Goal: Task Accomplishment & Management: Manage account settings

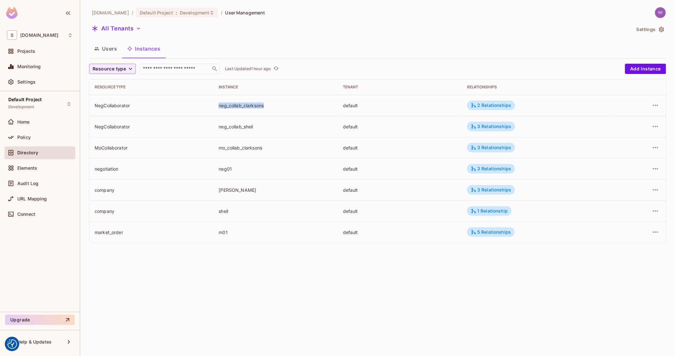
click at [663, 10] on img at bounding box center [660, 12] width 11 height 11
click at [630, 46] on span "Copy Environment Key" at bounding box center [630, 45] width 47 height 6
drag, startPoint x: 26, startPoint y: 139, endPoint x: 122, endPoint y: 57, distance: 126.4
click at [26, 139] on span "Policy" at bounding box center [23, 137] width 13 height 5
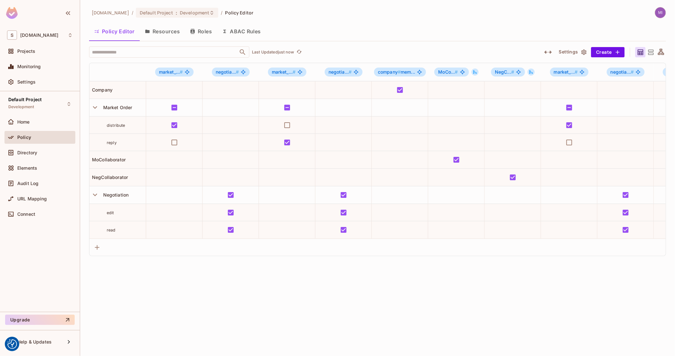
click at [204, 30] on button "Roles" at bounding box center [201, 31] width 32 height 16
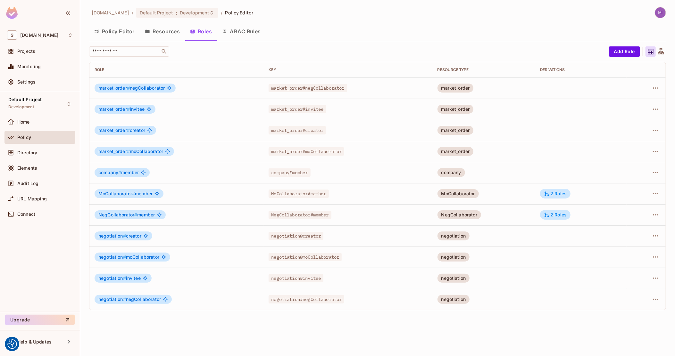
click at [177, 34] on button "Resources" at bounding box center [162, 31] width 45 height 16
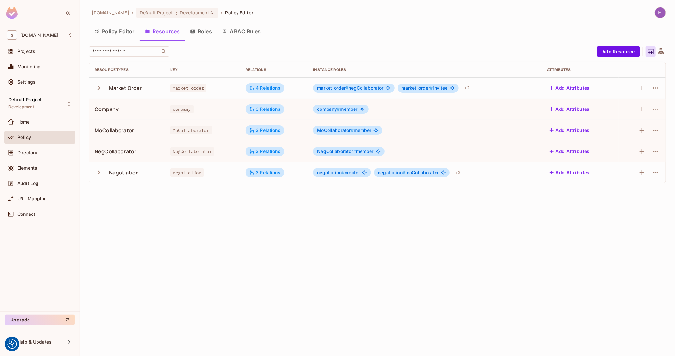
click at [207, 33] on button "Roles" at bounding box center [201, 31] width 32 height 16
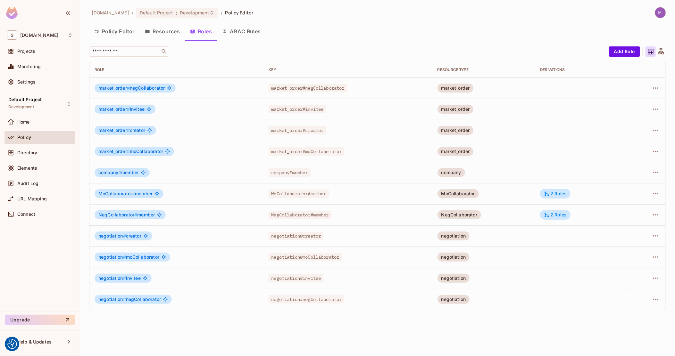
drag, startPoint x: 619, startPoint y: 52, endPoint x: 214, endPoint y: 52, distance: 404.9
click at [261, 55] on div "​ Add Role" at bounding box center [377, 51] width 577 height 10
click at [40, 154] on div "Directory" at bounding box center [44, 152] width 55 height 5
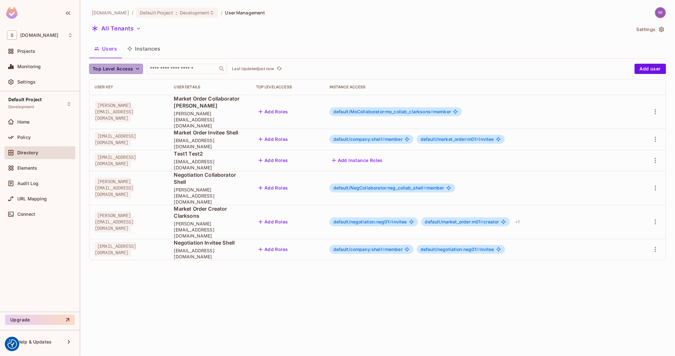
click at [132, 71] on span "Top Level Access" at bounding box center [113, 69] width 40 height 8
click at [560, 68] on div at bounding box center [337, 178] width 675 height 356
click at [291, 107] on button "Add Roles" at bounding box center [273, 112] width 35 height 10
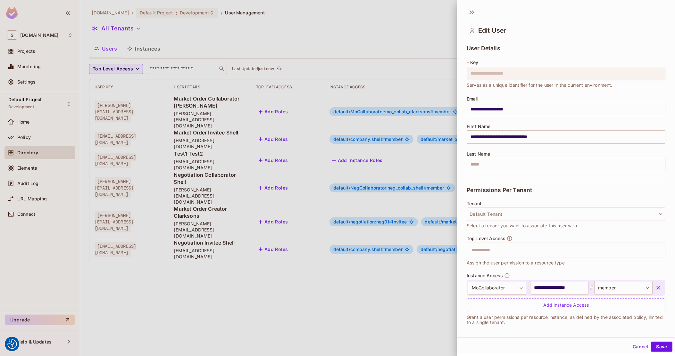
scroll to position [3, 0]
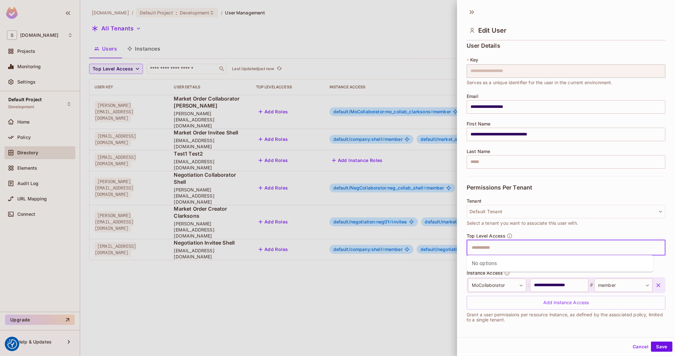
click at [500, 249] on input "text" at bounding box center [560, 248] width 185 height 13
click at [401, 257] on div at bounding box center [337, 178] width 675 height 356
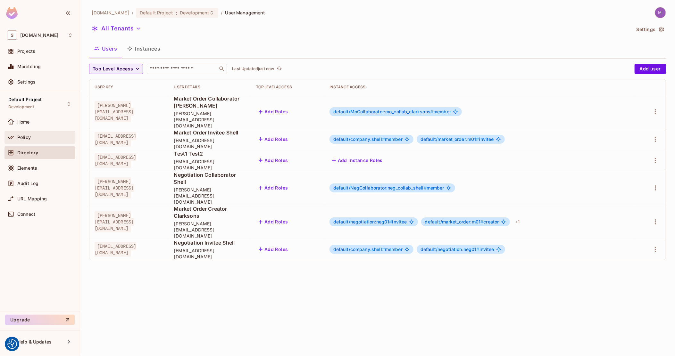
click at [17, 141] on div at bounding box center [12, 138] width 10 height 8
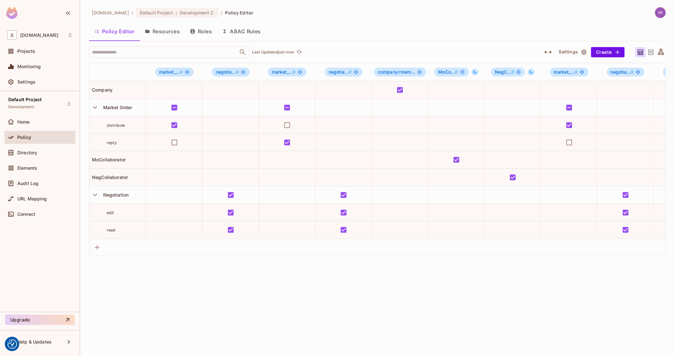
click at [201, 28] on button "Roles" at bounding box center [201, 31] width 32 height 16
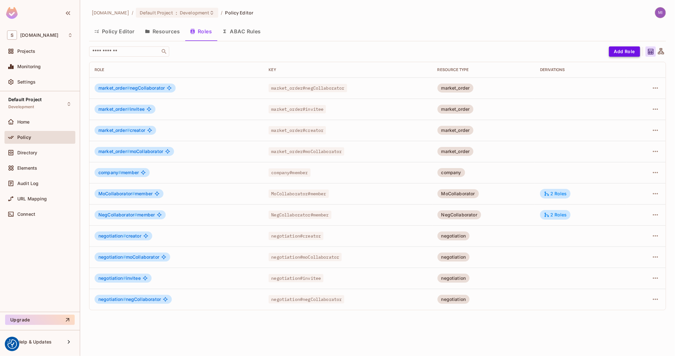
click at [621, 52] on button "Add Role" at bounding box center [624, 51] width 31 height 10
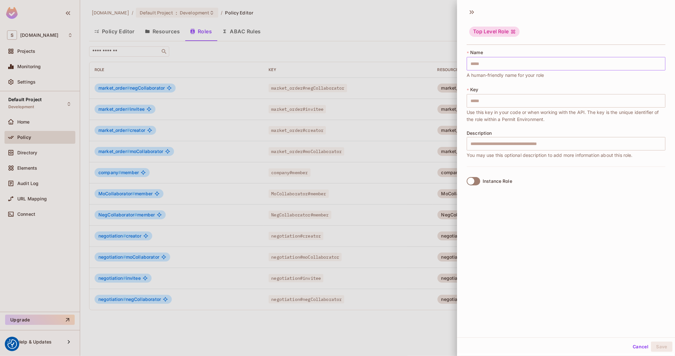
click at [496, 67] on input "text" at bounding box center [566, 63] width 199 height 13
type input "*"
type input "**"
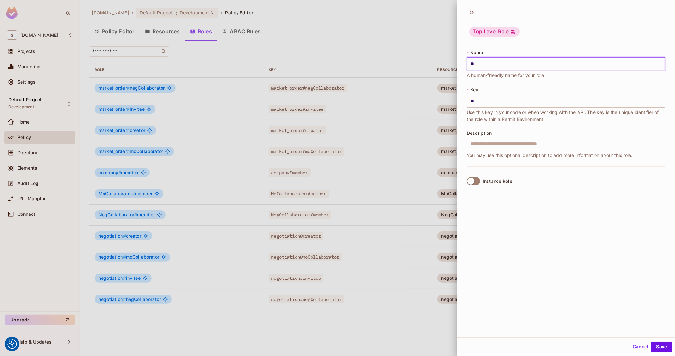
type input "***"
type input "****"
type input "*****"
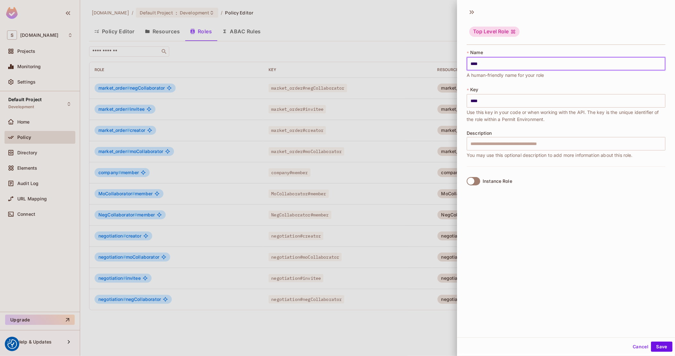
type input "*****"
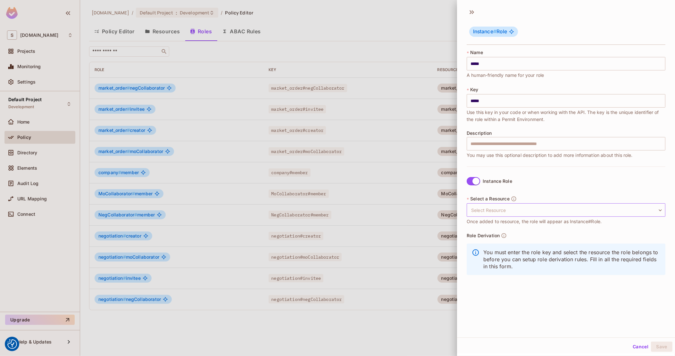
click at [502, 207] on body "We use cookies to enhance your browsing experience, serve personalized ads or c…" at bounding box center [337, 178] width 675 height 356
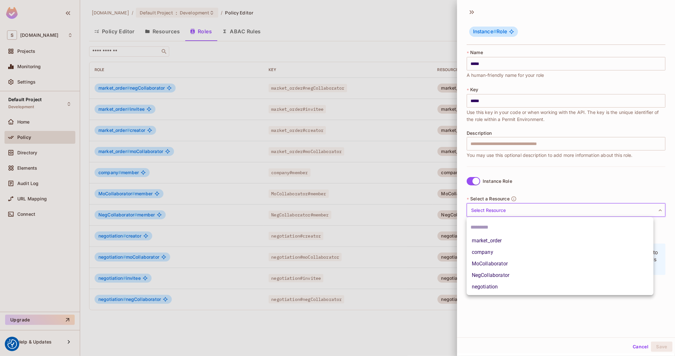
click at [636, 347] on div at bounding box center [337, 178] width 675 height 356
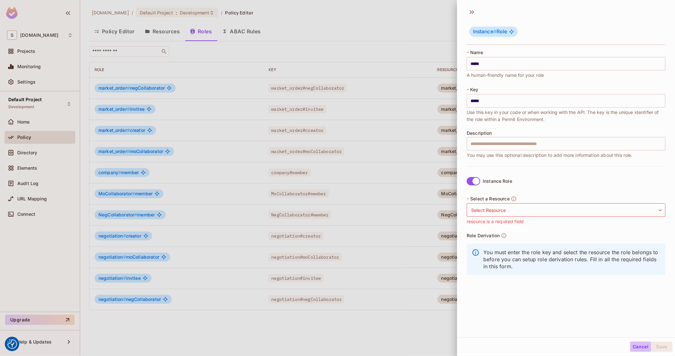
click at [632, 347] on button "Cancel" at bounding box center [640, 347] width 21 height 10
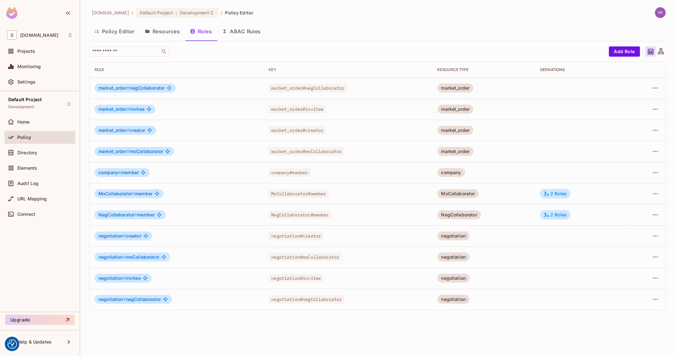
click at [163, 27] on button "Resources" at bounding box center [162, 31] width 45 height 16
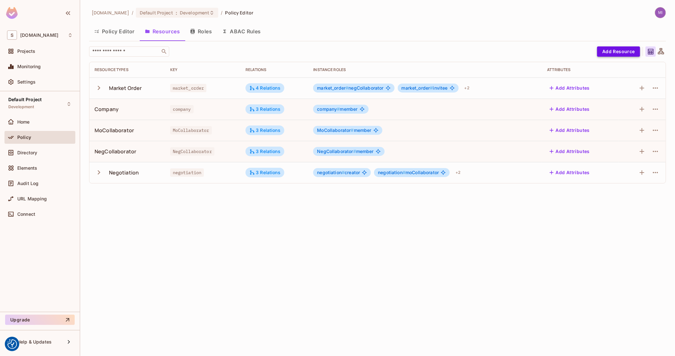
click at [603, 52] on button "Add Resource" at bounding box center [618, 51] width 43 height 10
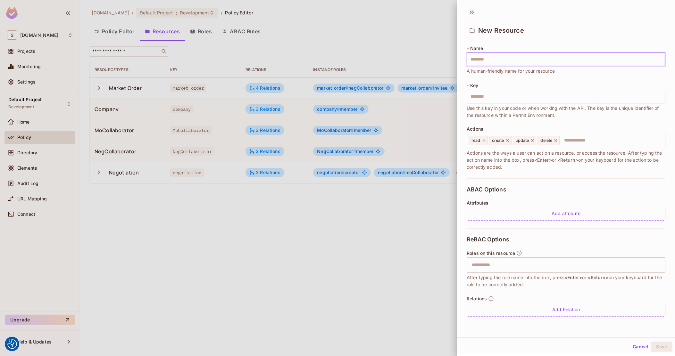
type input "*"
type input "**"
type input "***"
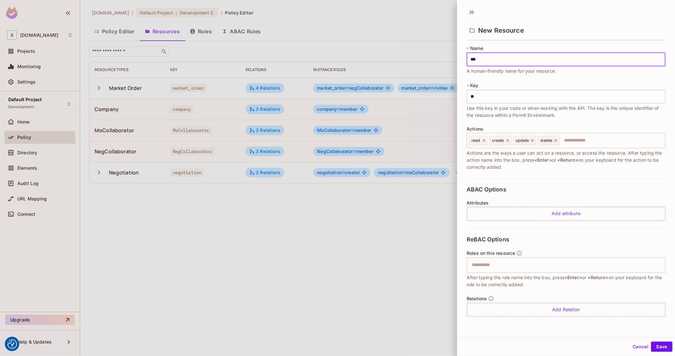
type input "***"
type input "****"
type input "*****"
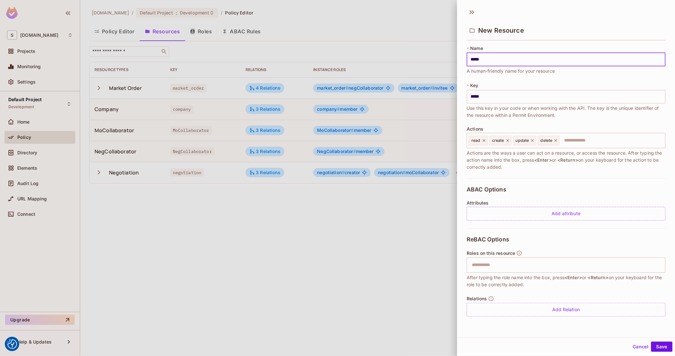
type input "******"
type input "*******"
type input "********"
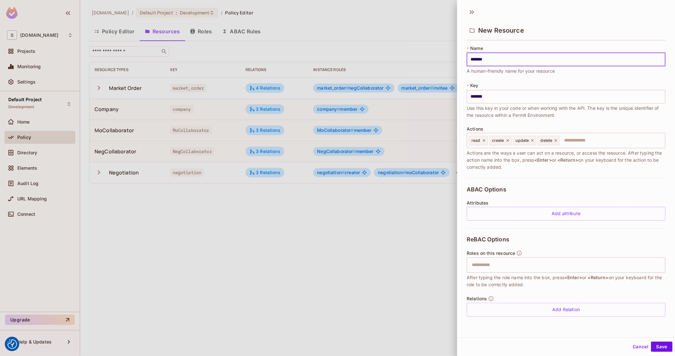
type input "********"
type input "*********"
type input "**********"
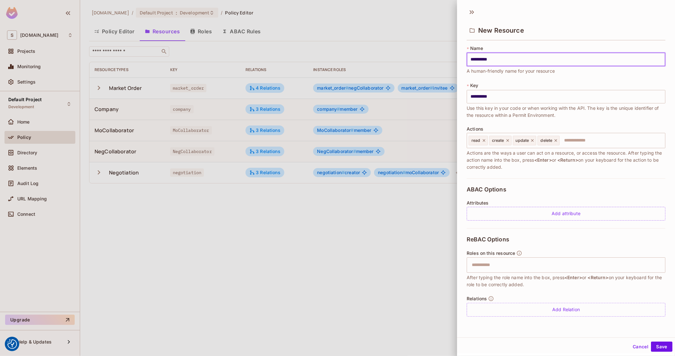
type input "**********"
click at [482, 140] on icon at bounding box center [484, 140] width 4 height 4
click at [486, 139] on icon at bounding box center [487, 140] width 4 height 4
click at [487, 139] on icon at bounding box center [488, 140] width 4 height 4
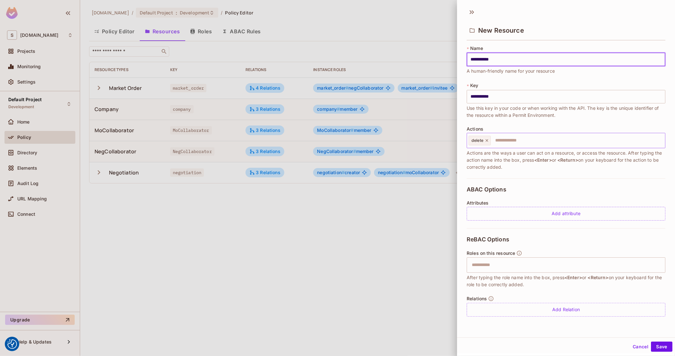
click at [487, 139] on icon at bounding box center [487, 140] width 4 height 4
type input "**********"
click at [501, 141] on input "text" at bounding box center [565, 140] width 195 height 13
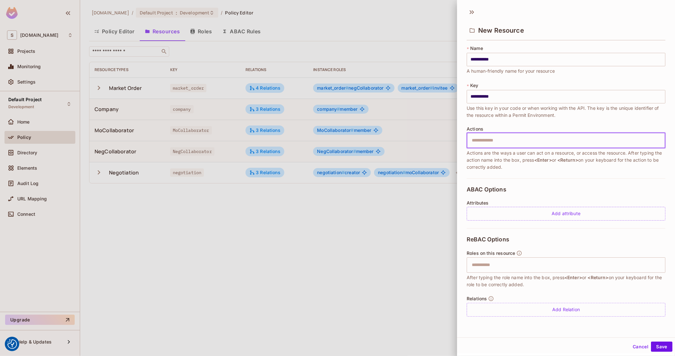
scroll to position [1, 0]
click at [655, 345] on button "Save" at bounding box center [661, 346] width 21 height 10
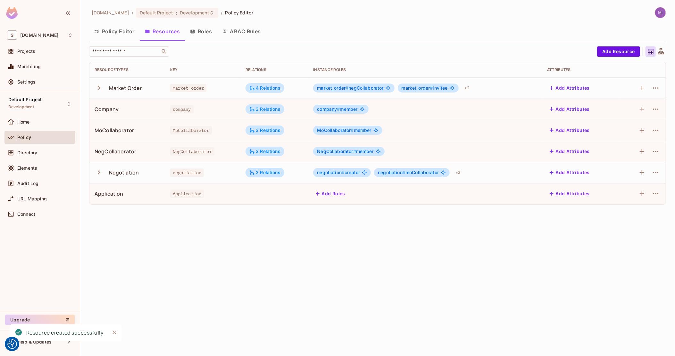
click at [194, 27] on button "Roles" at bounding box center [201, 31] width 32 height 16
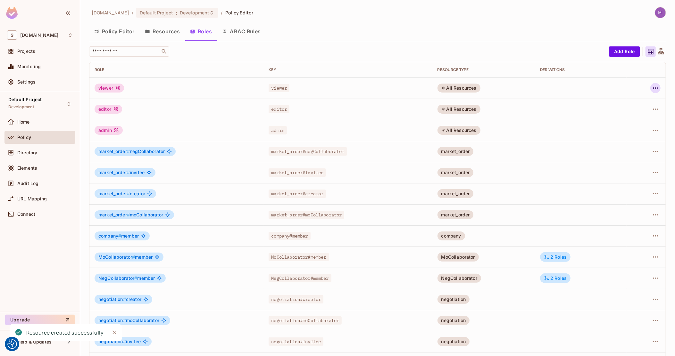
click at [652, 89] on icon "button" at bounding box center [656, 88] width 8 height 8
click at [629, 133] on div "Delete Role" at bounding box center [624, 131] width 25 height 6
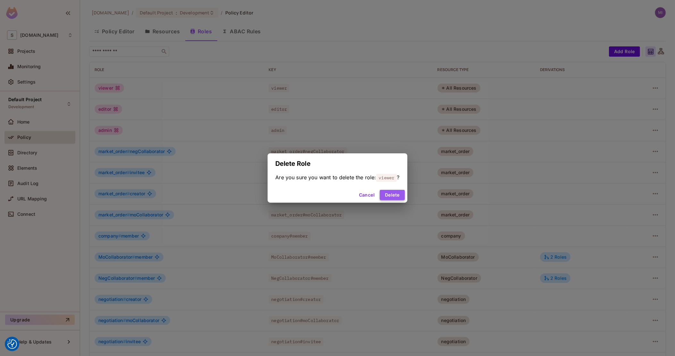
click at [400, 194] on button "Delete" at bounding box center [392, 195] width 25 height 10
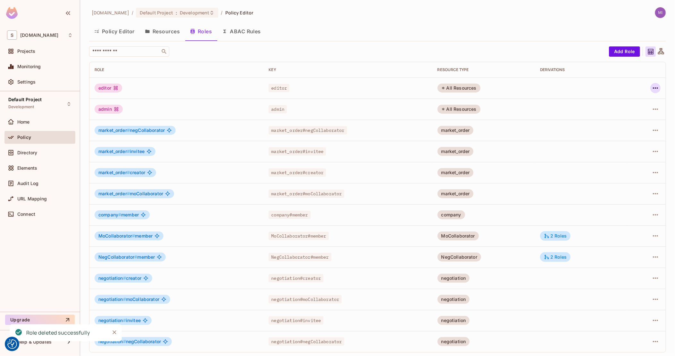
click at [652, 89] on icon "button" at bounding box center [656, 88] width 8 height 8
click at [610, 133] on span "Delete Role" at bounding box center [624, 131] width 29 height 10
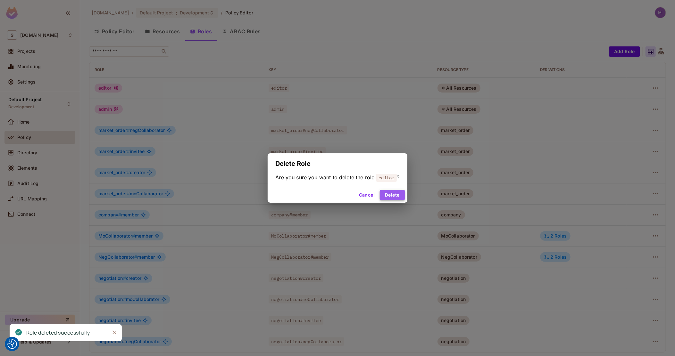
click at [397, 194] on button "Delete" at bounding box center [392, 195] width 25 height 10
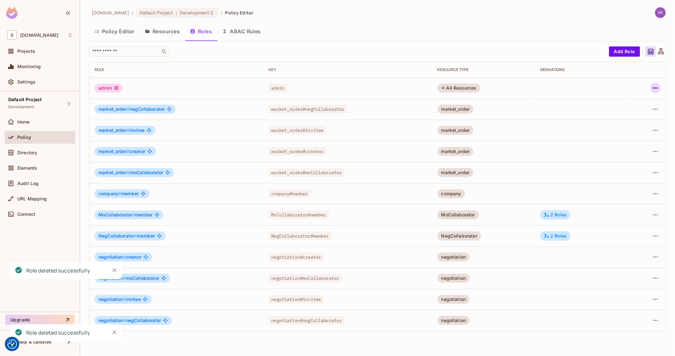
click at [659, 85] on icon "button" at bounding box center [656, 88] width 8 height 8
click at [628, 102] on div "Edit Role" at bounding box center [626, 103] width 19 height 6
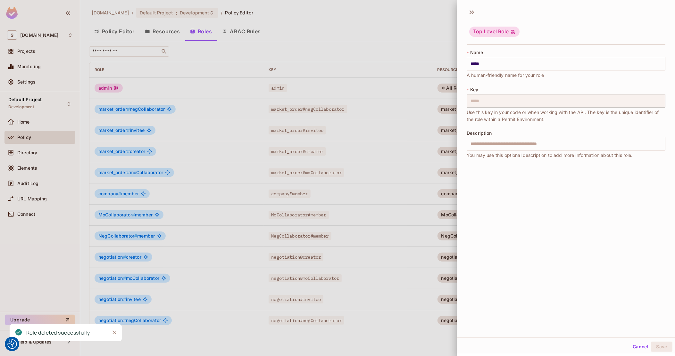
click at [634, 347] on button "Cancel" at bounding box center [640, 347] width 21 height 10
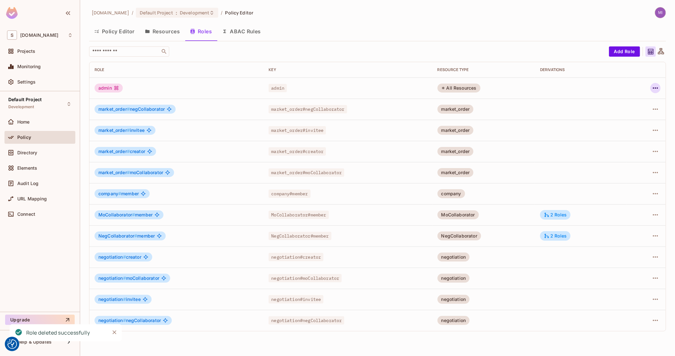
click at [653, 88] on icon "button" at bounding box center [656, 88] width 8 height 8
click at [621, 128] on div "Delete Role" at bounding box center [629, 131] width 25 height 6
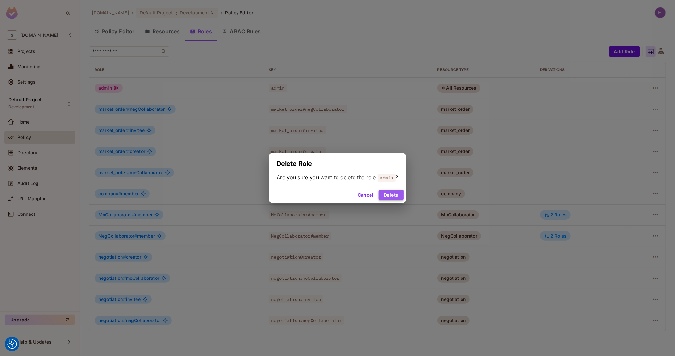
click at [401, 197] on button "Delete" at bounding box center [391, 195] width 25 height 10
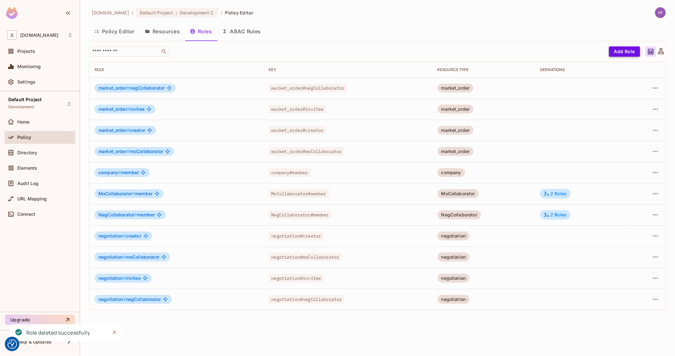
click at [617, 50] on button "Add Role" at bounding box center [624, 51] width 31 height 10
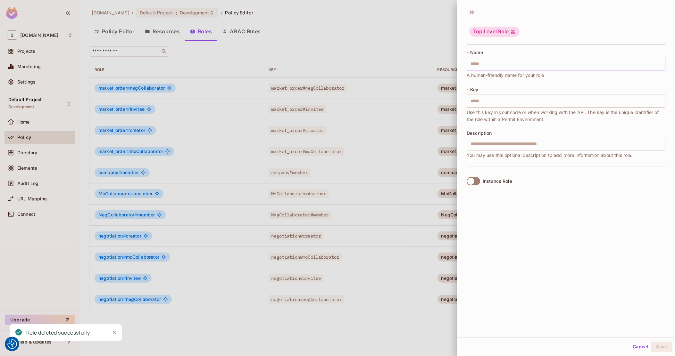
click at [502, 63] on input "text" at bounding box center [566, 63] width 199 height 13
type input "*"
type input "**"
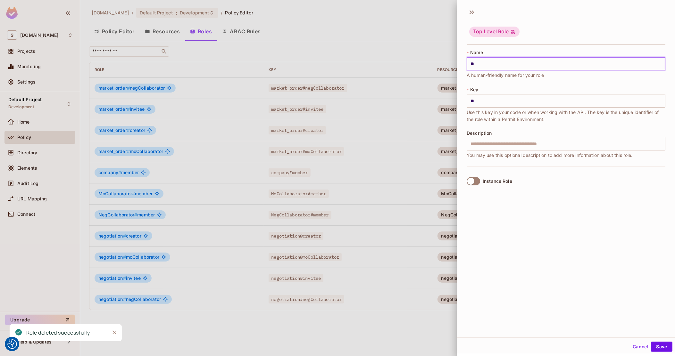
type input "***"
type input "****"
type input "*****"
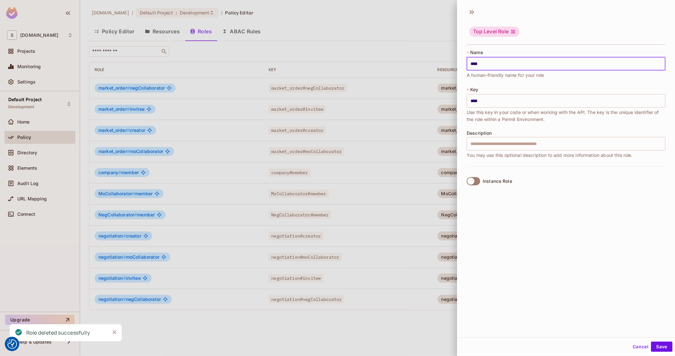
type input "*****"
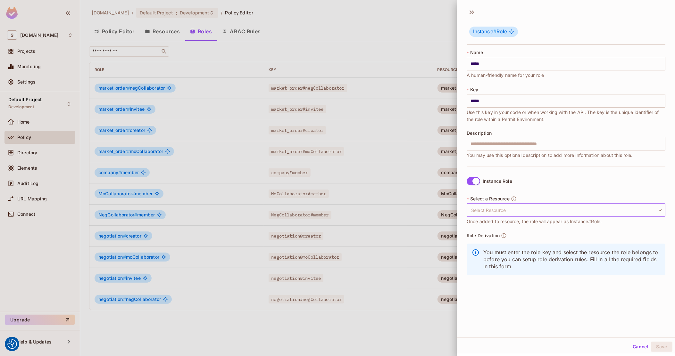
click at [513, 211] on body "We use cookies to enhance your browsing experience, serve personalized ads or c…" at bounding box center [337, 178] width 675 height 356
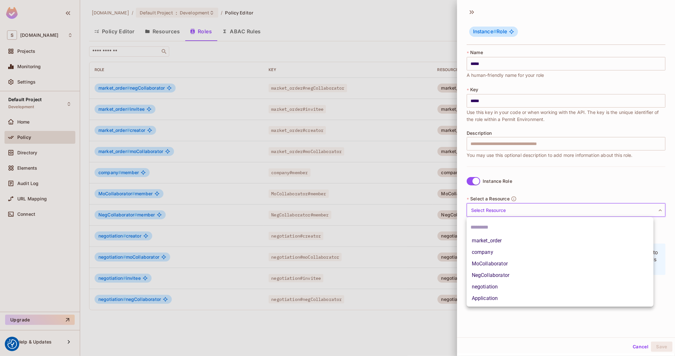
click at [499, 298] on li "Application" at bounding box center [560, 299] width 187 height 12
type input "**********"
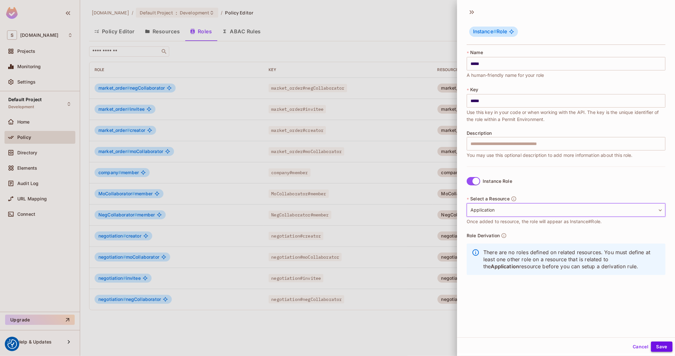
click at [653, 348] on button "Save" at bounding box center [661, 347] width 21 height 10
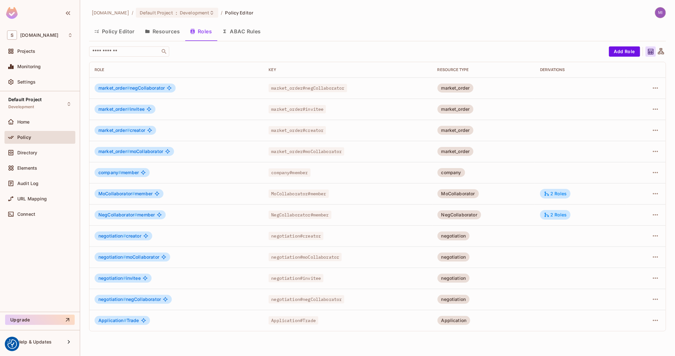
click at [109, 28] on button "Policy Editor" at bounding box center [114, 31] width 51 height 16
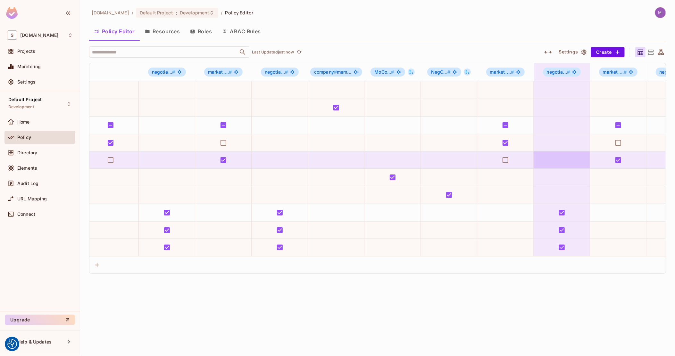
scroll to position [0, 229]
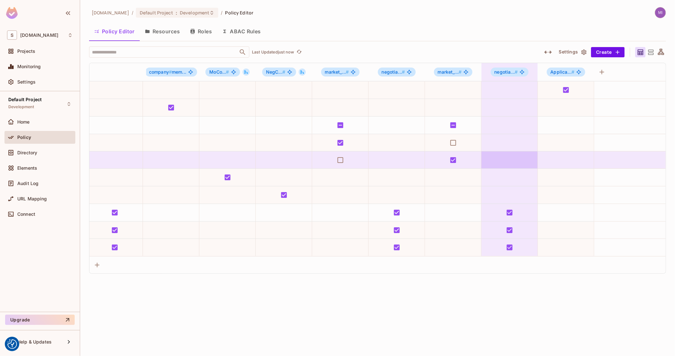
drag, startPoint x: 363, startPoint y: 168, endPoint x: 493, endPoint y: 158, distance: 131.2
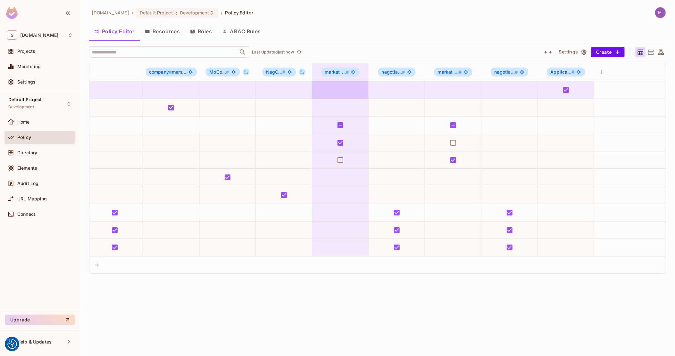
drag, startPoint x: 556, startPoint y: 101, endPoint x: 315, endPoint y: 88, distance: 242.0
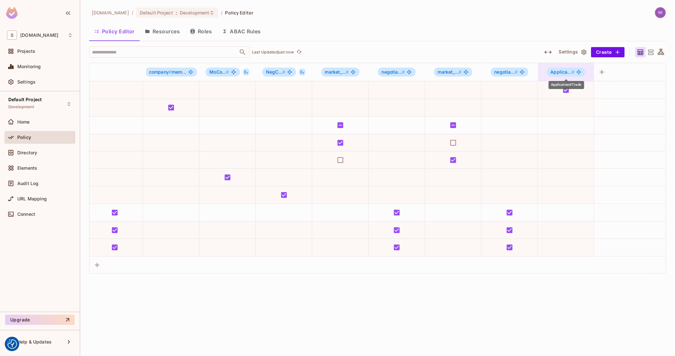
click at [572, 69] on span "#" at bounding box center [573, 71] width 3 height 5
click at [545, 51] on div at bounding box center [337, 178] width 675 height 356
click at [548, 49] on icon "button" at bounding box center [548, 52] width 8 height 8
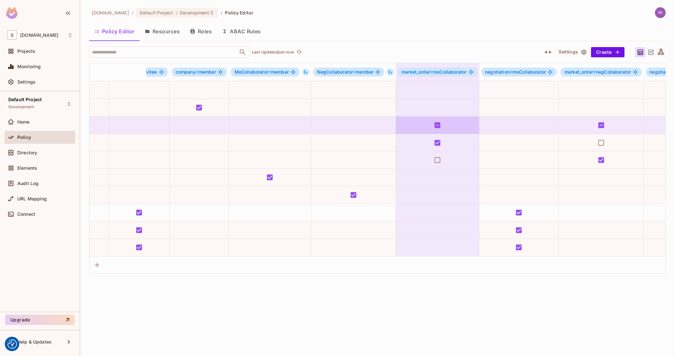
scroll to position [0, 424]
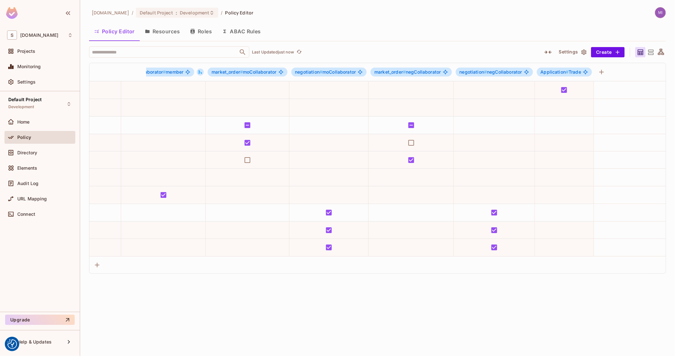
drag, startPoint x: 481, startPoint y: 122, endPoint x: 644, endPoint y: 119, distance: 163.2
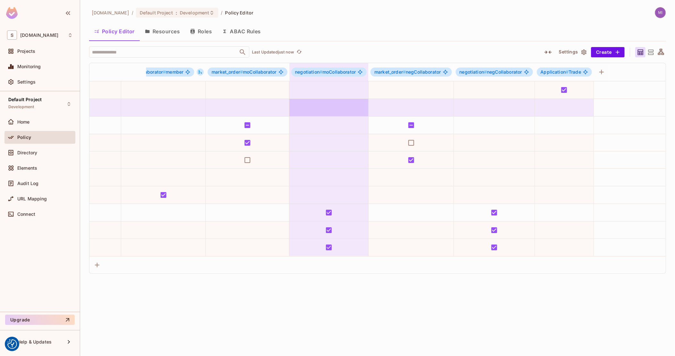
drag, startPoint x: 563, startPoint y: 104, endPoint x: 322, endPoint y: 101, distance: 240.4
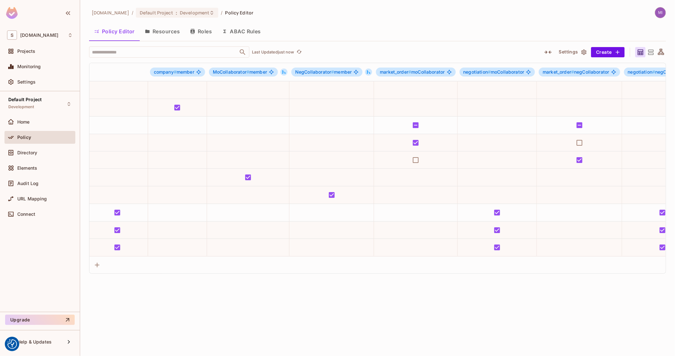
scroll to position [0, 0]
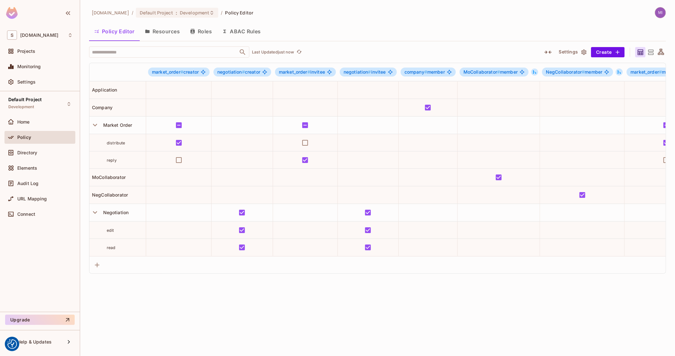
click at [197, 34] on button "Roles" at bounding box center [201, 31] width 32 height 16
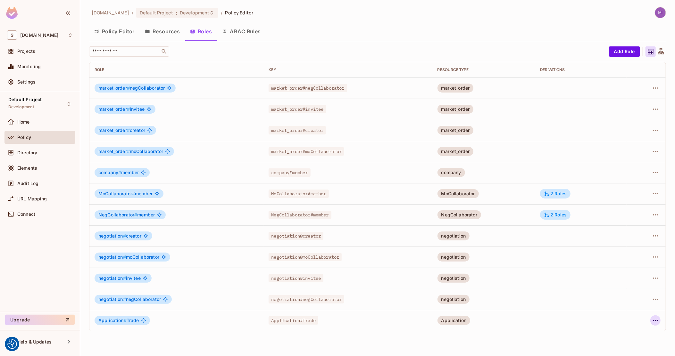
click at [659, 322] on icon "button" at bounding box center [656, 321] width 8 height 8
click at [642, 314] on li "Edit Role" at bounding box center [627, 313] width 57 height 14
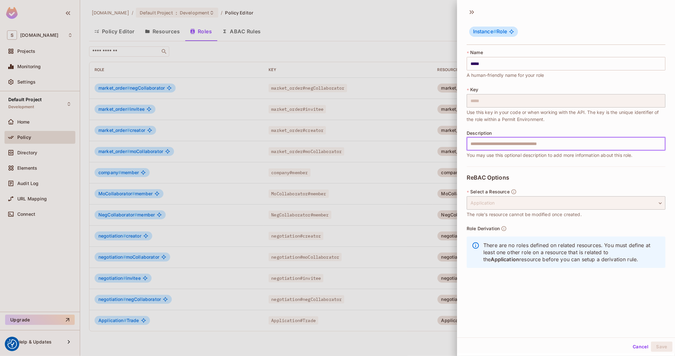
click at [497, 150] on input "text" at bounding box center [566, 143] width 199 height 13
click at [380, 49] on div at bounding box center [337, 178] width 675 height 356
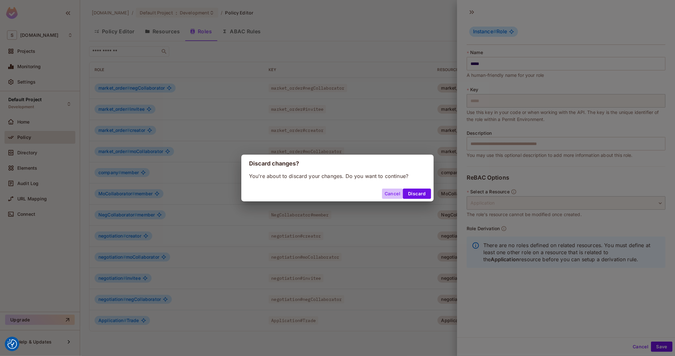
click at [389, 196] on button "Cancel" at bounding box center [392, 194] width 21 height 10
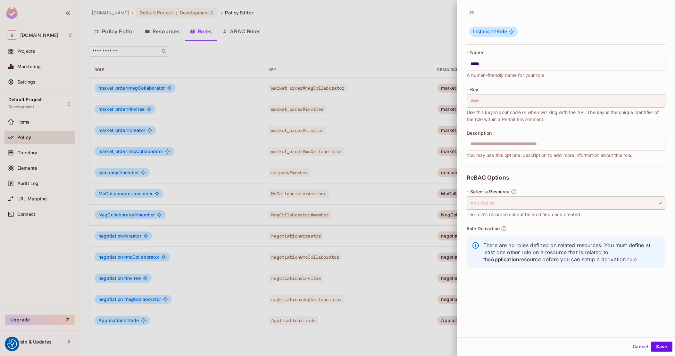
scroll to position [1, 0]
drag, startPoint x: 626, startPoint y: 259, endPoint x: 534, endPoint y: 246, distance: 92.7
click at [535, 246] on p "There are no roles defined on related resources. You must define at least one o…" at bounding box center [571, 251] width 177 height 21
click at [531, 246] on p "There are no roles defined on related resources. You must define at least one o…" at bounding box center [571, 251] width 177 height 21
click at [486, 246] on p "There are no roles defined on related resources. You must define at least one o…" at bounding box center [571, 251] width 177 height 21
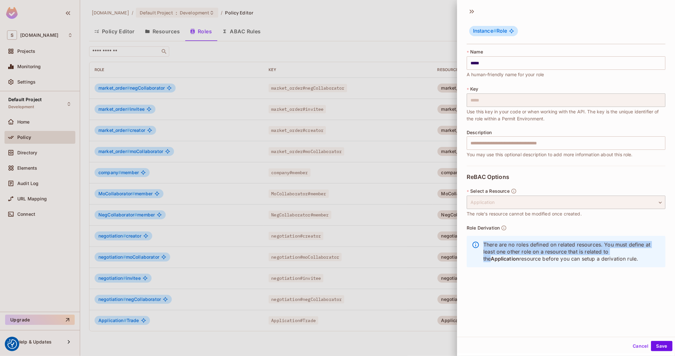
drag, startPoint x: 486, startPoint y: 246, endPoint x: 624, endPoint y: 252, distance: 138.0
click at [624, 252] on p "There are no roles defined on related resources. You must define at least one o…" at bounding box center [571, 251] width 177 height 21
click at [624, 253] on p "There are no roles defined on related resources. You must define at least one o…" at bounding box center [571, 251] width 177 height 21
click at [541, 147] on input "text" at bounding box center [566, 143] width 199 height 13
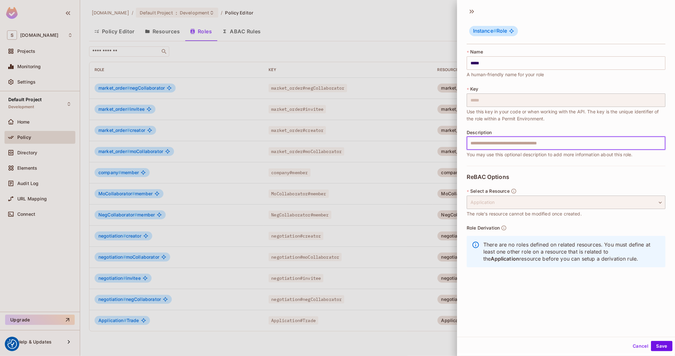
click at [560, 129] on div "* Name ***** ​ A human-friendly name for your role * Key ***** ​ Use this key i…" at bounding box center [566, 107] width 199 height 117
click at [637, 346] on button "Cancel" at bounding box center [640, 346] width 21 height 10
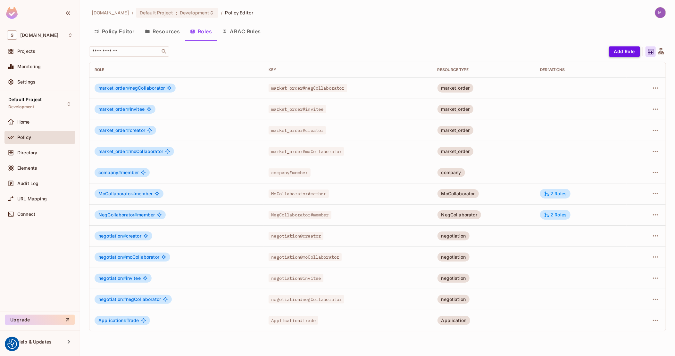
click at [621, 49] on button "Add Role" at bounding box center [624, 51] width 31 height 10
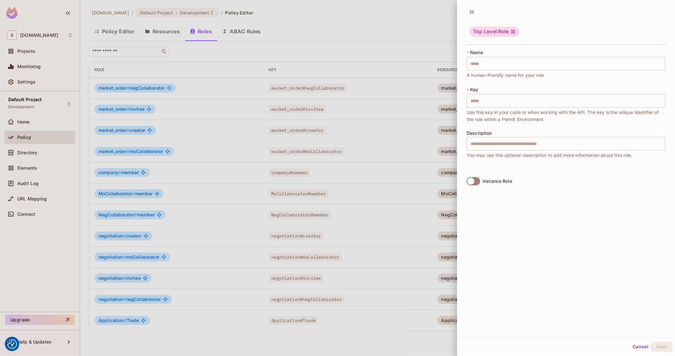
click at [500, 183] on div "Instance Role" at bounding box center [497, 181] width 29 height 5
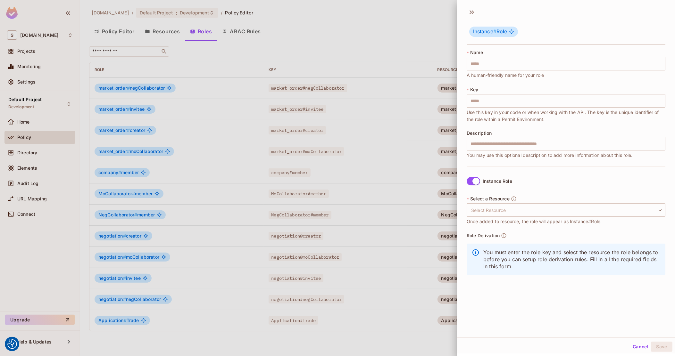
click at [500, 183] on div "Instance Role" at bounding box center [497, 181] width 29 height 5
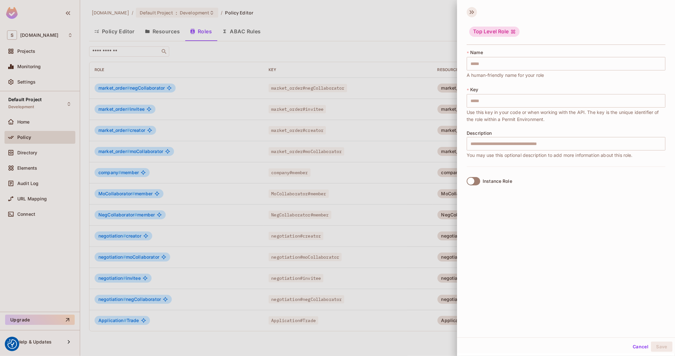
click at [472, 14] on icon at bounding box center [472, 12] width 10 height 10
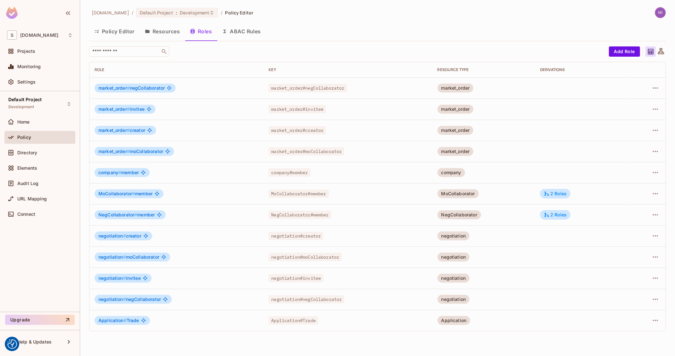
click at [386, 33] on div "Policy Editor Resources Roles ABAC Rules" at bounding box center [377, 31] width 577 height 16
click at [111, 37] on button "Policy Editor" at bounding box center [114, 31] width 51 height 16
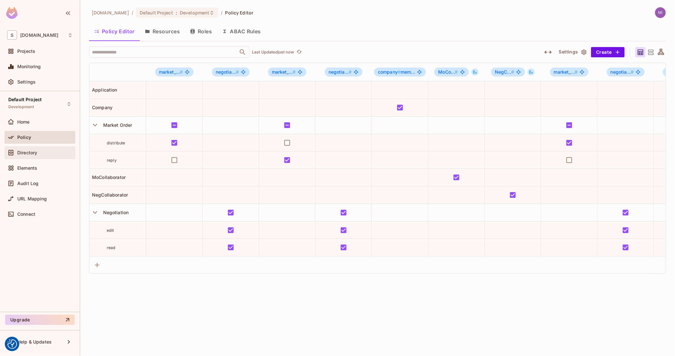
click at [47, 158] on div "Directory" at bounding box center [39, 152] width 71 height 13
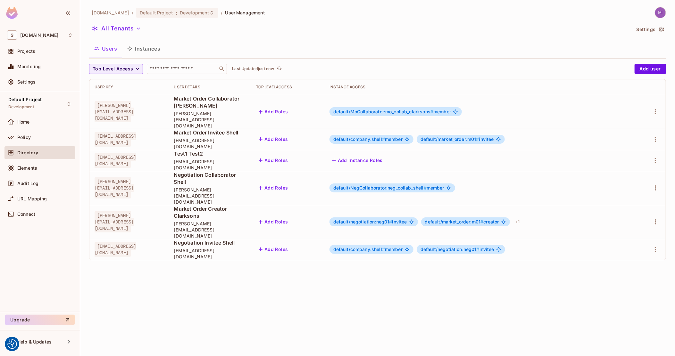
click at [161, 50] on button "Instances" at bounding box center [143, 49] width 43 height 16
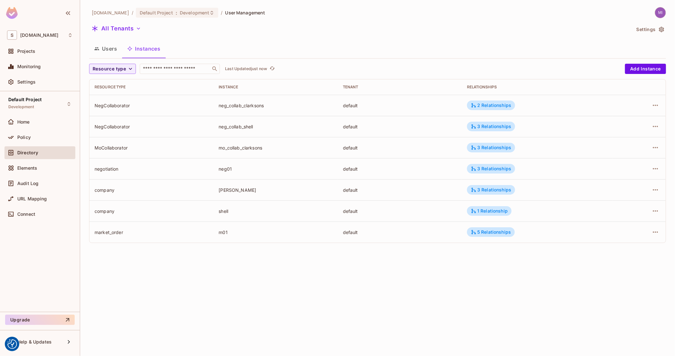
click at [99, 46] on icon "button" at bounding box center [96, 48] width 5 height 5
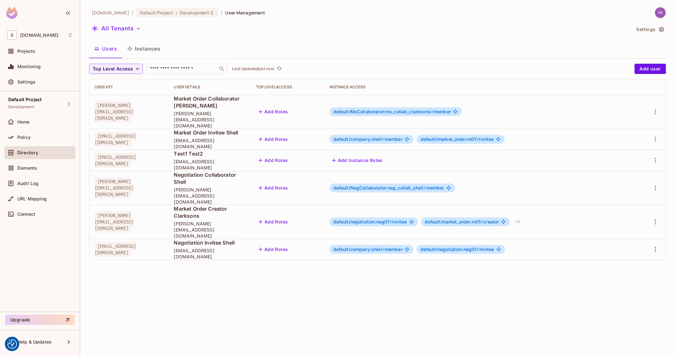
click at [139, 46] on button "Instances" at bounding box center [143, 49] width 43 height 16
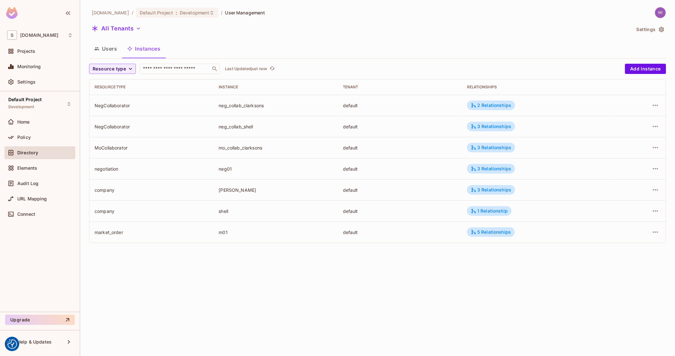
drag, startPoint x: 236, startPoint y: 221, endPoint x: 244, endPoint y: 181, distance: 40.9
click at [114, 63] on div "sea.live / Default Project : Development / User Management All Tenants Settings…" at bounding box center [377, 127] width 577 height 241
click at [116, 67] on span "Resource type" at bounding box center [109, 69] width 33 height 8
click at [239, 123] on div at bounding box center [337, 178] width 675 height 356
drag, startPoint x: 351, startPoint y: 110, endPoint x: 314, endPoint y: 197, distance: 95.1
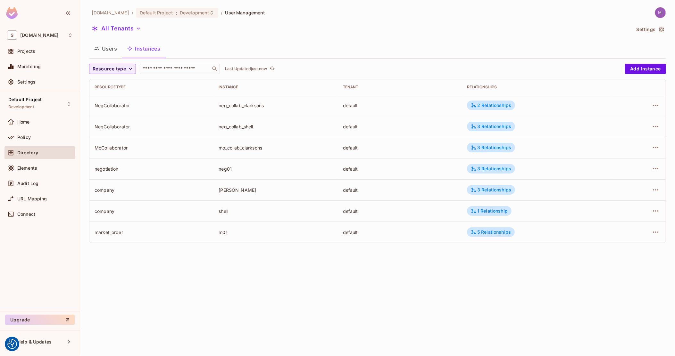
click at [107, 49] on button "Users" at bounding box center [105, 49] width 33 height 16
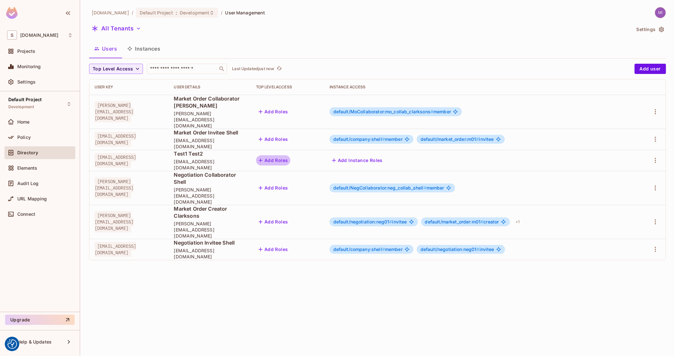
click at [291, 155] on button "Add Roles" at bounding box center [273, 160] width 35 height 10
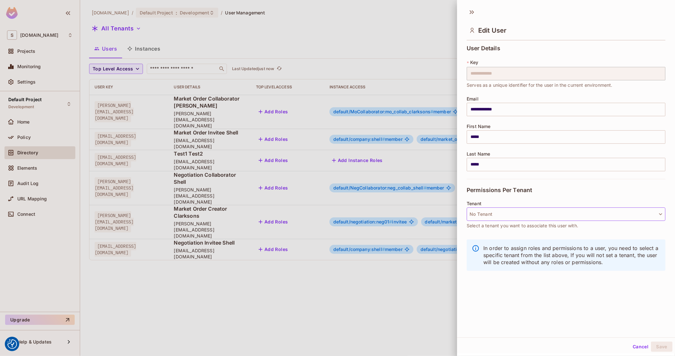
click at [497, 214] on button "No Tenant" at bounding box center [566, 214] width 199 height 13
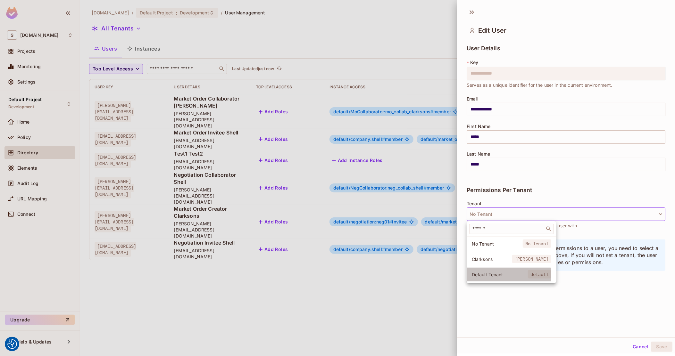
click at [500, 276] on span "Default Tenant" at bounding box center [500, 275] width 56 height 6
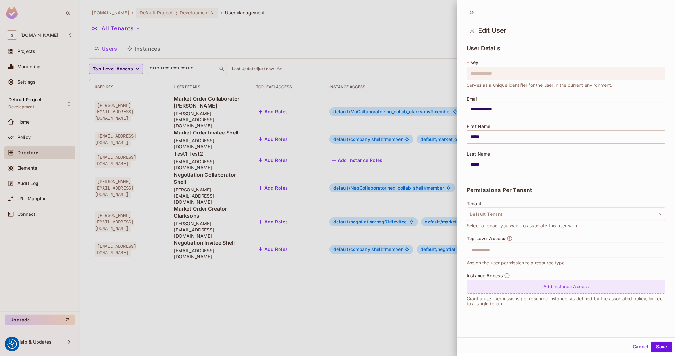
click at [518, 289] on div "Add Instance Access" at bounding box center [566, 287] width 199 height 14
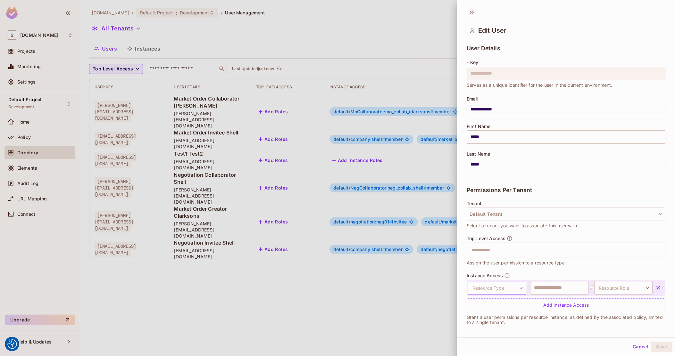
scroll to position [3, 0]
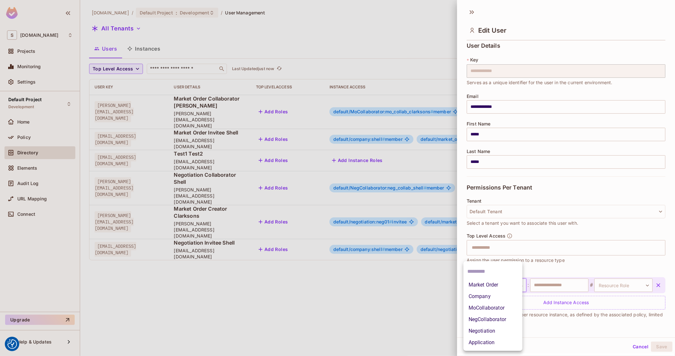
click at [519, 281] on body "We use cookies to enhance your browsing experience, serve personalized ads or c…" at bounding box center [337, 178] width 675 height 356
click at [479, 342] on li "Application" at bounding box center [493, 343] width 59 height 12
click at [527, 238] on div "Top Level Access ​ Assign the user permission to a resource type" at bounding box center [566, 248] width 199 height 31
click at [512, 283] on body "We use cookies to enhance your browsing experience, serve personalized ads or c…" at bounding box center [337, 178] width 675 height 356
click at [508, 254] on div at bounding box center [337, 178] width 675 height 356
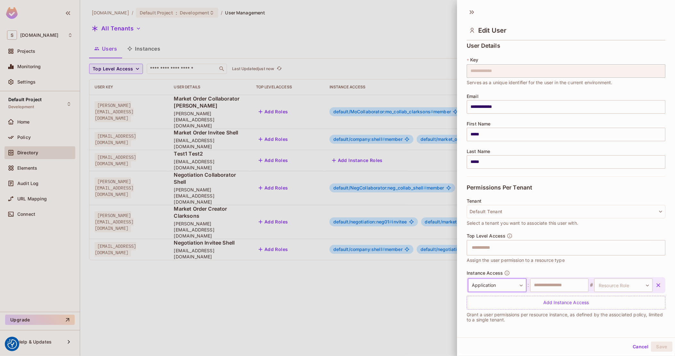
click at [508, 247] on div "Market Order Company MoCollaborator NegCollaborator Negotiation Application" at bounding box center [337, 178] width 675 height 356
click at [506, 242] on input "text" at bounding box center [560, 248] width 185 height 13
click at [493, 237] on span "Top Level Access" at bounding box center [486, 236] width 39 height 5
click at [630, 347] on button "Cancel" at bounding box center [640, 347] width 21 height 10
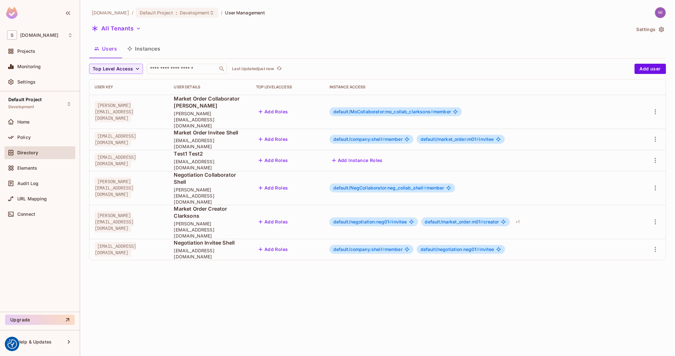
click at [291, 183] on button "Add Roles" at bounding box center [273, 188] width 35 height 10
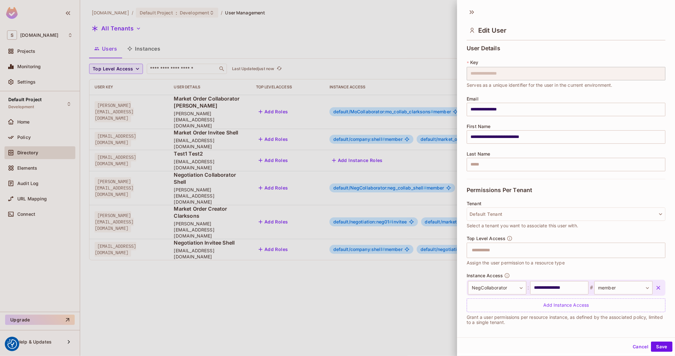
click at [630, 347] on button "Cancel" at bounding box center [640, 347] width 21 height 10
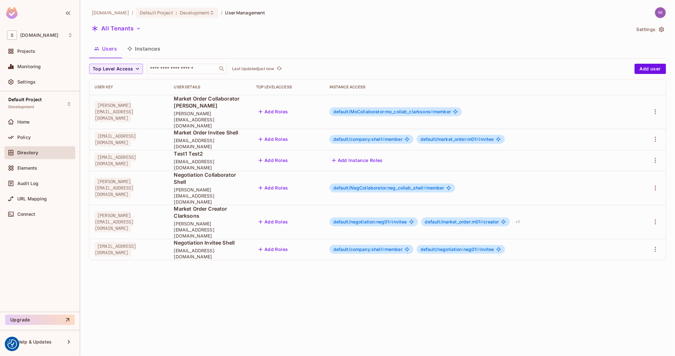
click at [291, 155] on button "Add Roles" at bounding box center [273, 160] width 35 height 10
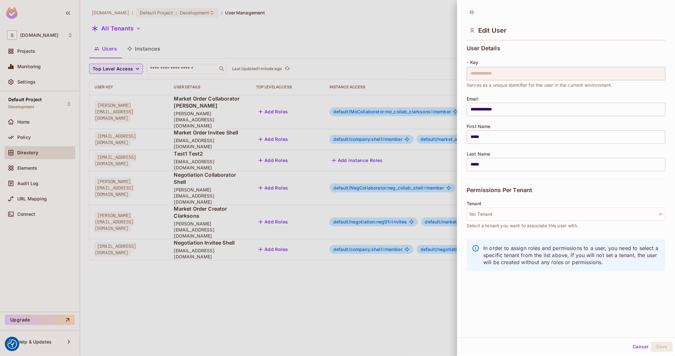
click at [530, 252] on p "In order to assign roles and permissions to a user, you need to select a specif…" at bounding box center [571, 255] width 177 height 21
click at [547, 213] on button "No Tenant" at bounding box center [566, 214] width 199 height 13
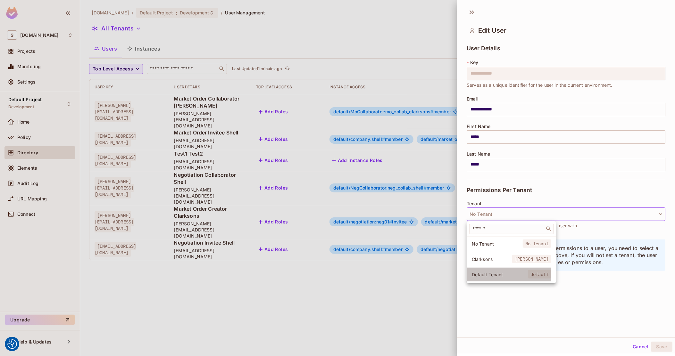
click at [491, 275] on span "Default Tenant" at bounding box center [500, 275] width 56 height 6
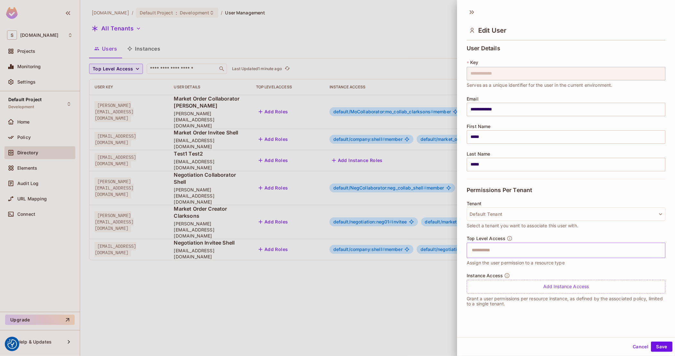
click at [560, 249] on input "text" at bounding box center [560, 250] width 185 height 13
click at [525, 272] on div "No options" at bounding box center [560, 266] width 187 height 17
click at [497, 267] on div "No options" at bounding box center [560, 266] width 187 height 17
click at [332, 218] on div at bounding box center [337, 178] width 675 height 356
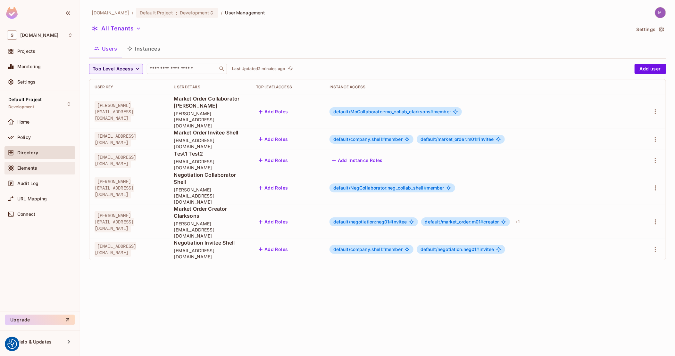
click at [31, 162] on div "Elements" at bounding box center [39, 168] width 71 height 13
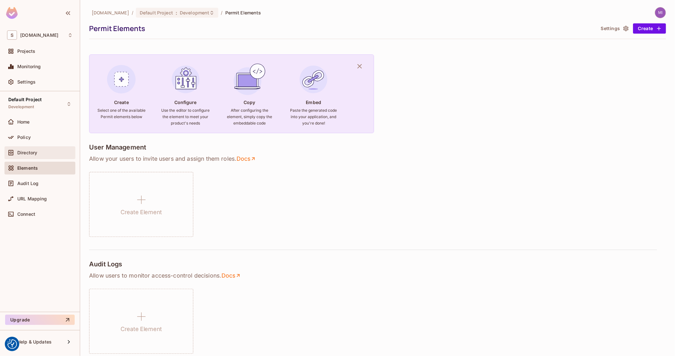
click at [37, 153] on span "Directory" at bounding box center [27, 152] width 20 height 5
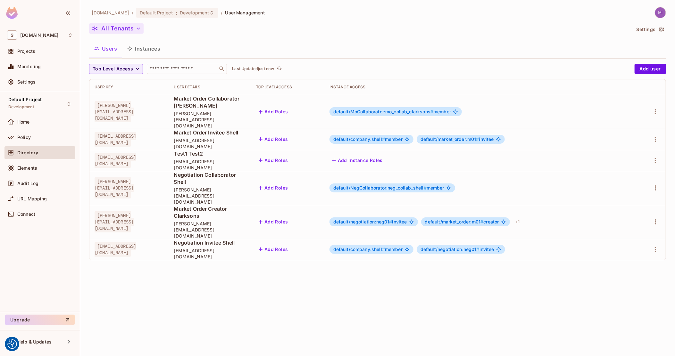
click at [135, 26] on icon "button" at bounding box center [138, 28] width 6 height 6
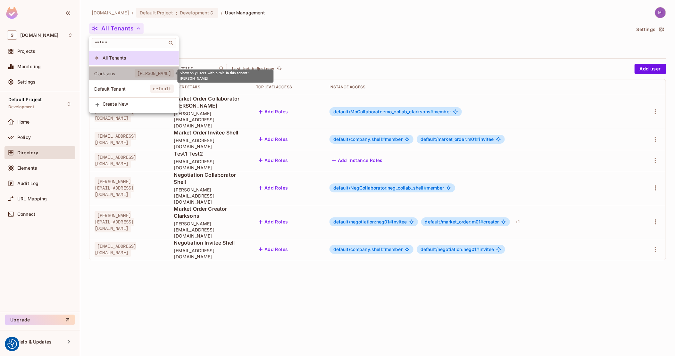
click at [157, 71] on span "clarksons" at bounding box center [154, 73] width 39 height 8
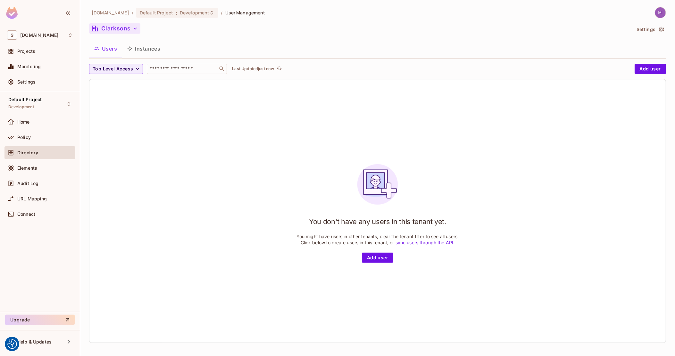
click at [123, 26] on button "Clarksons" at bounding box center [114, 28] width 51 height 10
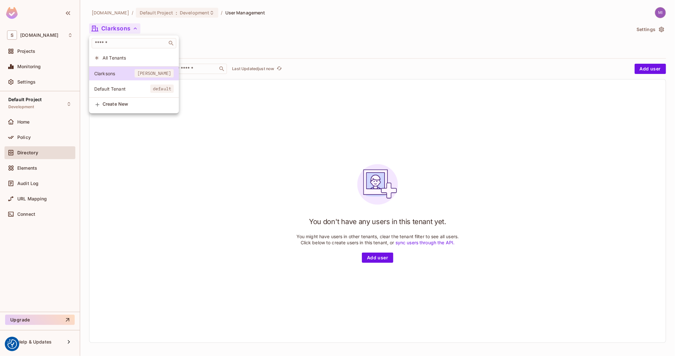
click at [117, 89] on span "Default Tenant" at bounding box center [122, 89] width 56 height 6
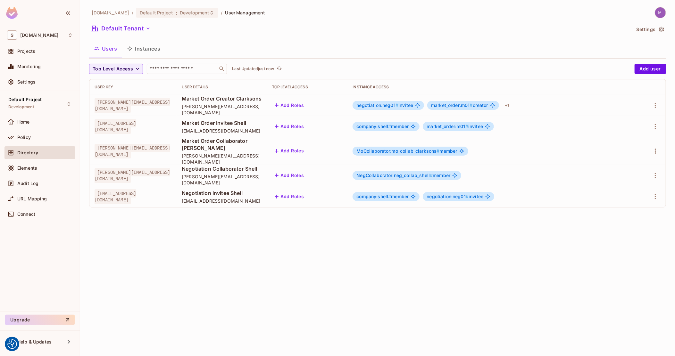
click at [135, 50] on button "Instances" at bounding box center [143, 49] width 43 height 16
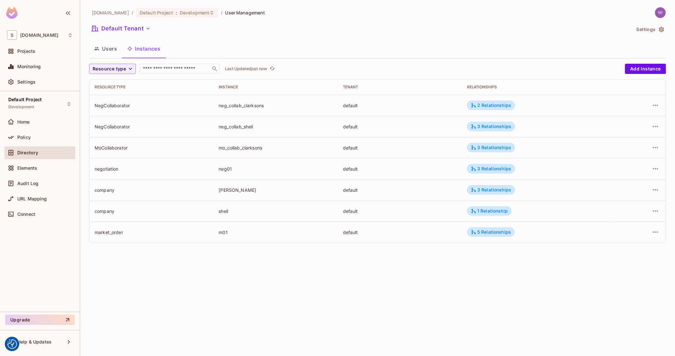
click at [113, 50] on button "Users" at bounding box center [105, 49] width 33 height 16
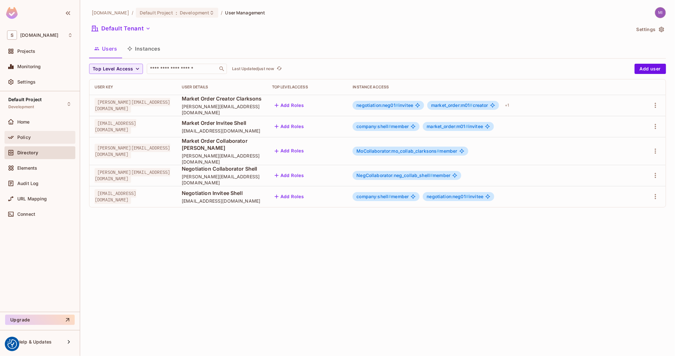
click at [24, 137] on span "Policy" at bounding box center [23, 137] width 13 height 5
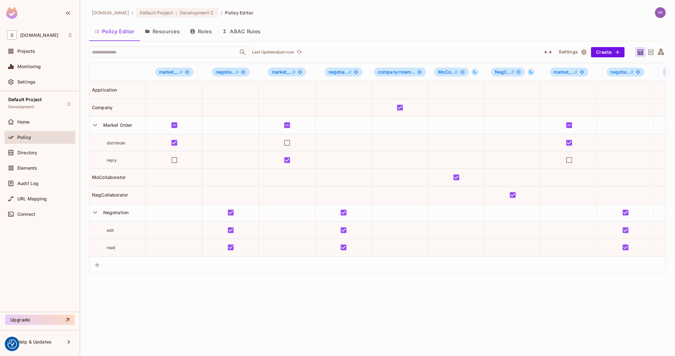
click at [169, 31] on button "Resources" at bounding box center [162, 31] width 45 height 16
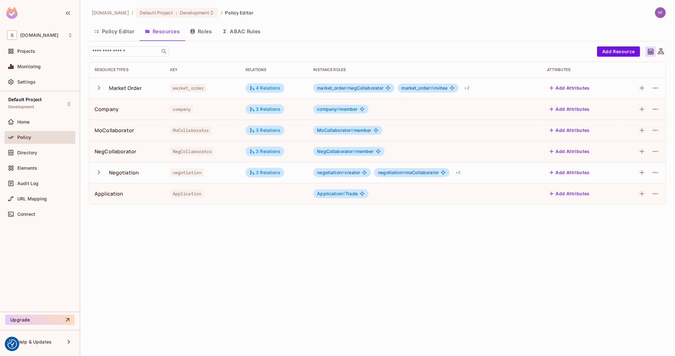
click at [199, 27] on button "Roles" at bounding box center [201, 31] width 32 height 16
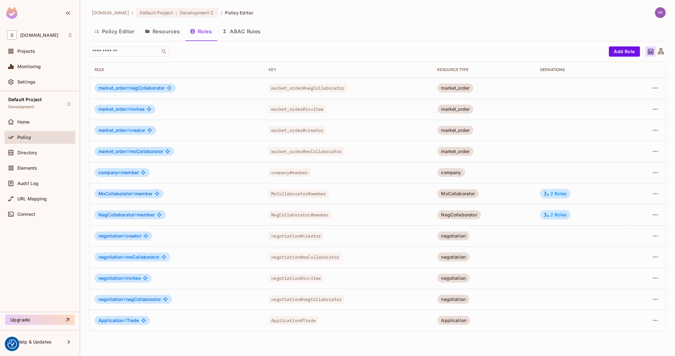
click at [132, 321] on span "Application # Trade" at bounding box center [118, 320] width 41 height 5
click at [655, 322] on icon "button" at bounding box center [656, 321] width 8 height 8
click at [629, 342] on div "Delete Role" at bounding box center [629, 341] width 25 height 6
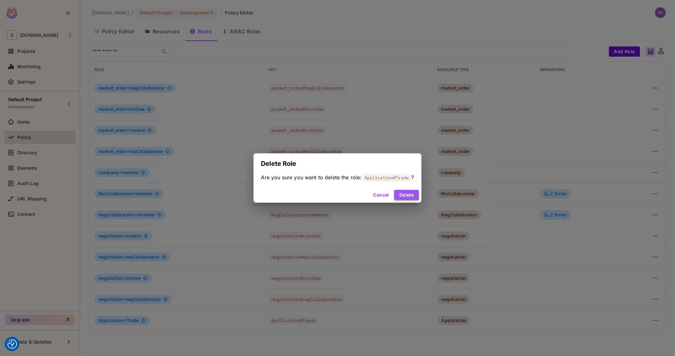
click at [416, 193] on button "Delete" at bounding box center [406, 195] width 25 height 10
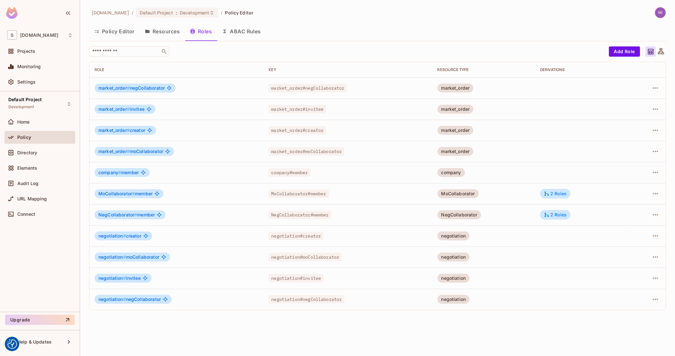
click at [149, 29] on icon "button" at bounding box center [147, 31] width 5 height 5
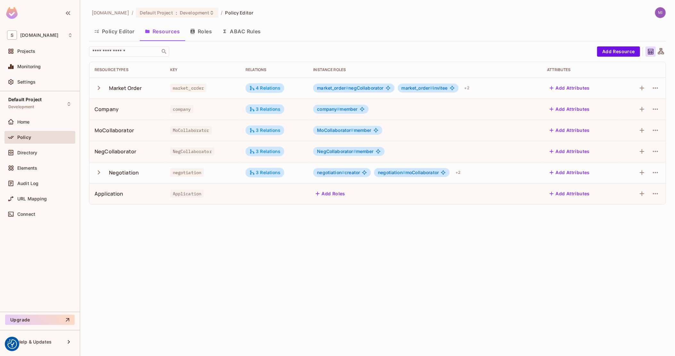
click at [650, 194] on div at bounding box center [642, 194] width 37 height 10
click at [652, 194] on icon "button" at bounding box center [656, 194] width 8 height 8
click at [623, 231] on div "Delete Resource" at bounding box center [631, 233] width 36 height 6
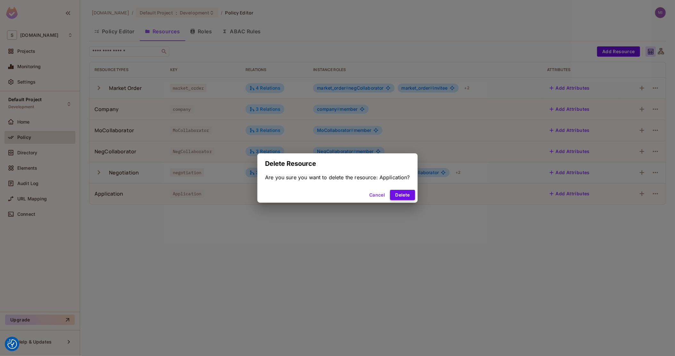
click at [414, 197] on button "Delete" at bounding box center [402, 195] width 25 height 10
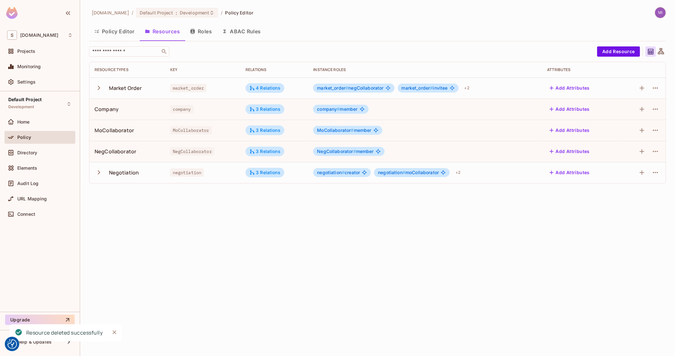
click at [202, 30] on button "Roles" at bounding box center [201, 31] width 32 height 16
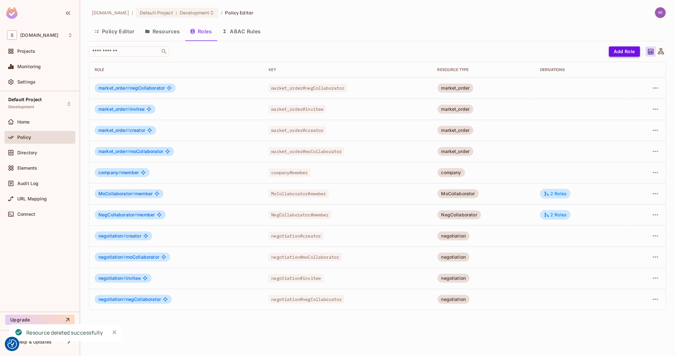
click at [626, 48] on button "Add Role" at bounding box center [624, 51] width 31 height 10
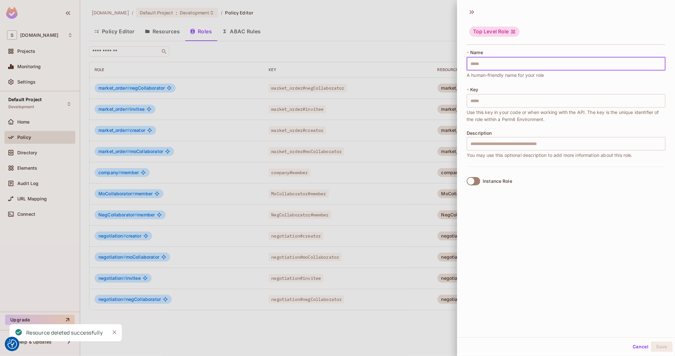
click at [525, 64] on input "text" at bounding box center [566, 63] width 199 height 13
type input "*"
type input "**"
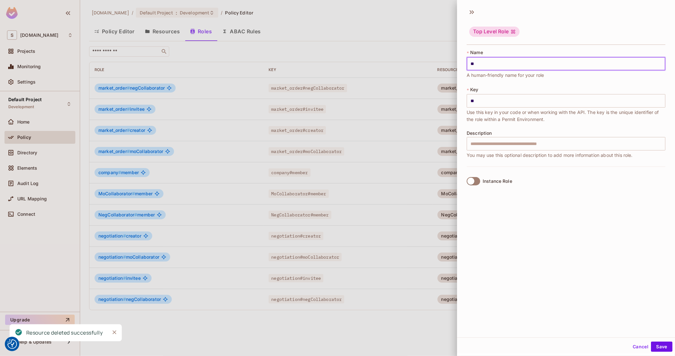
type input "***"
type input "****"
type input "*****"
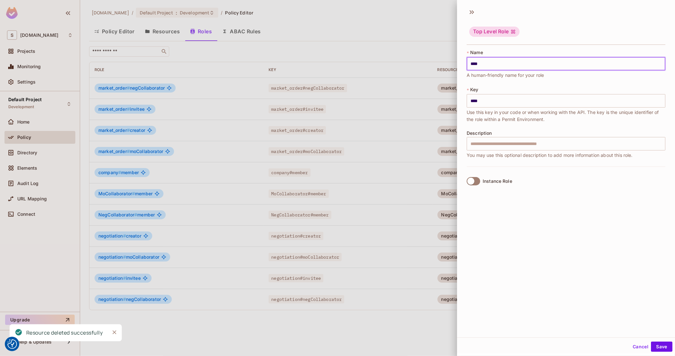
type input "*****"
click at [499, 75] on span "A human-friendly name for your role" at bounding box center [505, 75] width 77 height 7
click at [659, 346] on button "Save" at bounding box center [661, 347] width 21 height 10
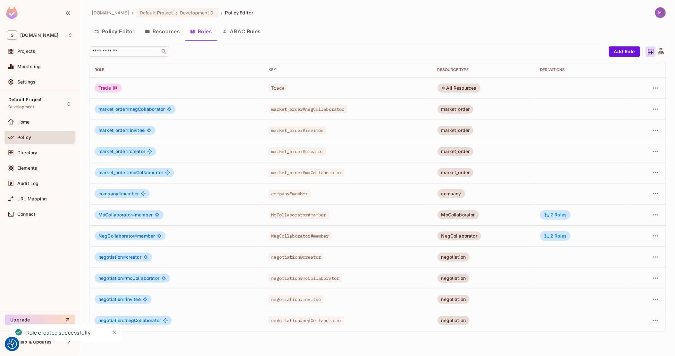
click at [473, 86] on div "All Resources" at bounding box center [459, 88] width 43 height 9
click at [660, 90] on button "button" at bounding box center [655, 88] width 10 height 10
click at [636, 102] on span "Edit Role" at bounding box center [626, 103] width 23 height 10
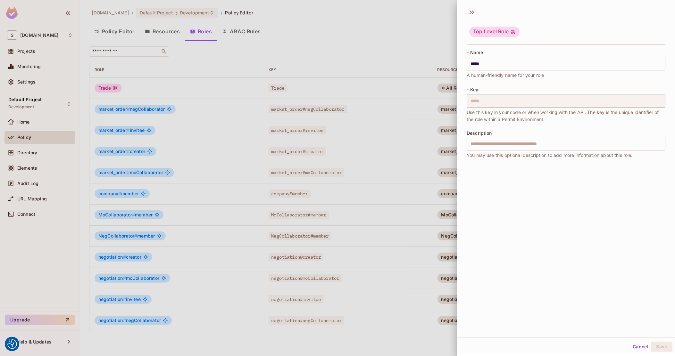
click at [529, 136] on div "Description ​ You may use this optional description to add more information abo…" at bounding box center [566, 145] width 199 height 28
click at [395, 90] on div at bounding box center [337, 178] width 675 height 356
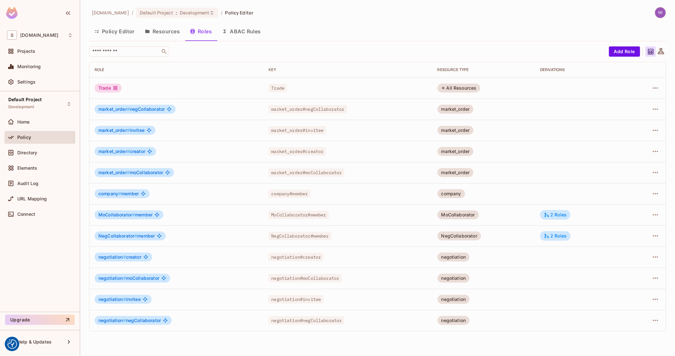
click at [472, 85] on div "All Resources" at bounding box center [459, 88] width 43 height 9
click at [621, 53] on button "Add Role" at bounding box center [624, 51] width 31 height 10
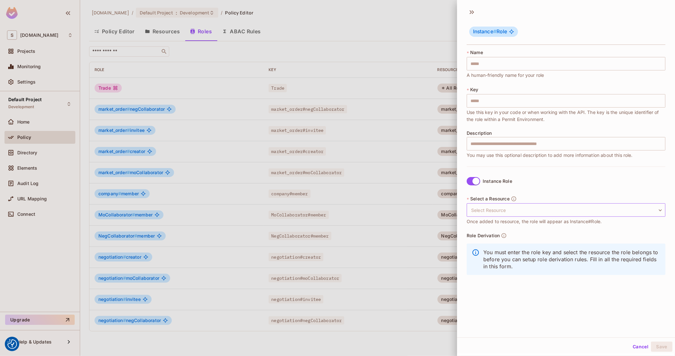
click at [486, 210] on body "We use cookies to enhance your browsing experience, serve personalized ads or c…" at bounding box center [337, 178] width 675 height 356
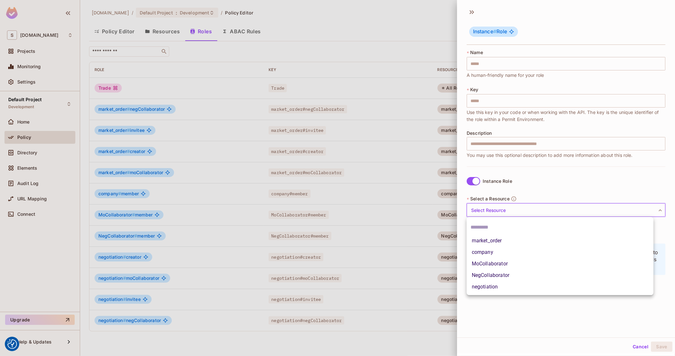
click at [548, 191] on div at bounding box center [337, 178] width 675 height 356
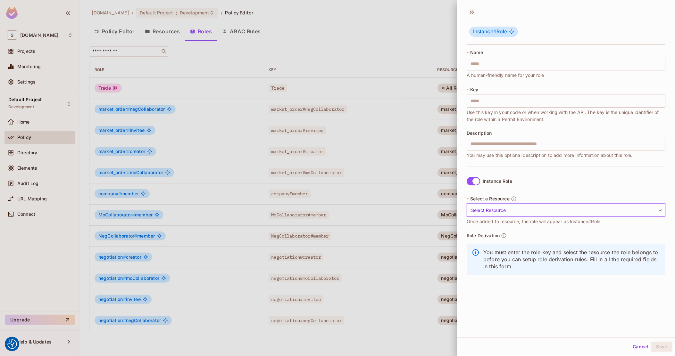
click at [552, 213] on body "We use cookies to enhance your browsing experience, serve personalized ads or c…" at bounding box center [337, 178] width 675 height 356
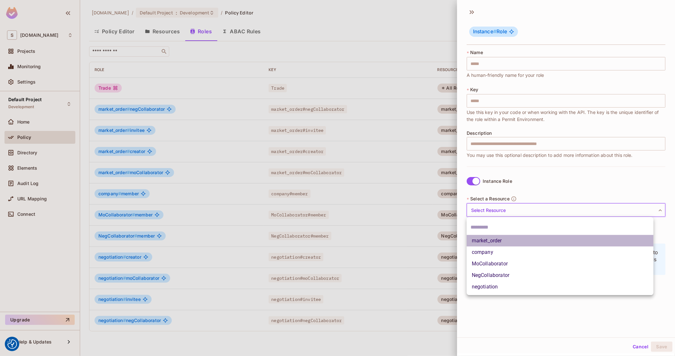
click at [520, 238] on li "market_order" at bounding box center [560, 241] width 187 height 12
type input "**********"
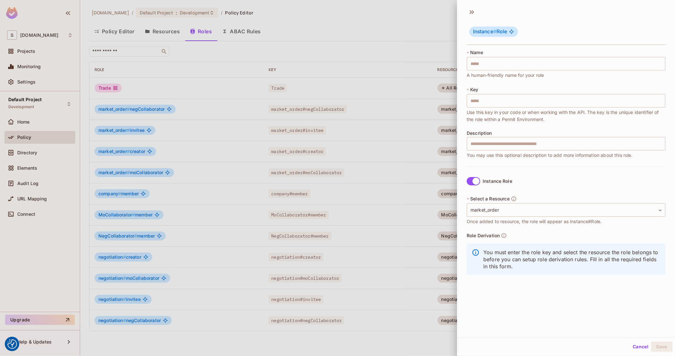
click at [525, 222] on span "Once added to resource, the role will appear as Instance#Role." at bounding box center [534, 221] width 135 height 7
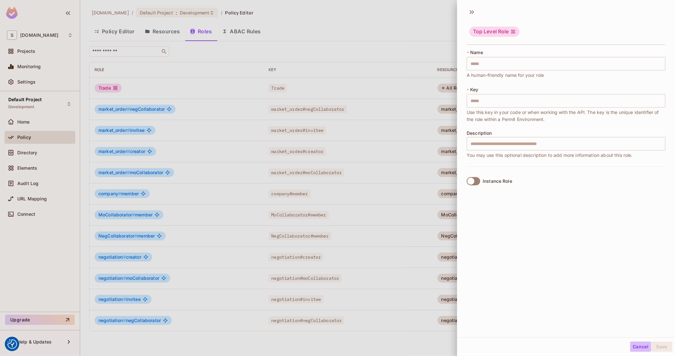
click at [631, 344] on button "Cancel" at bounding box center [640, 347] width 21 height 10
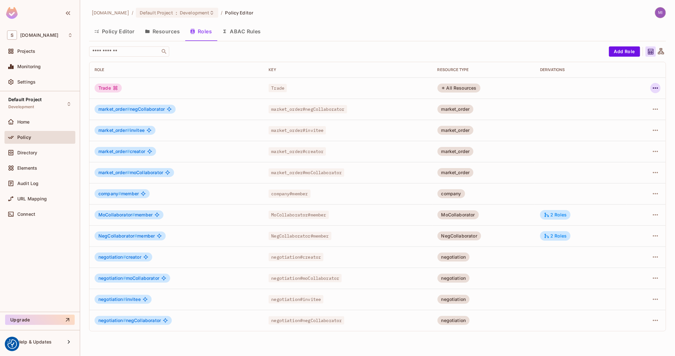
click at [654, 88] on icon "button" at bounding box center [656, 88] width 8 height 8
click at [631, 133] on div "Delete Role" at bounding box center [629, 131] width 25 height 6
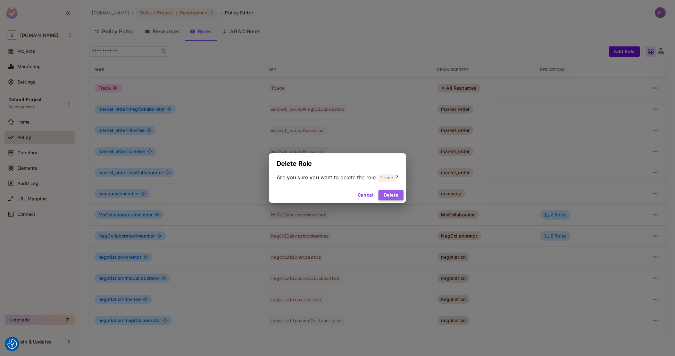
click at [402, 195] on button "Delete" at bounding box center [391, 195] width 25 height 10
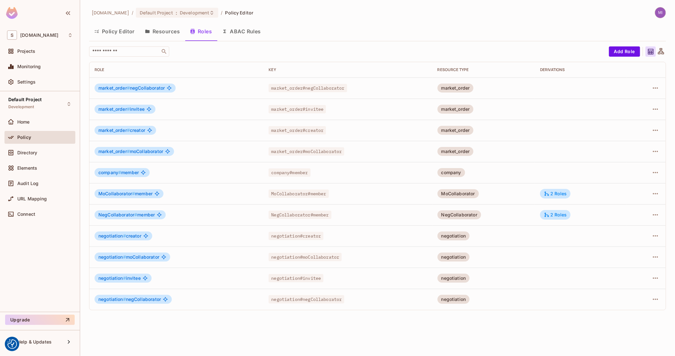
click at [125, 28] on button "Policy Editor" at bounding box center [114, 31] width 51 height 16
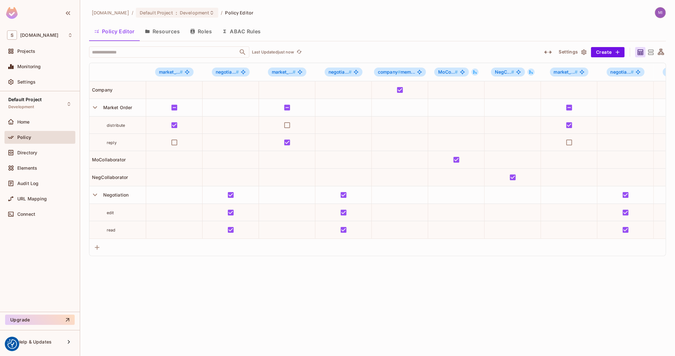
click at [651, 53] on icon at bounding box center [651, 52] width 8 height 8
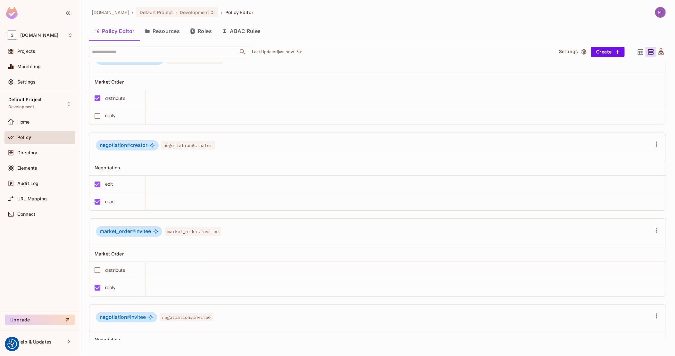
click at [140, 142] on span "negotiation # creator" at bounding box center [124, 145] width 48 height 6
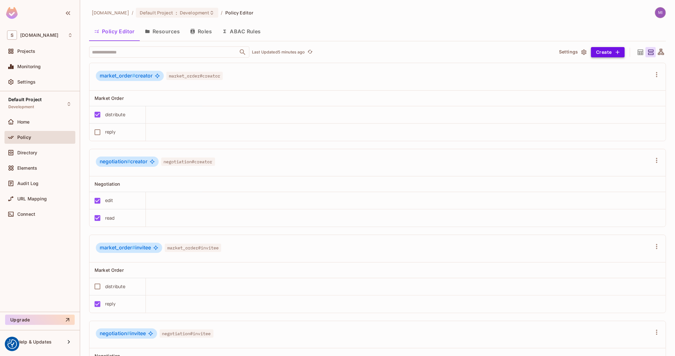
click at [596, 55] on button "Create" at bounding box center [608, 52] width 34 height 10
click at [598, 67] on li "Role" at bounding box center [619, 67] width 102 height 14
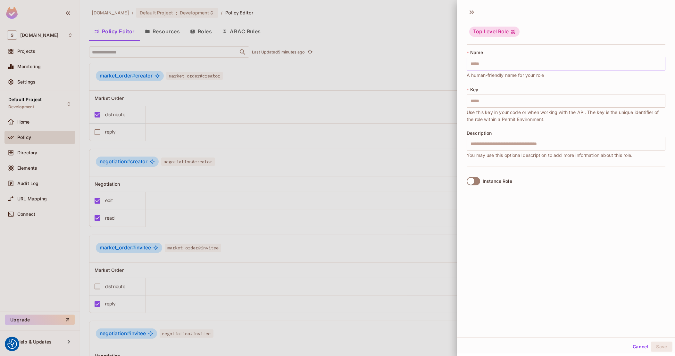
click at [512, 61] on input "text" at bounding box center [566, 63] width 199 height 13
click at [511, 33] on icon at bounding box center [513, 31] width 5 height 5
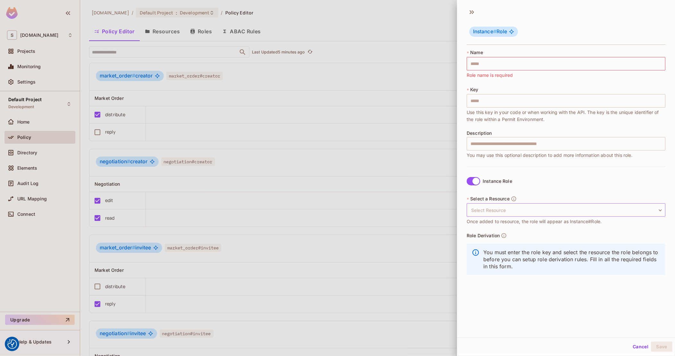
click at [568, 204] on body "We use cookies to enhance your browsing experience, serve personalized ads or c…" at bounding box center [337, 178] width 675 height 356
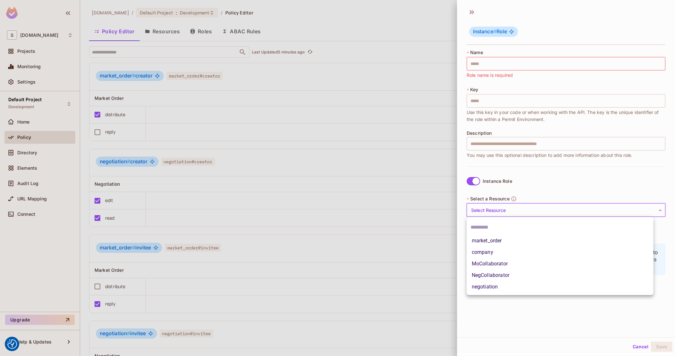
click at [537, 244] on li "market_order" at bounding box center [560, 241] width 187 height 12
type input "**********"
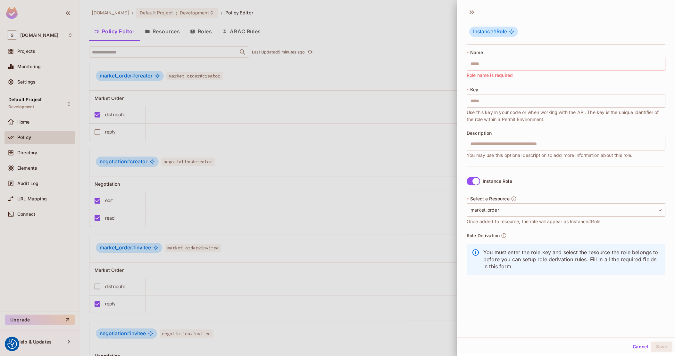
click at [536, 257] on p "You must enter the role key and select the resource the role belongs to before …" at bounding box center [571, 259] width 177 height 21
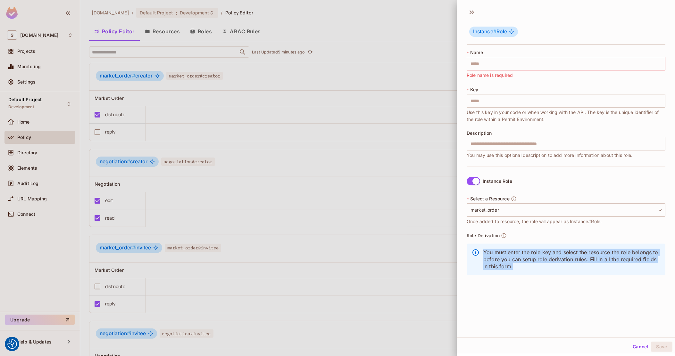
click at [536, 257] on p "You must enter the role key and select the resource the role belongs to before …" at bounding box center [571, 259] width 177 height 21
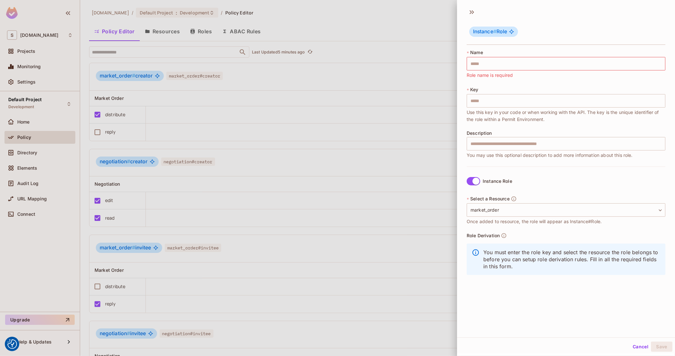
click at [516, 223] on span "Once added to resource, the role will appear as Instance#Role." at bounding box center [534, 221] width 135 height 7
click at [486, 223] on span "Once added to resource, the role will appear as Instance#Role." at bounding box center [534, 221] width 135 height 7
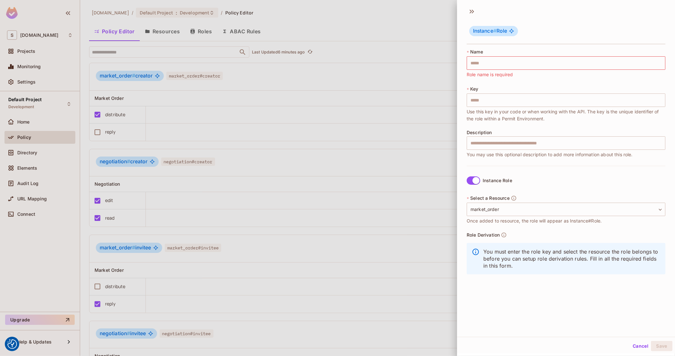
click at [635, 347] on button "Cancel" at bounding box center [640, 346] width 21 height 10
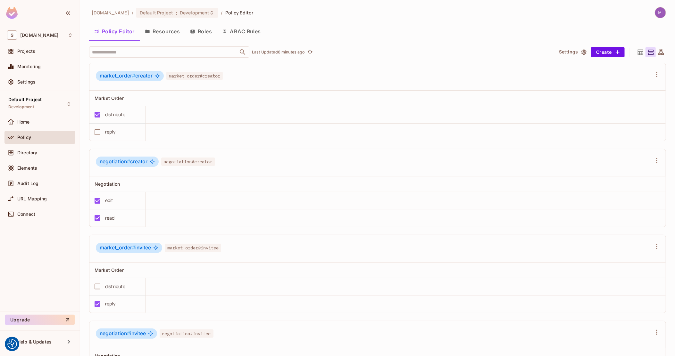
click at [655, 16] on img at bounding box center [660, 12] width 11 height 11
click at [625, 67] on li "Log out" at bounding box center [670, 63] width 161 height 10
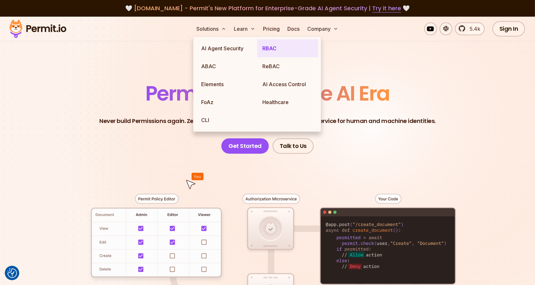
click at [267, 47] on link "RBAC" at bounding box center [287, 48] width 61 height 18
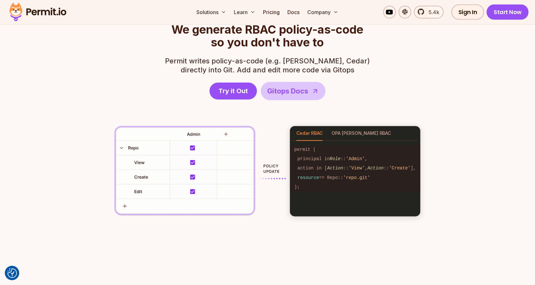
scroll to position [1154, 0]
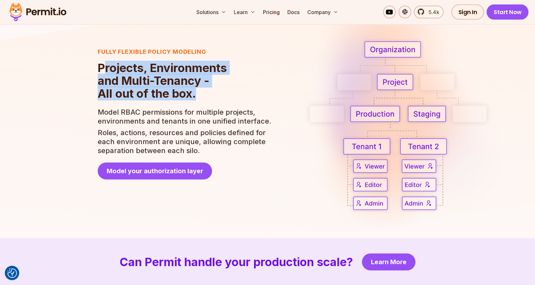
drag, startPoint x: 104, startPoint y: 67, endPoint x: 235, endPoint y: 94, distance: 134.2
click at [235, 93] on h2 "Projects, Environments and Multi-Tenancy - All out of the box." at bounding box center [185, 81] width 175 height 38
click at [235, 95] on h2 "Projects, Environments and Multi-Tenancy - All out of the box." at bounding box center [185, 81] width 175 height 38
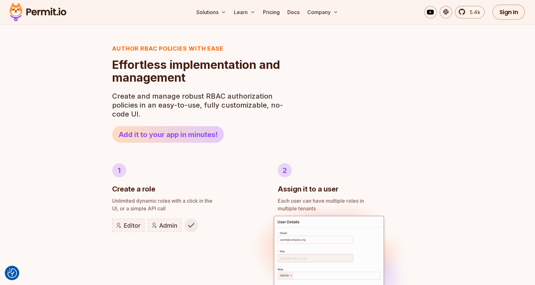
scroll to position [0, 0]
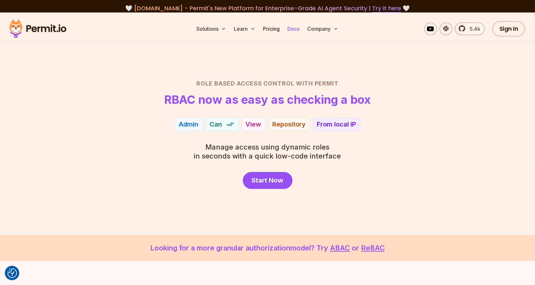
click at [291, 25] on link "Docs" at bounding box center [293, 28] width 17 height 13
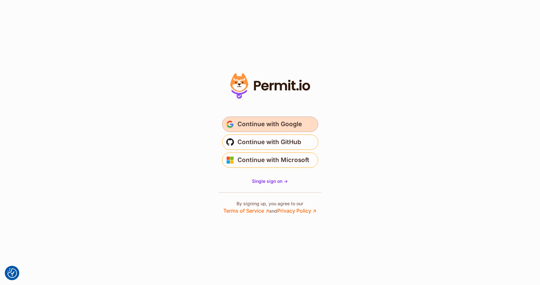
click at [249, 128] on span "Continue with Google" at bounding box center [270, 124] width 64 height 10
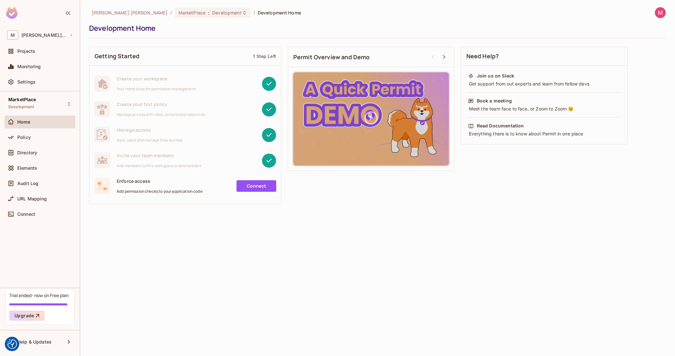
click at [658, 13] on img at bounding box center [660, 12] width 11 height 11
click at [640, 53] on span "Copy Environment Key" at bounding box center [637, 51] width 47 height 6
click at [38, 157] on div "Directory" at bounding box center [39, 152] width 71 height 13
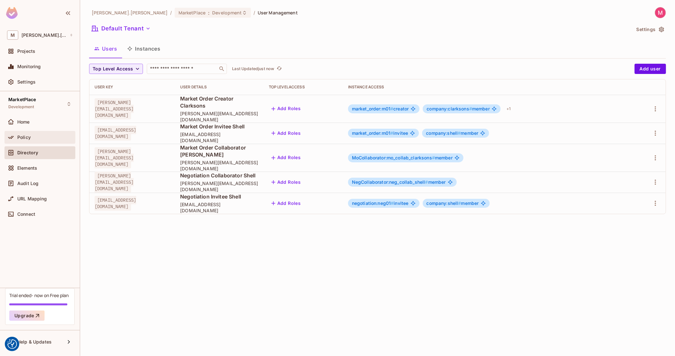
click at [26, 136] on span "Policy" at bounding box center [23, 137] width 13 height 5
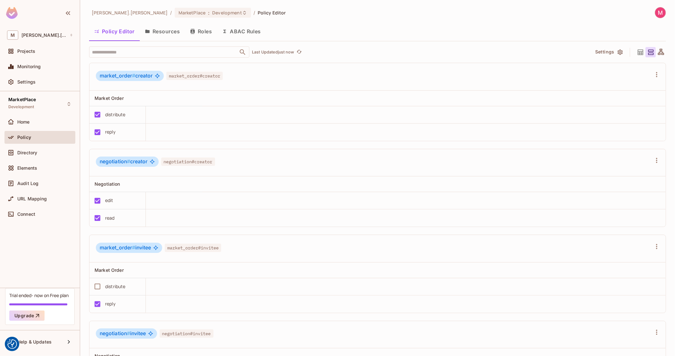
click at [163, 33] on button "Resources" at bounding box center [162, 31] width 45 height 16
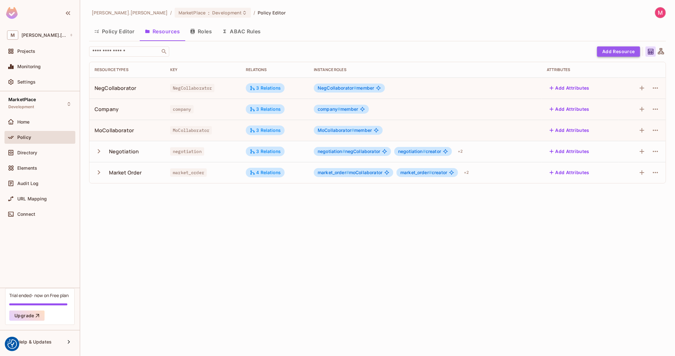
click at [630, 55] on button "Add Resource" at bounding box center [618, 51] width 43 height 10
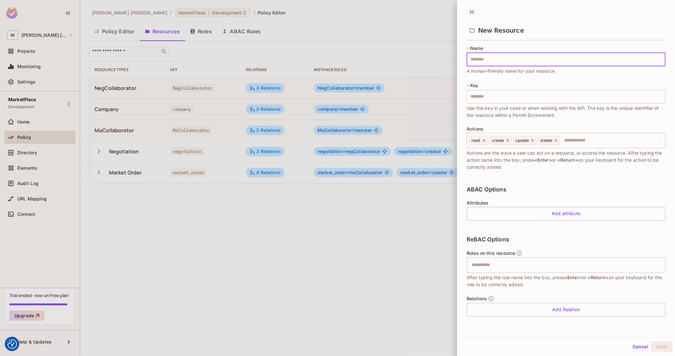
click at [561, 57] on input "text" at bounding box center [566, 59] width 199 height 13
click at [492, 63] on input "text" at bounding box center [566, 59] width 199 height 13
click at [300, 121] on div at bounding box center [337, 178] width 675 height 356
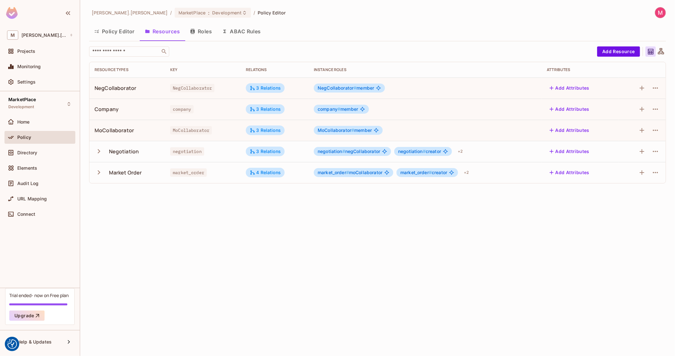
click at [207, 32] on button "Roles" at bounding box center [201, 31] width 32 height 16
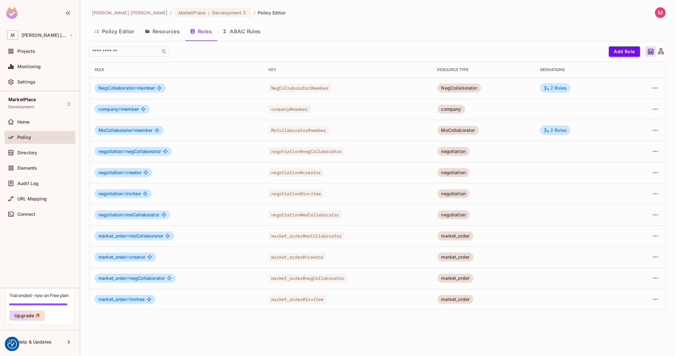
click at [634, 53] on button "Add Role" at bounding box center [624, 51] width 31 height 10
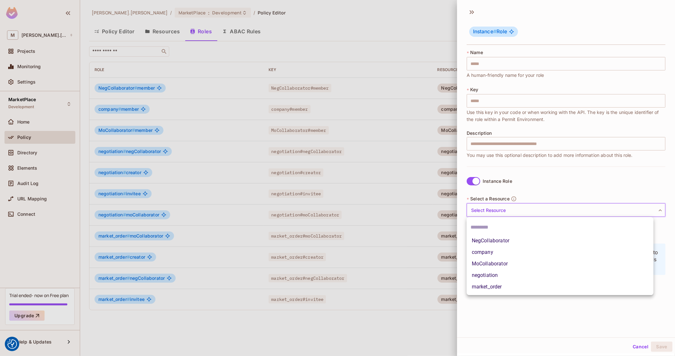
click at [479, 208] on body "We use cookies to enhance your browsing experience, serve personalized ads or c…" at bounding box center [337, 178] width 675 height 356
click at [479, 208] on div at bounding box center [337, 178] width 675 height 356
click at [522, 210] on body "We use cookies to enhance your browsing experience, serve personalized ads or c…" at bounding box center [337, 178] width 675 height 356
click at [499, 285] on li "market_order" at bounding box center [560, 287] width 187 height 12
type input "**********"
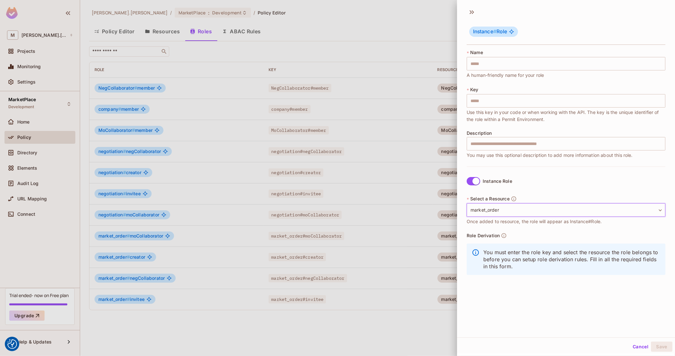
click at [525, 205] on body "We use cookies to enhance your browsing experience, serve personalized ads or c…" at bounding box center [337, 178] width 675 height 356
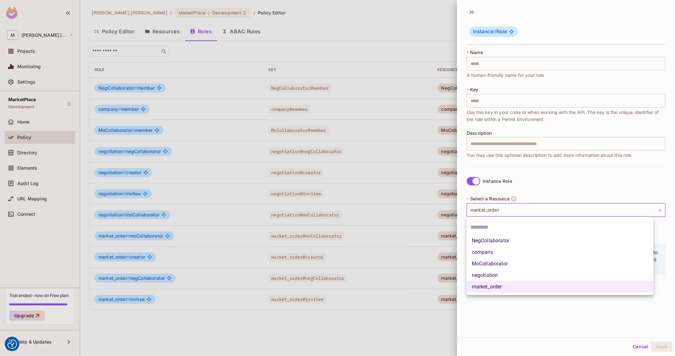
click at [520, 188] on div at bounding box center [337, 178] width 675 height 356
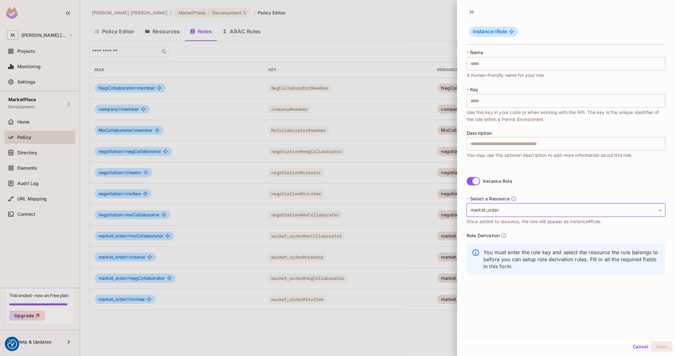
click at [633, 347] on button "Cancel" at bounding box center [640, 347] width 21 height 10
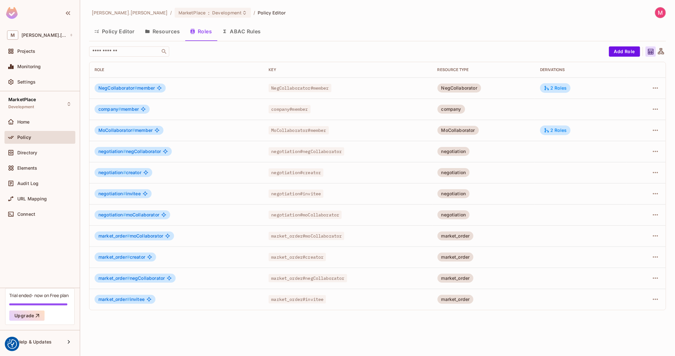
click at [173, 30] on button "Resources" at bounding box center [162, 31] width 45 height 16
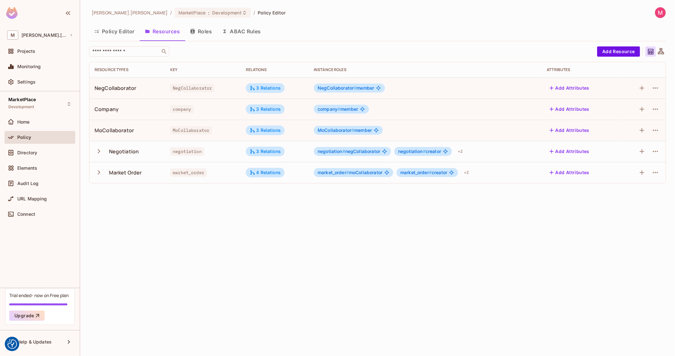
click at [623, 56] on div "Add Resource" at bounding box center [631, 51] width 69 height 10
click at [622, 53] on button "Add Resource" at bounding box center [618, 51] width 43 height 10
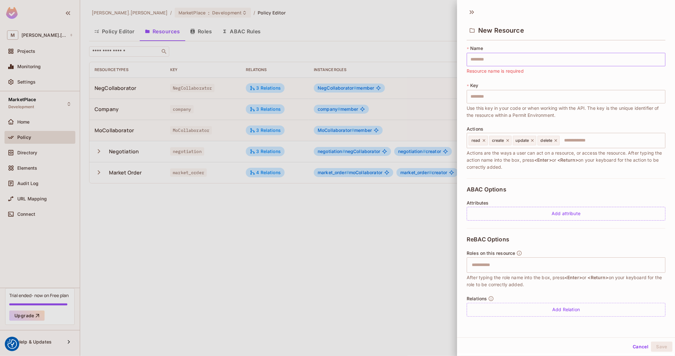
click at [523, 62] on input "text" at bounding box center [566, 59] width 199 height 13
click at [509, 58] on input "text" at bounding box center [566, 58] width 199 height 13
click at [481, 78] on div "* Name ​ Resource name is required * Key ​ Use this key in your code or when wo…" at bounding box center [566, 111] width 199 height 133
click at [493, 60] on input "text" at bounding box center [566, 58] width 199 height 13
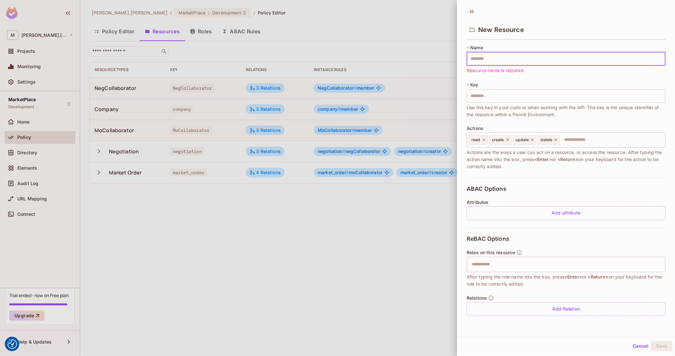
click at [493, 62] on input "text" at bounding box center [566, 58] width 199 height 13
click at [394, 191] on div at bounding box center [337, 178] width 675 height 356
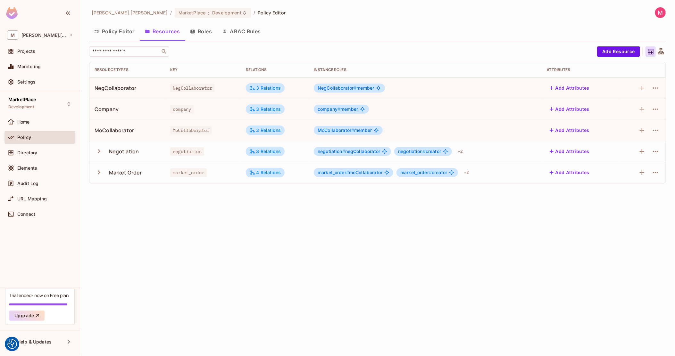
click at [205, 29] on button "Roles" at bounding box center [201, 31] width 32 height 16
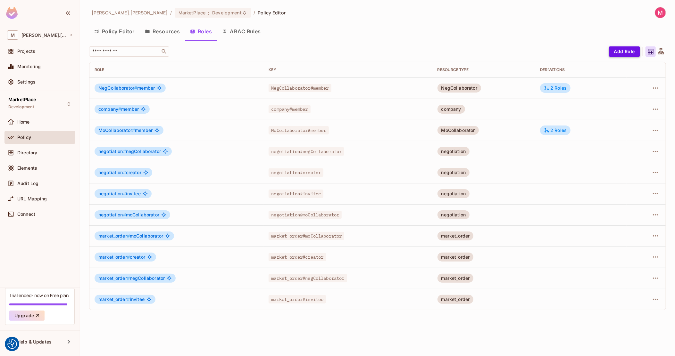
click at [629, 53] on button "Add Role" at bounding box center [624, 51] width 31 height 10
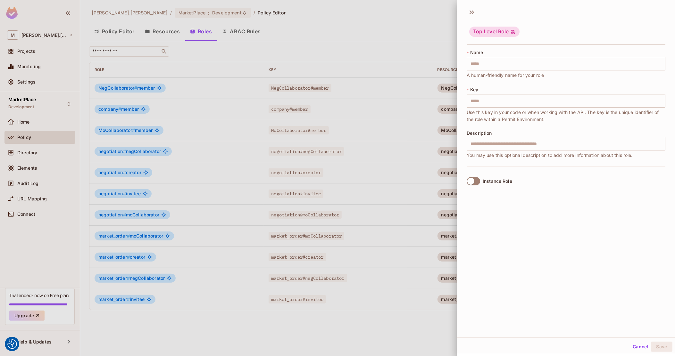
scroll to position [1, 0]
click at [494, 29] on div "Top Level Role" at bounding box center [494, 31] width 50 height 10
click at [480, 31] on div "Top Level Role" at bounding box center [494, 31] width 50 height 10
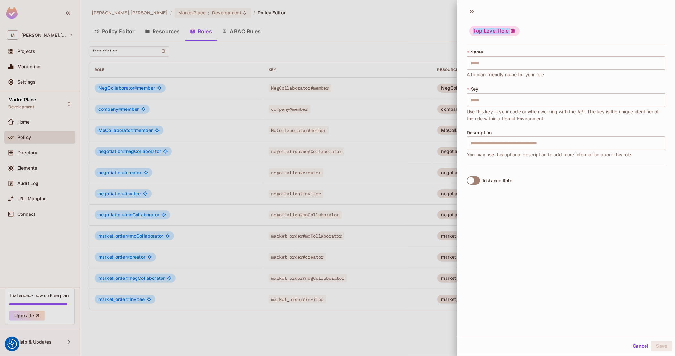
click at [520, 38] on div "Top Level Role" at bounding box center [566, 31] width 199 height 25
click at [425, 55] on div at bounding box center [337, 178] width 675 height 356
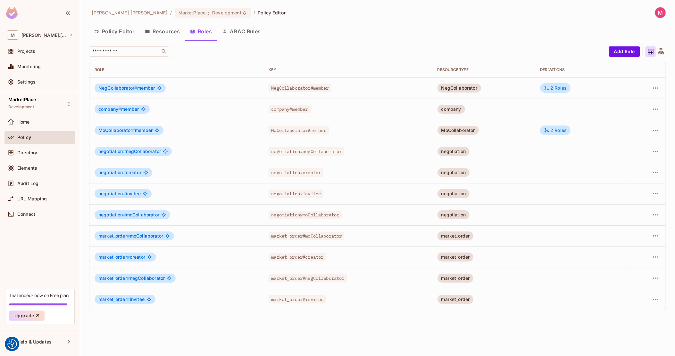
click at [156, 29] on button "Resources" at bounding box center [162, 31] width 45 height 16
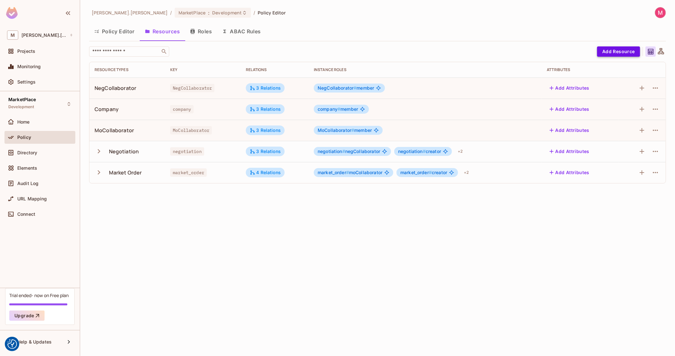
click at [621, 49] on button "Add Resource" at bounding box center [618, 51] width 43 height 10
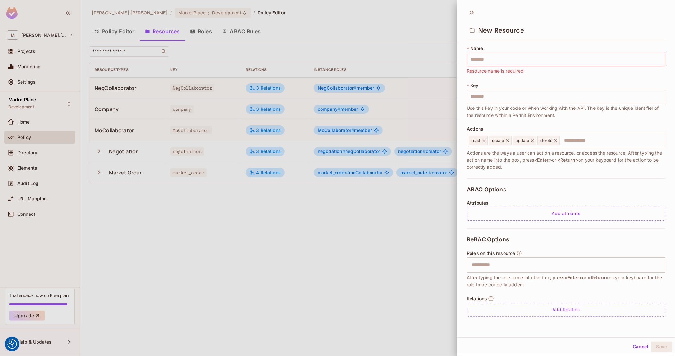
click at [484, 170] on span "Actions are the ways a user can act on a resource, or access the resource. Afte…" at bounding box center [566, 160] width 199 height 21
click at [342, 260] on div at bounding box center [337, 178] width 675 height 356
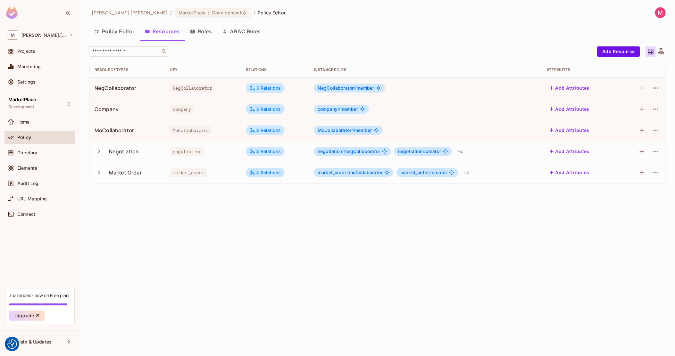
click at [205, 33] on button "Roles" at bounding box center [201, 31] width 32 height 16
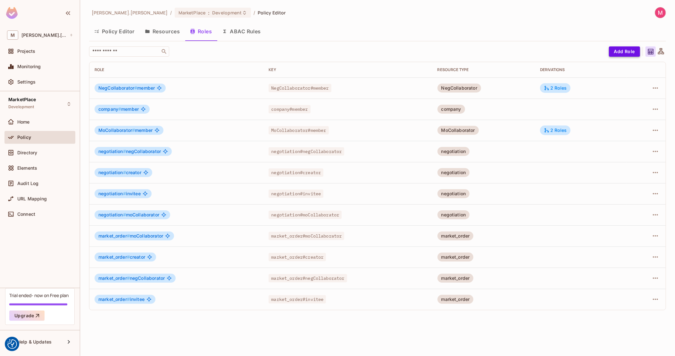
click at [615, 54] on button "Add Role" at bounding box center [624, 51] width 31 height 10
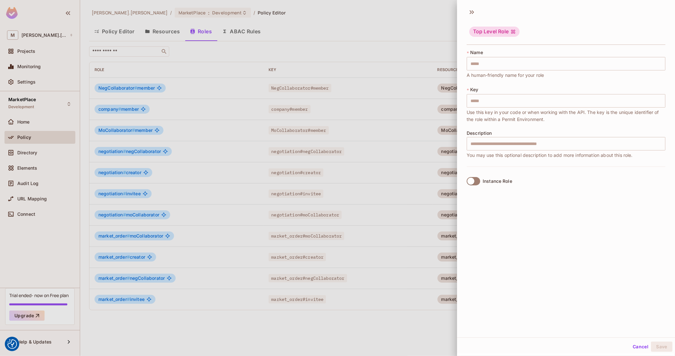
scroll to position [1, 0]
click at [381, 111] on div at bounding box center [337, 178] width 675 height 356
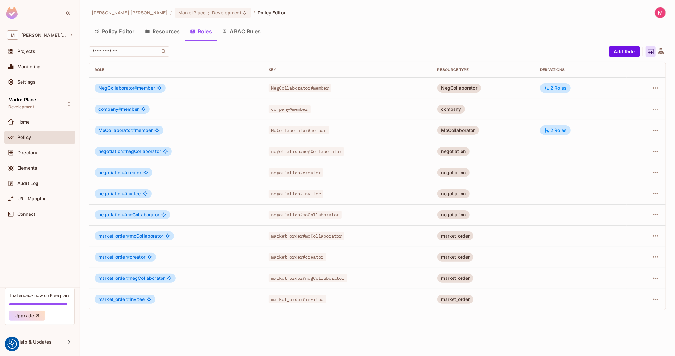
click at [145, 31] on icon "button" at bounding box center [147, 31] width 5 height 5
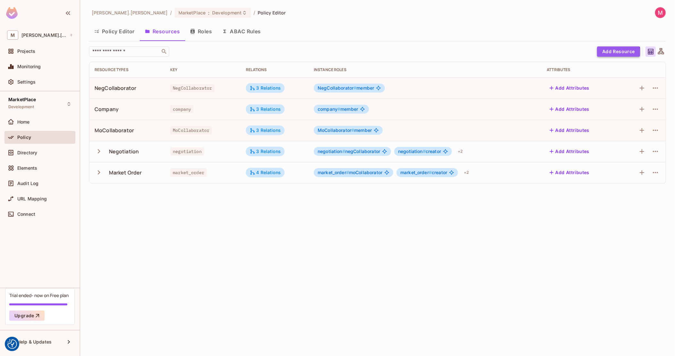
click at [605, 53] on button "Add Resource" at bounding box center [618, 51] width 43 height 10
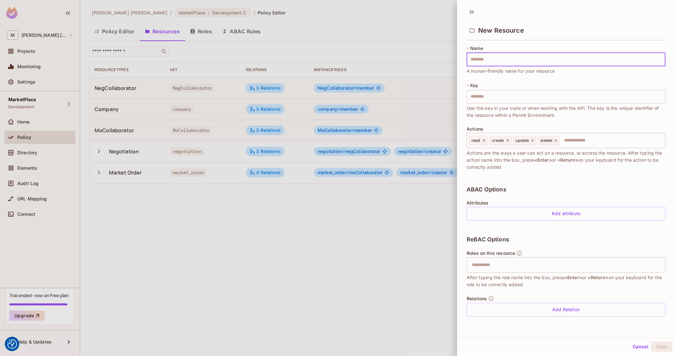
click at [508, 60] on input "text" at bounding box center [566, 59] width 199 height 13
type input "*"
type input "**"
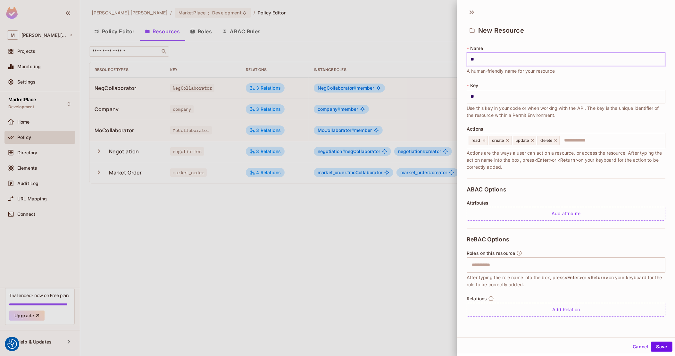
type input "***"
type input "****"
type input "*****"
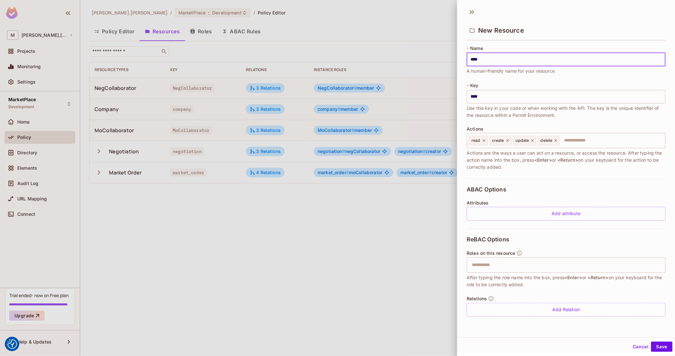
type input "*****"
click at [507, 142] on icon at bounding box center [508, 140] width 4 height 4
click at [507, 142] on icon at bounding box center [509, 140] width 4 height 4
click at [507, 142] on icon at bounding box center [507, 140] width 4 height 4
type input "*****"
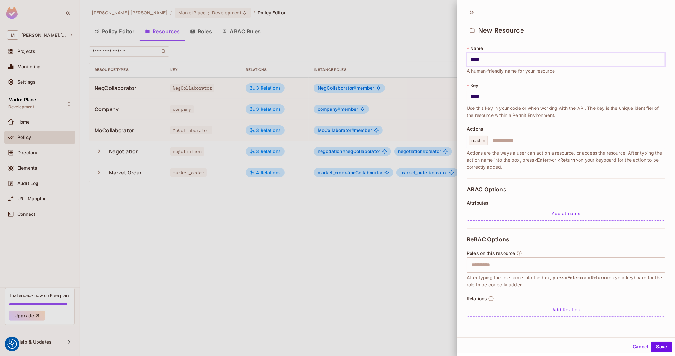
click at [507, 142] on input "text" at bounding box center [576, 140] width 174 height 13
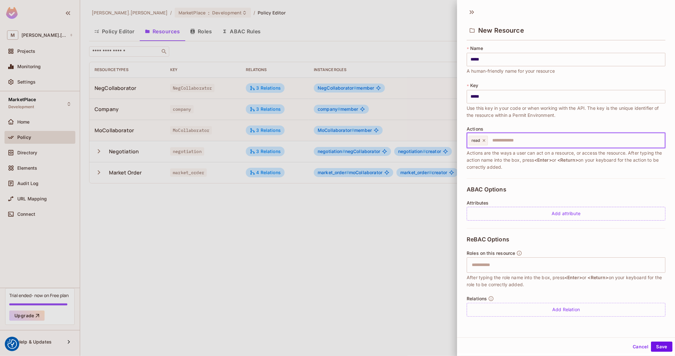
click at [485, 142] on icon at bounding box center [484, 140] width 4 height 4
click at [485, 142] on input "text" at bounding box center [565, 140] width 195 height 13
type input "****"
click at [485, 142] on icon at bounding box center [484, 140] width 4 height 4
click at [293, 221] on div at bounding box center [337, 178] width 675 height 356
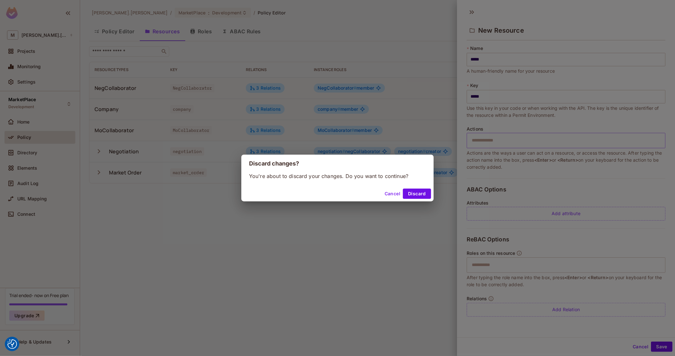
click at [422, 201] on div "Cancel Discard" at bounding box center [337, 193] width 192 height 15
click at [422, 195] on button "Discard" at bounding box center [417, 194] width 28 height 10
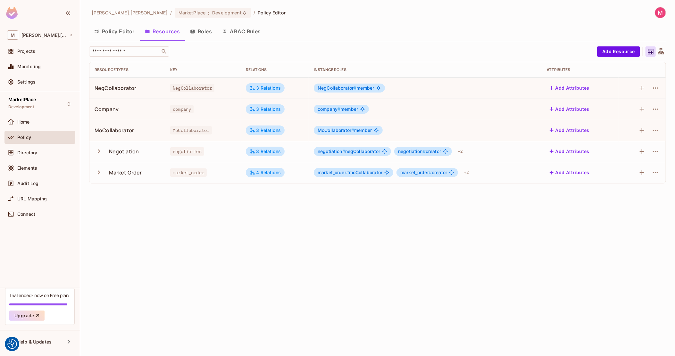
click at [363, 89] on span "NegCollaborator # member" at bounding box center [346, 88] width 56 height 5
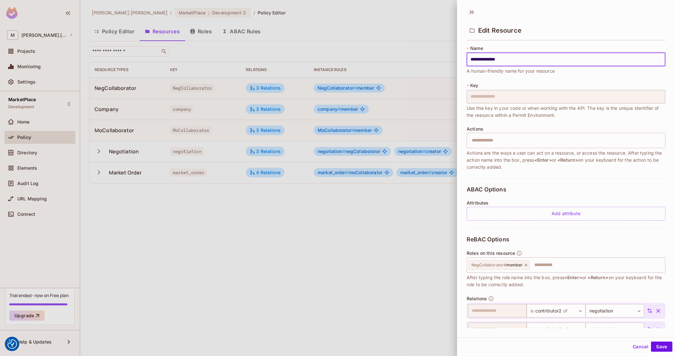
click at [427, 143] on div at bounding box center [337, 178] width 675 height 356
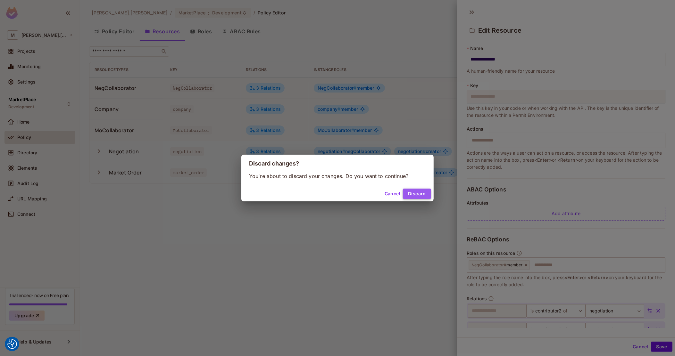
click at [415, 198] on button "Discard" at bounding box center [417, 194] width 28 height 10
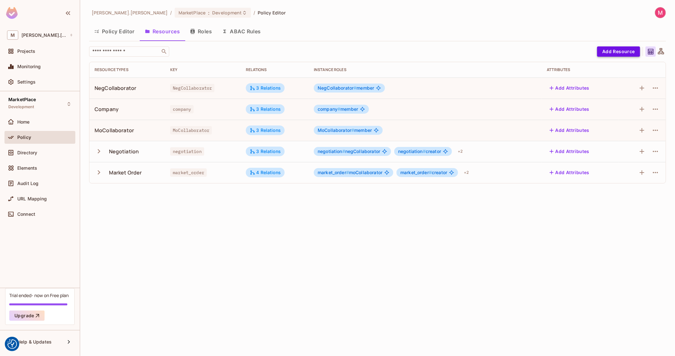
click at [625, 53] on button "Add Resource" at bounding box center [618, 51] width 43 height 10
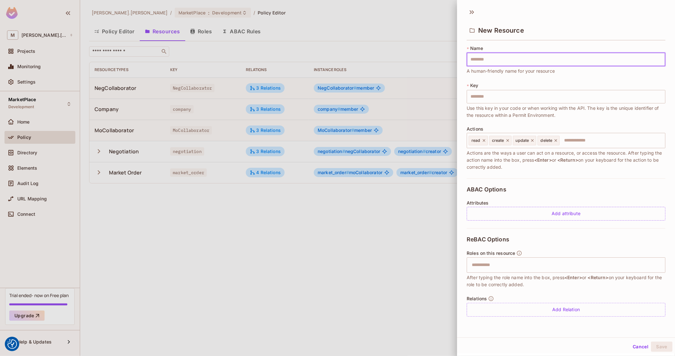
click at [492, 63] on input "text" at bounding box center [566, 59] width 199 height 13
click at [355, 202] on div at bounding box center [337, 178] width 675 height 356
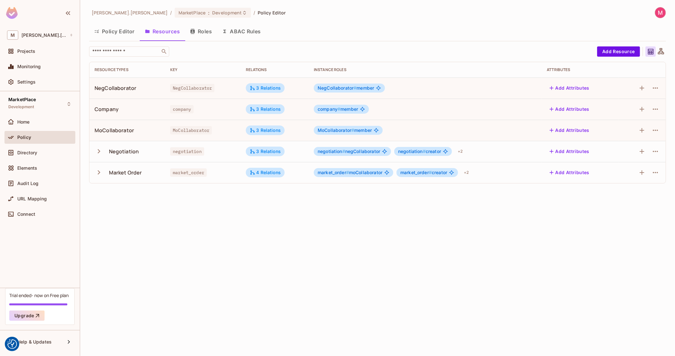
click at [199, 29] on button "Roles" at bounding box center [201, 31] width 32 height 16
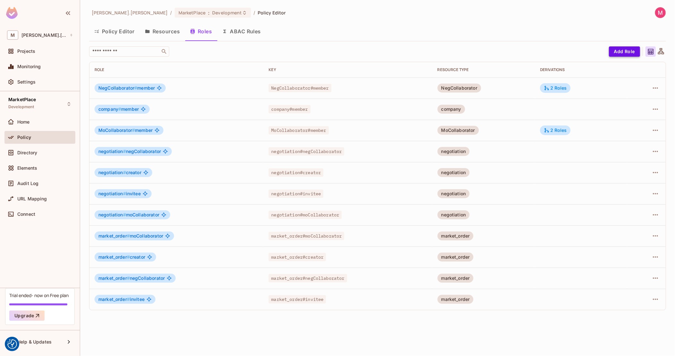
click at [616, 49] on button "Add Role" at bounding box center [624, 51] width 31 height 10
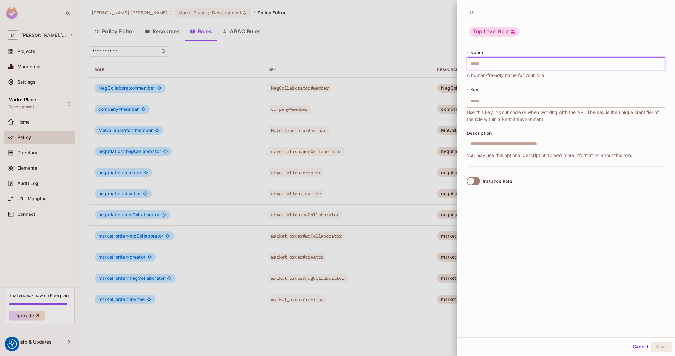
click at [515, 70] on input "text" at bounding box center [566, 63] width 199 height 13
type input "*"
type input "**"
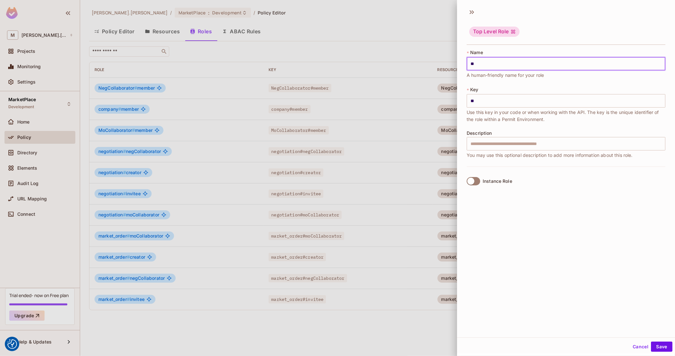
type input "***"
type input "****"
type input "*****"
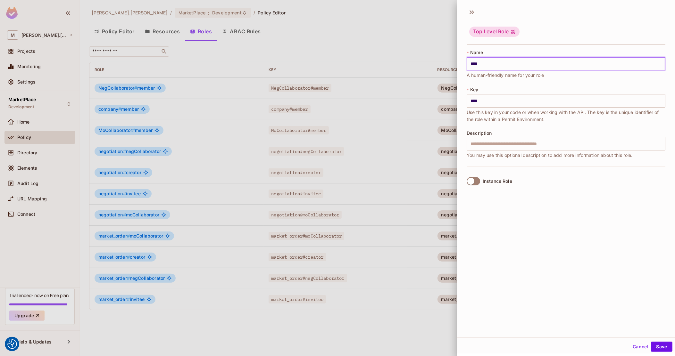
type input "*****"
click at [652, 347] on button "Save" at bounding box center [661, 347] width 21 height 10
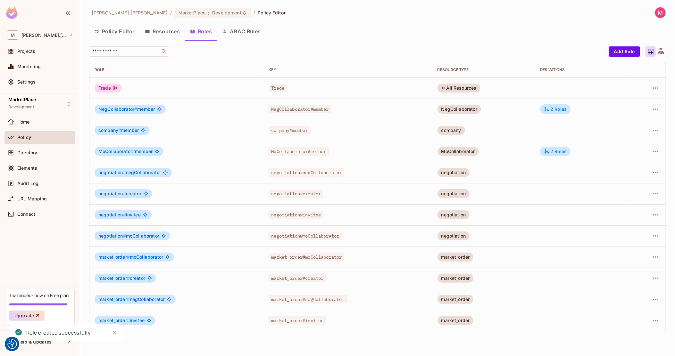
click at [113, 31] on button "Policy Editor" at bounding box center [114, 31] width 51 height 16
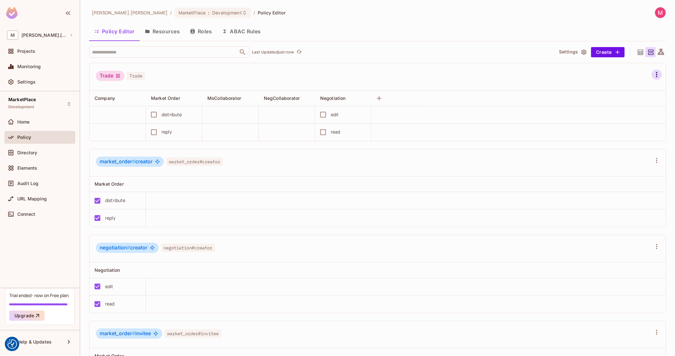
click at [656, 77] on icon "button" at bounding box center [656, 74] width 1 height 5
click at [605, 155] on div "Delete Role" at bounding box center [604, 156] width 25 height 6
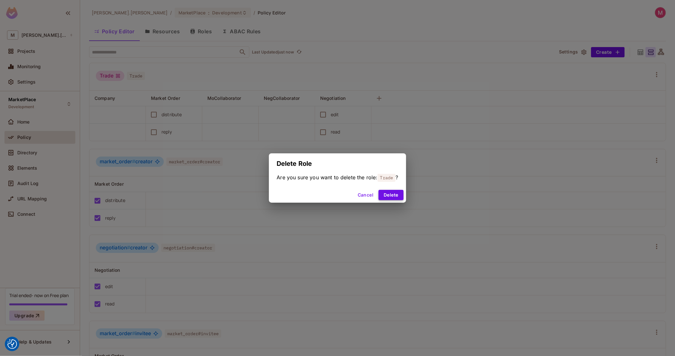
click at [398, 195] on button "Delete" at bounding box center [391, 195] width 25 height 10
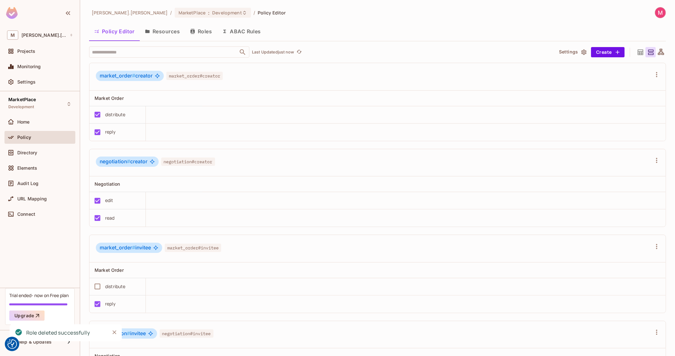
click at [163, 32] on button "Resources" at bounding box center [162, 31] width 45 height 16
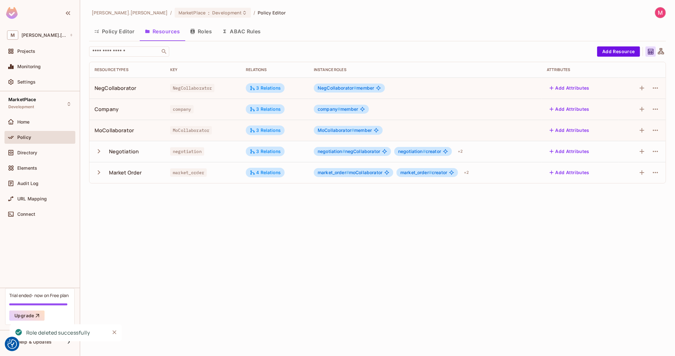
click at [198, 30] on button "Roles" at bounding box center [201, 31] width 32 height 16
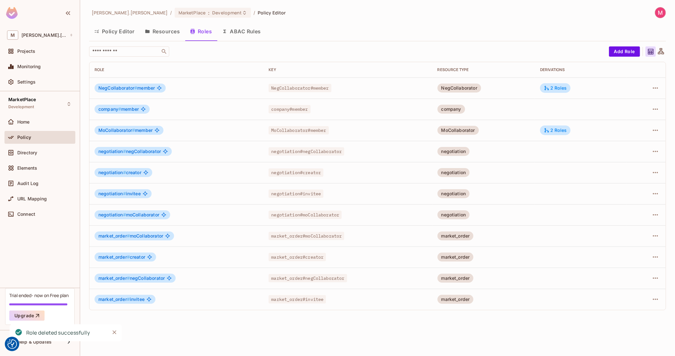
click at [178, 34] on button "Resources" at bounding box center [162, 31] width 45 height 16
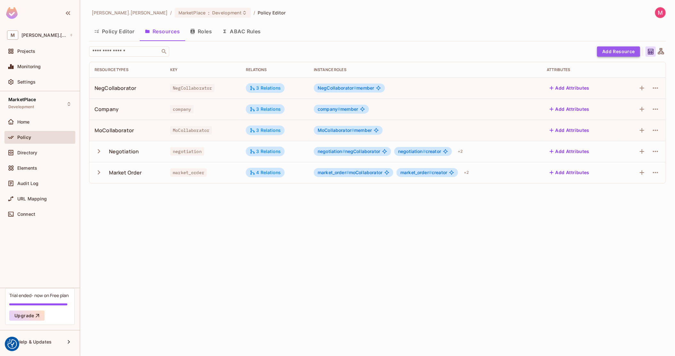
click at [615, 49] on button "Add Resource" at bounding box center [618, 51] width 43 height 10
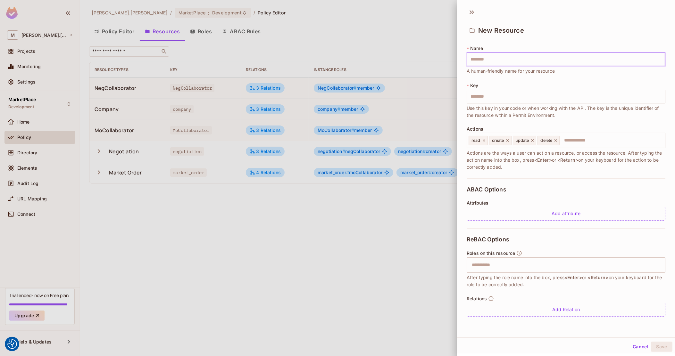
type input "*"
type input "**"
type input "***"
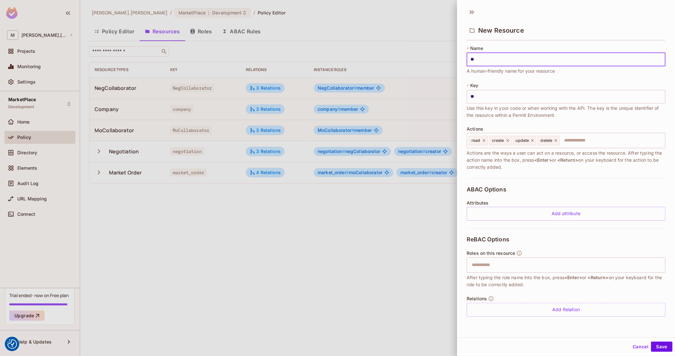
type input "***"
type input "****"
type input "*****"
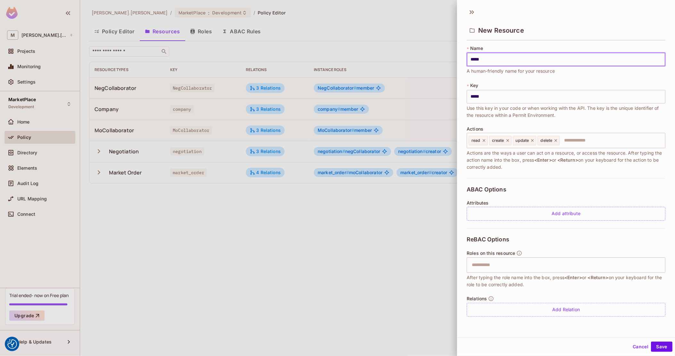
type input "******"
type input "*******"
type input "********"
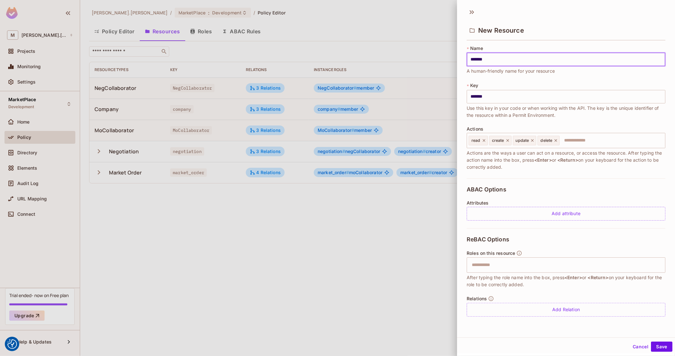
type input "********"
type input "*********"
type input "**********"
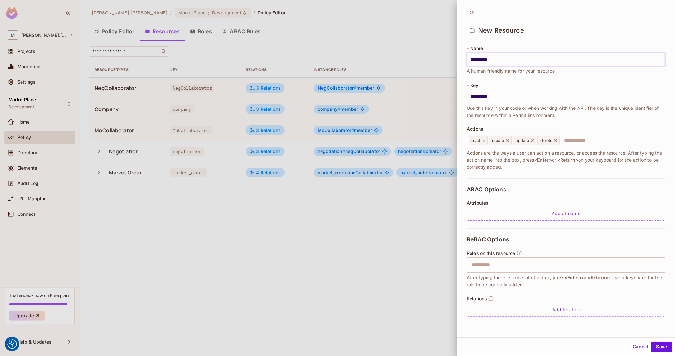
type input "**********"
click at [587, 139] on input "text" at bounding box center [611, 140] width 102 height 13
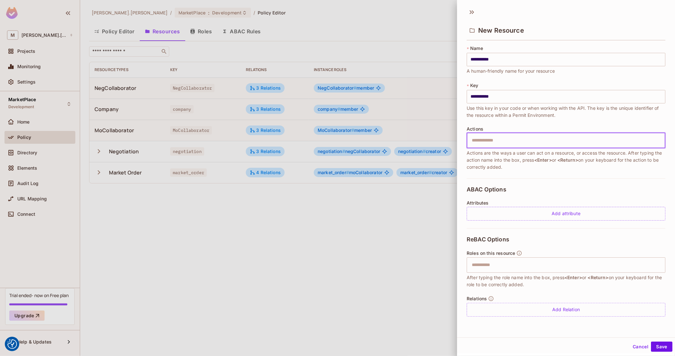
type input "*"
type input "*****"
type input "********"
click at [515, 140] on icon at bounding box center [513, 140] width 4 height 4
type input "*"
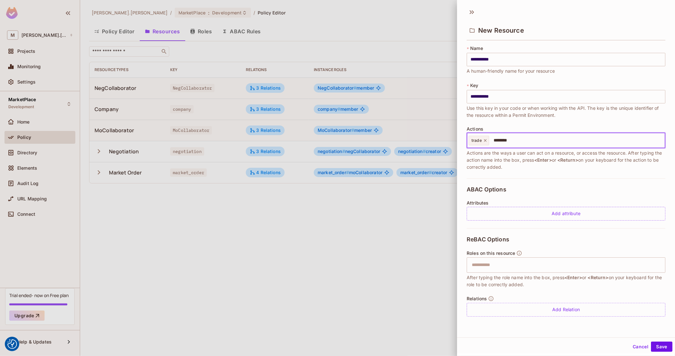
type input "*********"
type input "****"
click at [658, 349] on button "Save" at bounding box center [661, 347] width 21 height 10
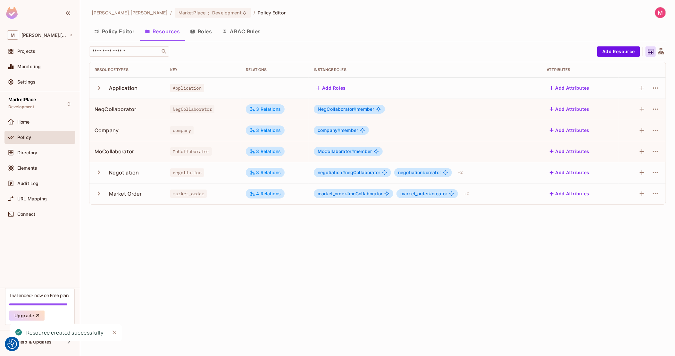
click at [103, 85] on button "button" at bounding box center [100, 88] width 11 height 14
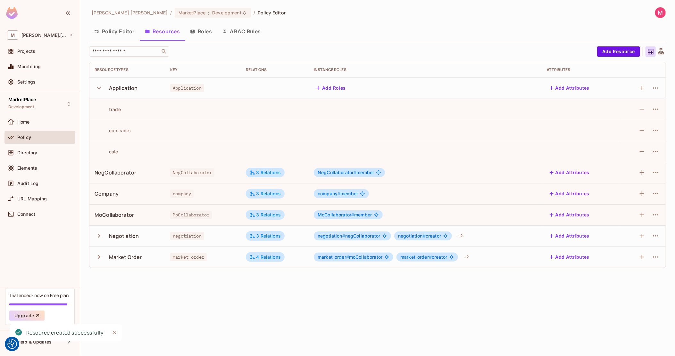
click at [103, 85] on icon "button" at bounding box center [99, 88] width 9 height 9
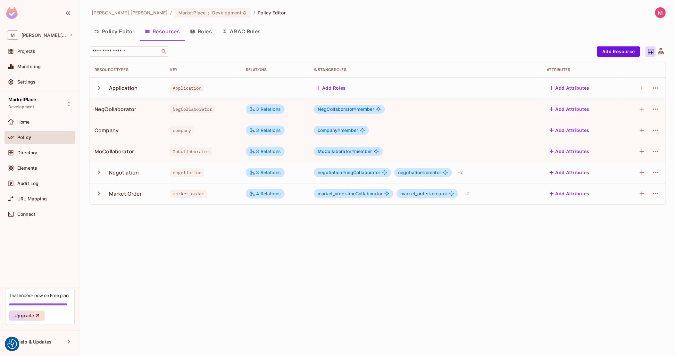
click at [316, 84] on button "Add Roles" at bounding box center [331, 88] width 35 height 10
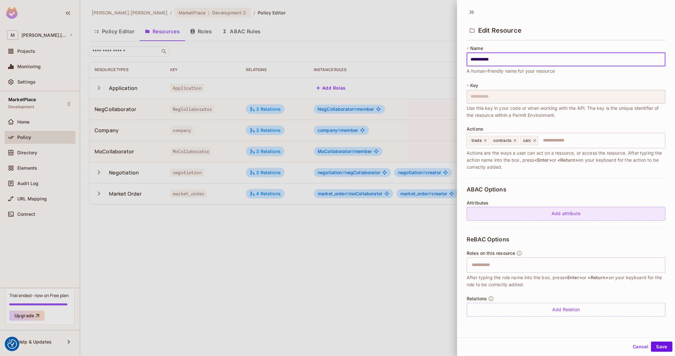
scroll to position [1, 0]
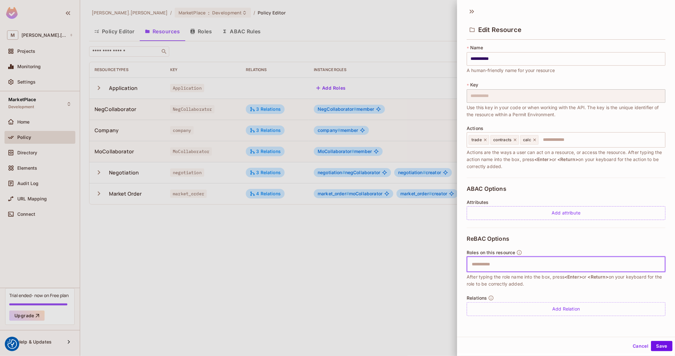
click at [513, 263] on input "text" at bounding box center [565, 264] width 195 height 13
click at [582, 241] on div "ReBAC Options Roles on this resource ​ After typing the role name into the box,…" at bounding box center [566, 276] width 199 height 96
click at [368, 251] on div at bounding box center [337, 178] width 675 height 356
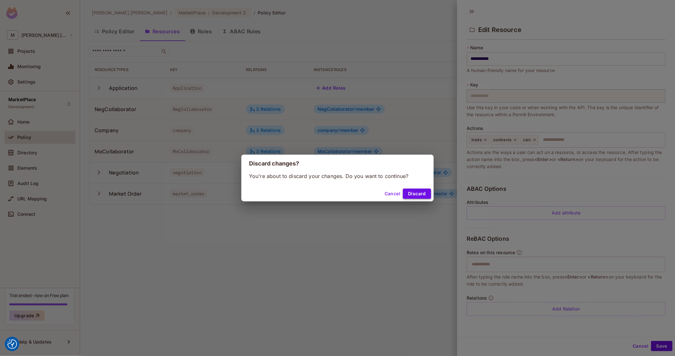
click at [420, 194] on button "Discard" at bounding box center [417, 194] width 28 height 10
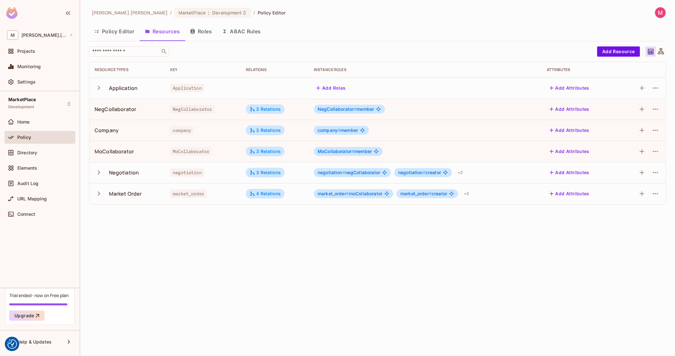
click at [116, 32] on button "Policy Editor" at bounding box center [114, 31] width 51 height 16
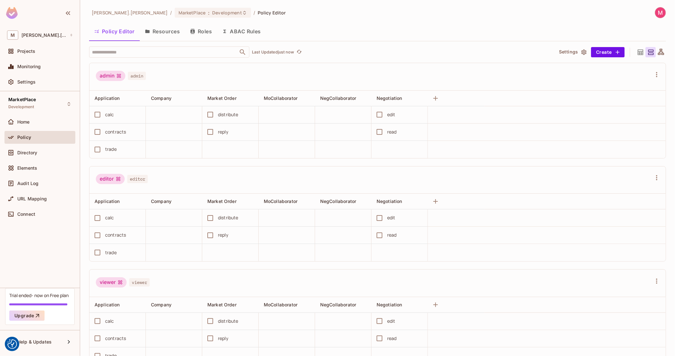
click at [178, 31] on button "Resources" at bounding box center [162, 31] width 45 height 16
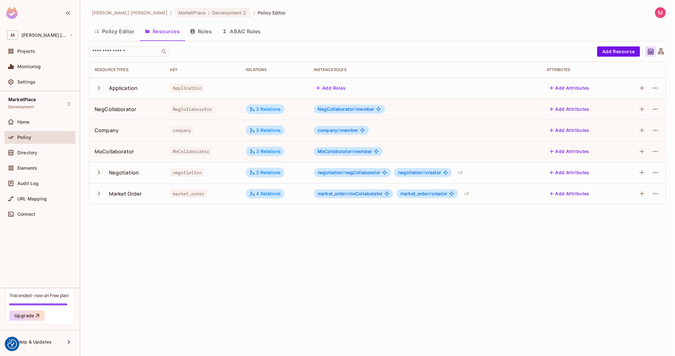
click at [90, 88] on td "Application" at bounding box center [127, 88] width 76 height 21
click at [94, 88] on td "Application" at bounding box center [127, 88] width 76 height 21
click at [98, 88] on icon "button" at bounding box center [99, 88] width 9 height 9
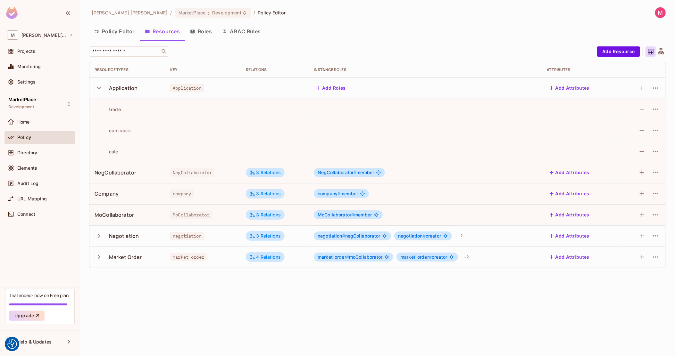
click at [107, 35] on button "Policy Editor" at bounding box center [114, 31] width 51 height 16
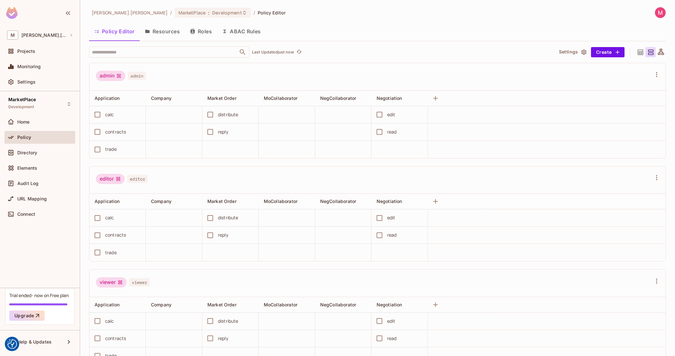
click at [163, 38] on button "Resources" at bounding box center [162, 31] width 45 height 16
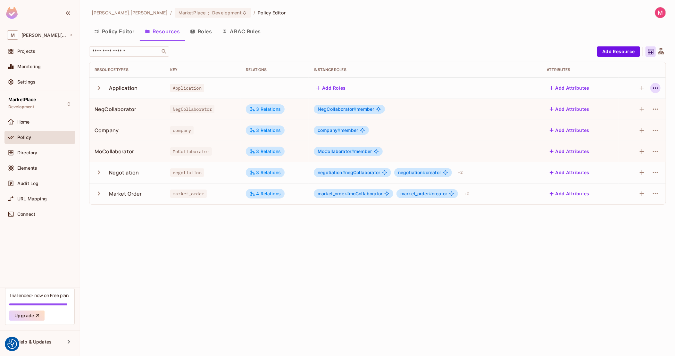
click at [656, 88] on icon "button" at bounding box center [656, 88] width 8 height 8
click at [626, 129] on div "Delete Resource" at bounding box center [631, 127] width 36 height 6
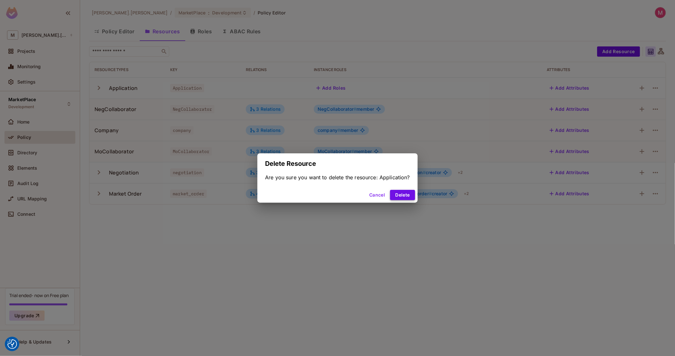
click at [410, 196] on button "Delete" at bounding box center [402, 195] width 25 height 10
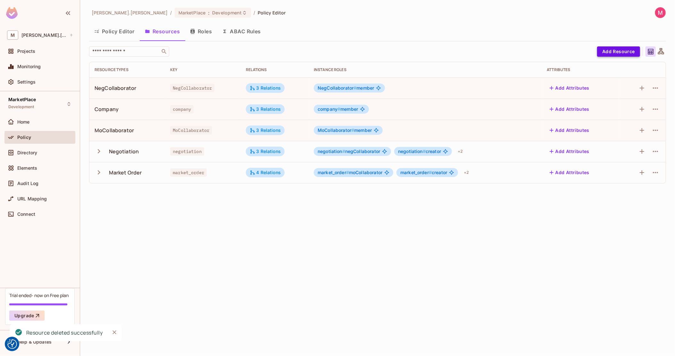
click at [622, 53] on button "Add Resource" at bounding box center [618, 51] width 43 height 10
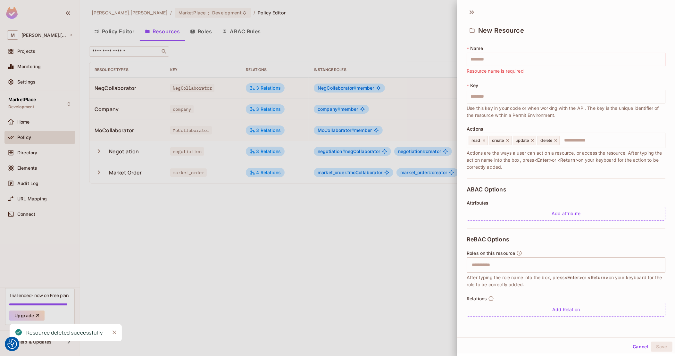
click at [596, 187] on div "ABAC Options Attributes Add attribute" at bounding box center [566, 204] width 199 height 50
click at [501, 99] on input "text" at bounding box center [566, 96] width 199 height 13
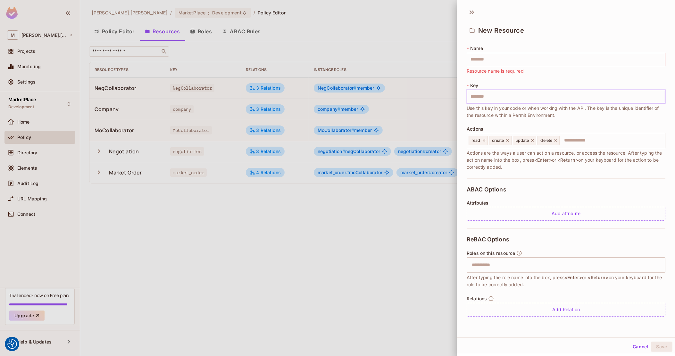
drag, startPoint x: 483, startPoint y: 139, endPoint x: 483, endPoint y: 150, distance: 10.9
click at [483, 150] on div "Actions read create update delete ​ Actions are the ways a user can act on a re…" at bounding box center [566, 149] width 199 height 44
click at [485, 143] on icon at bounding box center [484, 140] width 4 height 4
click at [485, 143] on icon at bounding box center [487, 140] width 4 height 4
click at [485, 143] on div "create" at bounding box center [480, 141] width 22 height 10
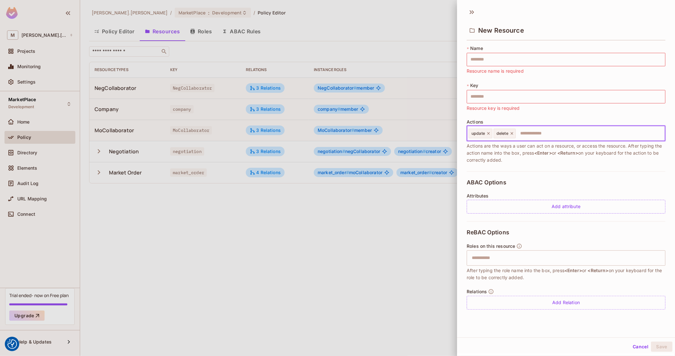
click at [489, 137] on div "update" at bounding box center [481, 134] width 24 height 10
click at [487, 135] on icon at bounding box center [488, 133] width 4 height 4
click at [487, 135] on icon at bounding box center [487, 133] width 4 height 4
click at [495, 53] on input "text" at bounding box center [566, 59] width 199 height 13
type input "*"
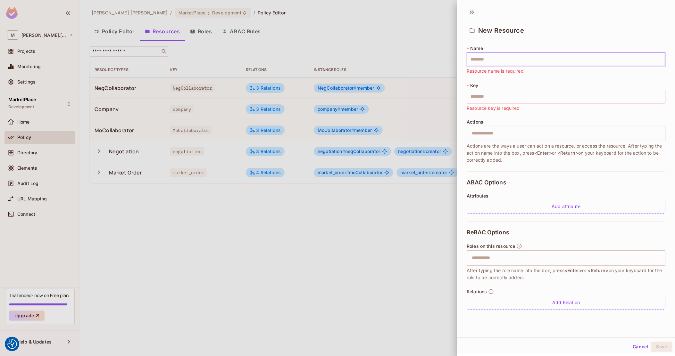
type input "*"
type input "**"
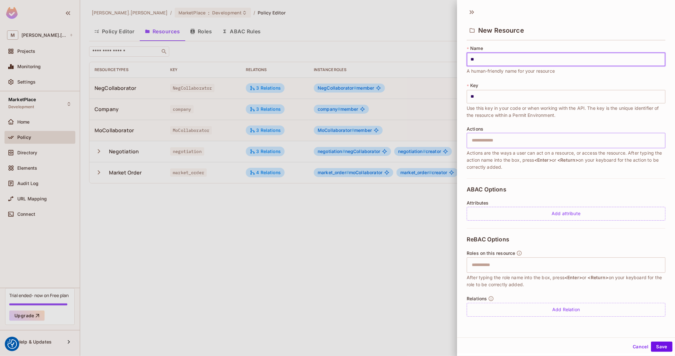
type input "***"
type input "****"
type input "*****"
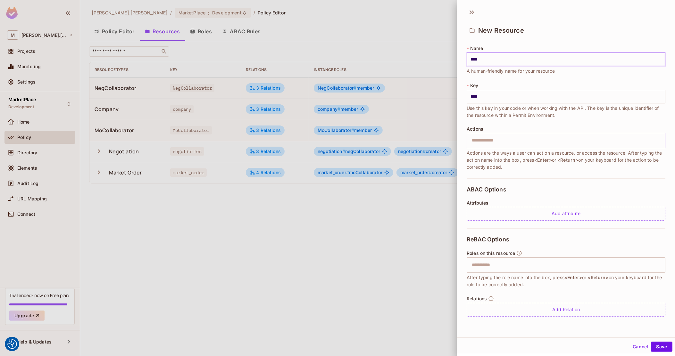
type input "*****"
type input "******"
type input "*******"
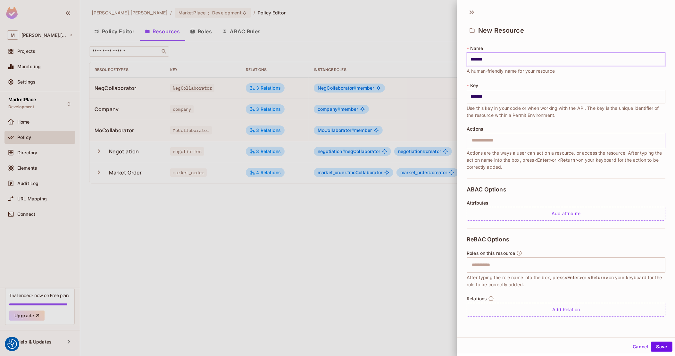
type input "********"
type input "*********"
type input "**********"
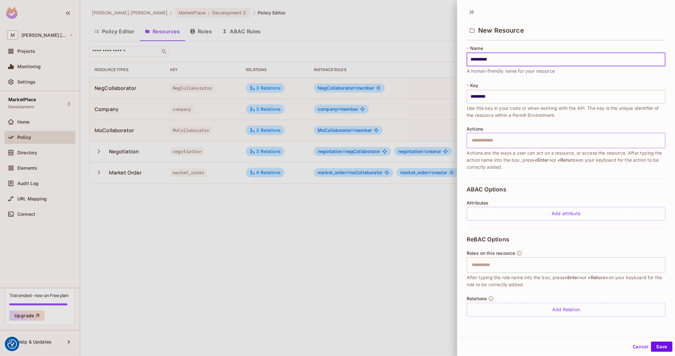
type input "**********"
click at [552, 185] on div "ABAC Options Attributes Add attribute" at bounding box center [566, 204] width 199 height 50
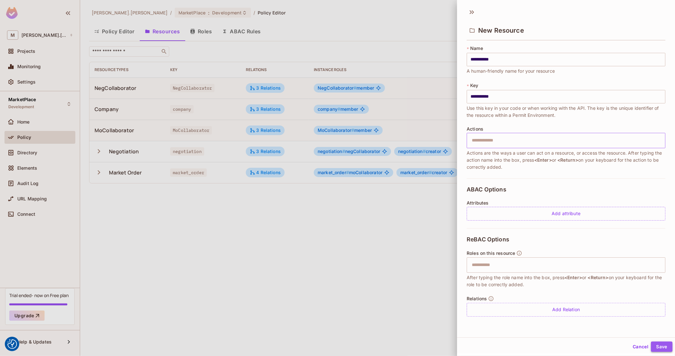
click at [659, 350] on button "Save" at bounding box center [661, 347] width 21 height 10
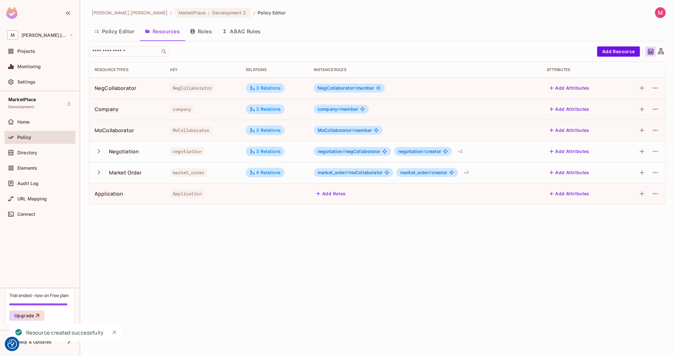
click at [114, 38] on button "Policy Editor" at bounding box center [114, 31] width 51 height 16
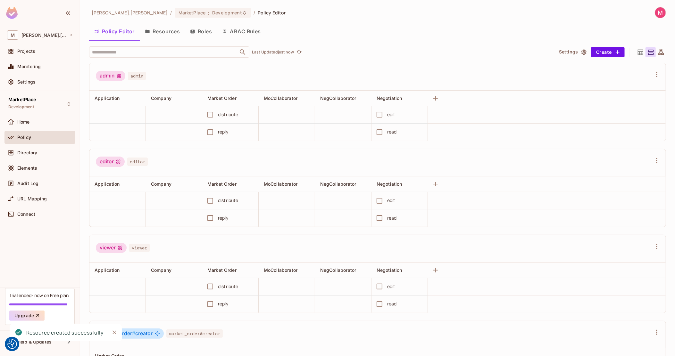
click at [200, 33] on button "Roles" at bounding box center [201, 31] width 32 height 16
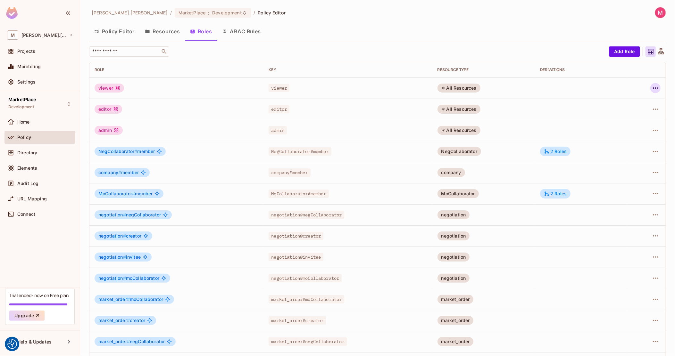
click at [652, 90] on icon "button" at bounding box center [656, 88] width 8 height 8
click at [625, 129] on div "Delete Role" at bounding box center [624, 131] width 25 height 6
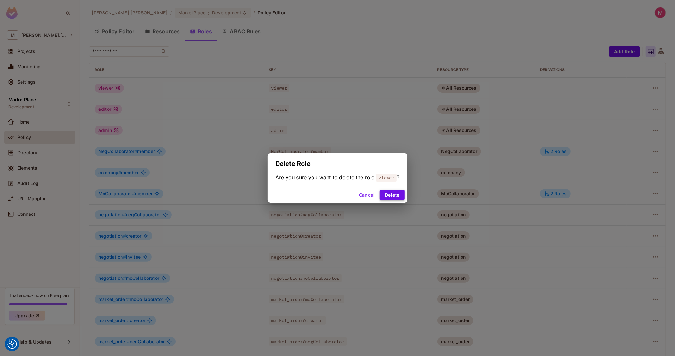
drag, startPoint x: 401, startPoint y: 195, endPoint x: 405, endPoint y: 194, distance: 4.9
click at [401, 195] on button "Delete" at bounding box center [392, 195] width 25 height 10
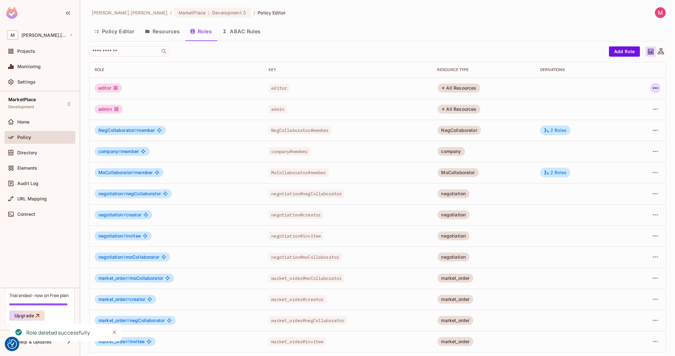
click at [653, 86] on icon "button" at bounding box center [656, 88] width 8 height 8
click at [619, 135] on span "Delete Role" at bounding box center [624, 131] width 29 height 10
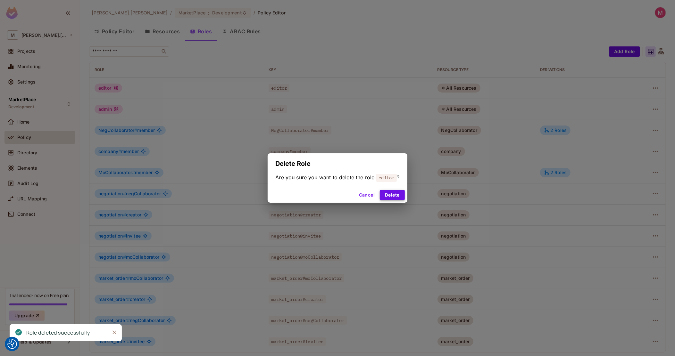
click at [398, 195] on button "Delete" at bounding box center [392, 195] width 25 height 10
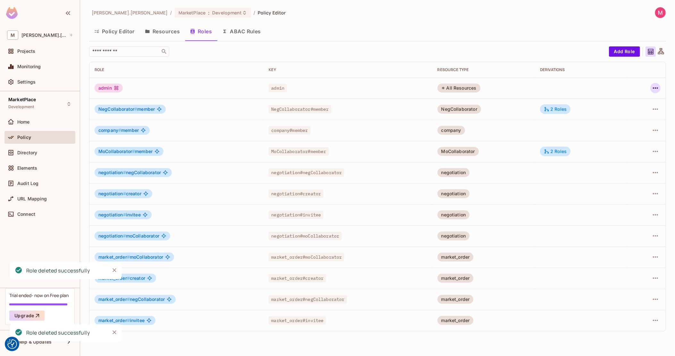
click at [654, 88] on icon "button" at bounding box center [655, 88] width 5 height 1
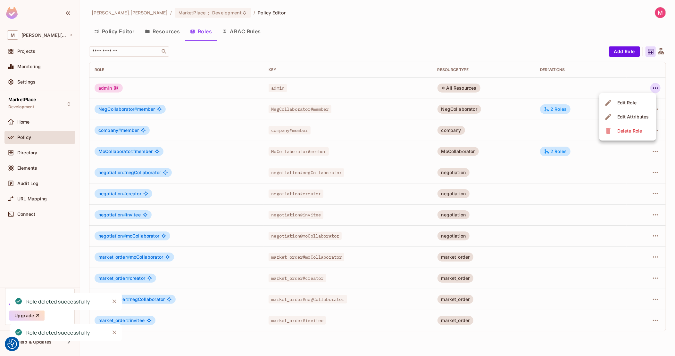
click at [633, 130] on div "Delete Role" at bounding box center [629, 131] width 25 height 6
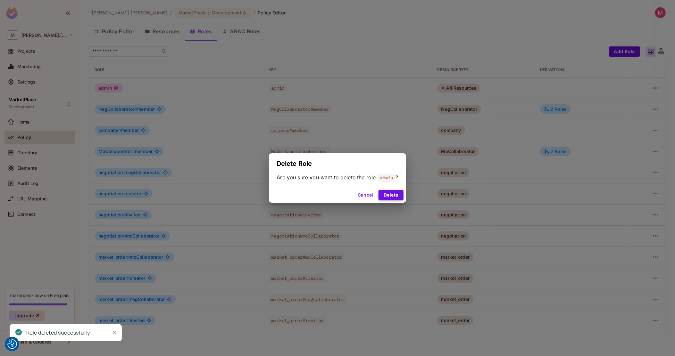
click at [395, 196] on button "Delete" at bounding box center [391, 195] width 25 height 10
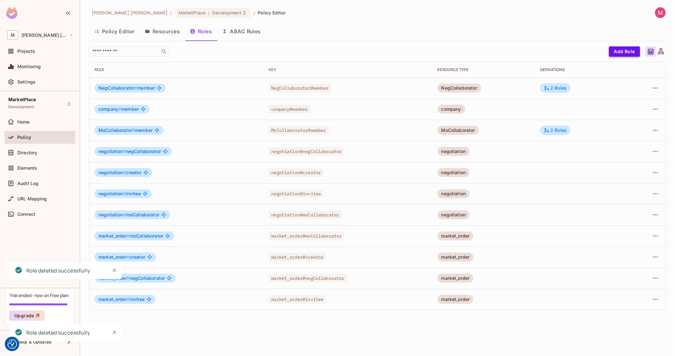
click at [624, 53] on button "Add Role" at bounding box center [624, 51] width 31 height 10
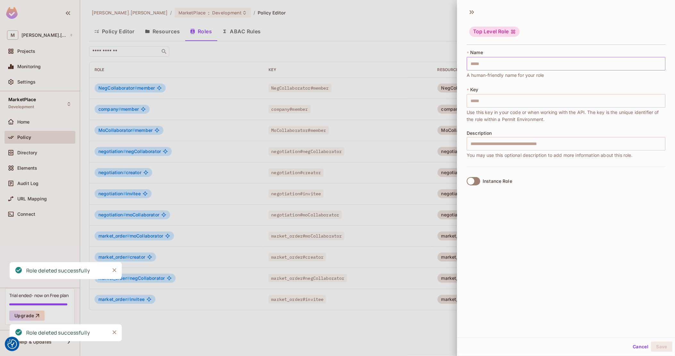
click at [558, 63] on input "text" at bounding box center [566, 63] width 199 height 13
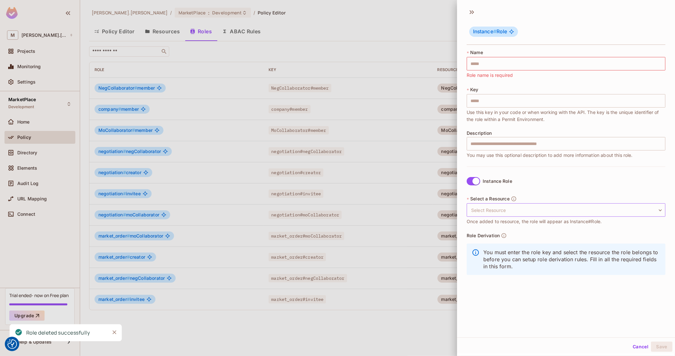
click at [495, 213] on body "We use cookies to enhance your browsing experience, serve personalized ads or c…" at bounding box center [337, 178] width 675 height 356
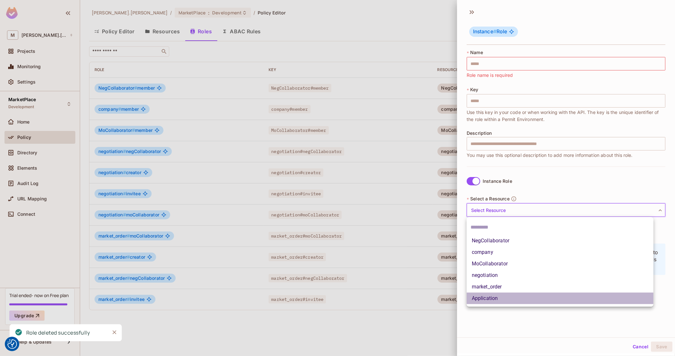
click at [491, 301] on li "Application" at bounding box center [560, 299] width 187 height 12
type input "**********"
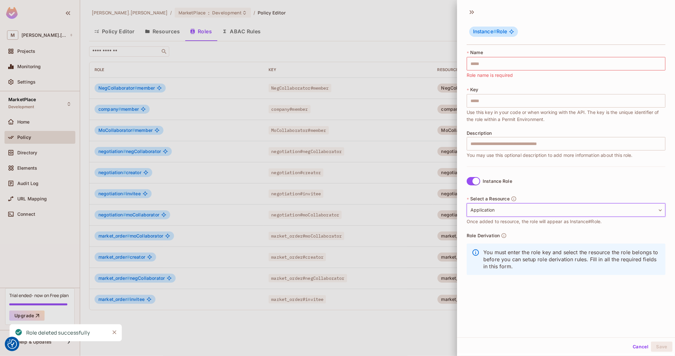
click at [523, 72] on div "* Name ​ Role name is required" at bounding box center [566, 63] width 199 height 29
click at [523, 61] on input "text" at bounding box center [566, 63] width 199 height 13
type input "*"
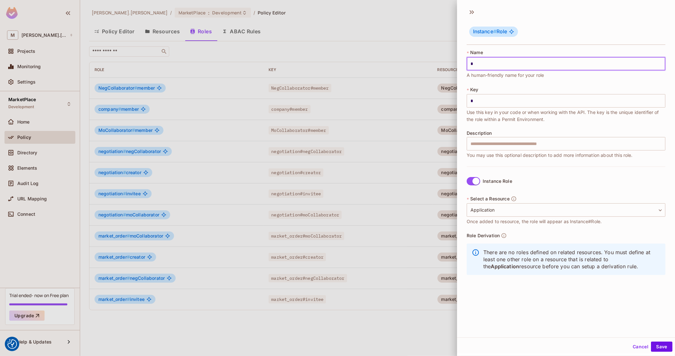
type input "**"
type input "***"
type input "****"
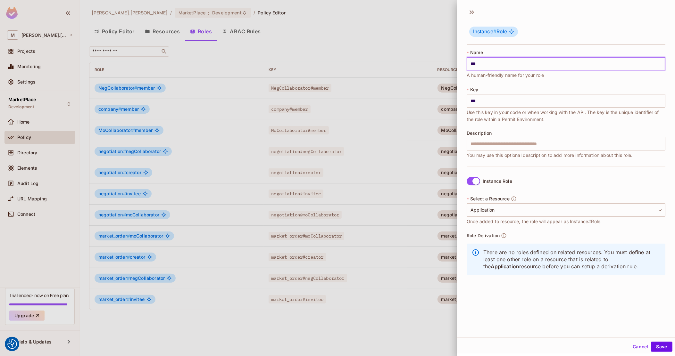
type input "****"
type input "*****"
click at [656, 347] on button "Save" at bounding box center [661, 347] width 21 height 10
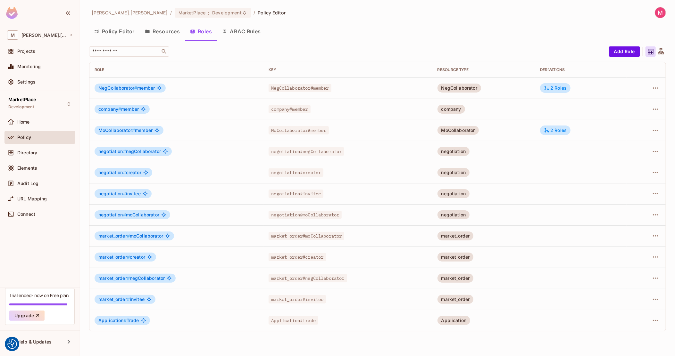
click at [109, 31] on button "Policy Editor" at bounding box center [114, 31] width 51 height 16
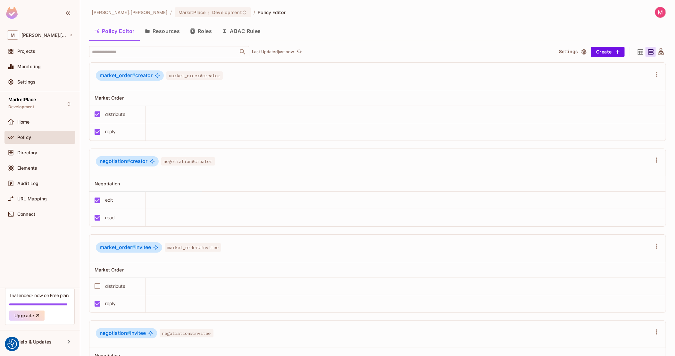
click at [658, 52] on icon at bounding box center [661, 51] width 6 height 6
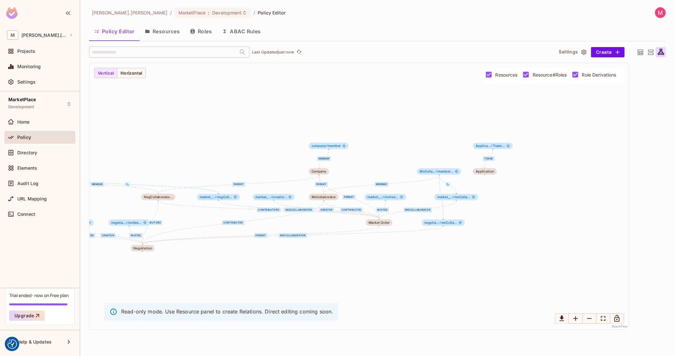
drag, startPoint x: 539, startPoint y: 135, endPoint x: 418, endPoint y: 133, distance: 121.2
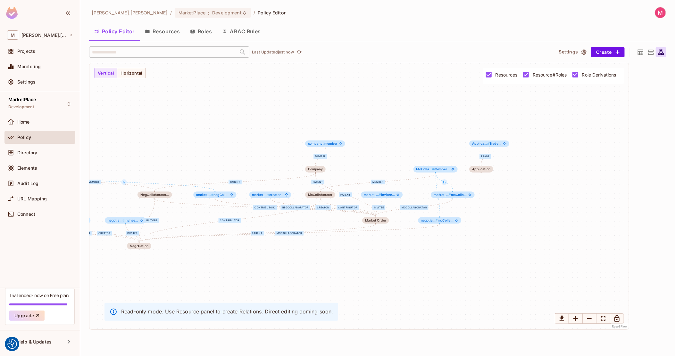
click at [643, 50] on icon at bounding box center [641, 52] width 8 height 8
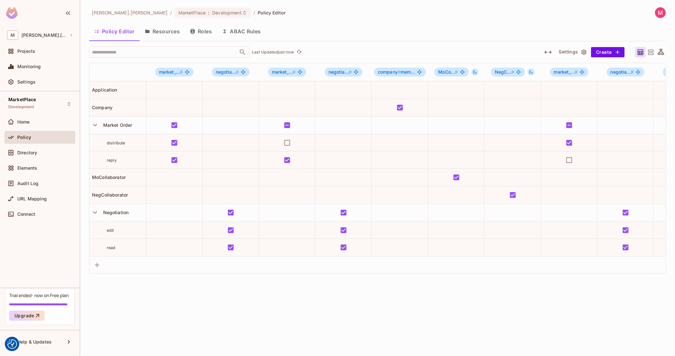
click at [544, 53] on button "button" at bounding box center [548, 52] width 12 height 10
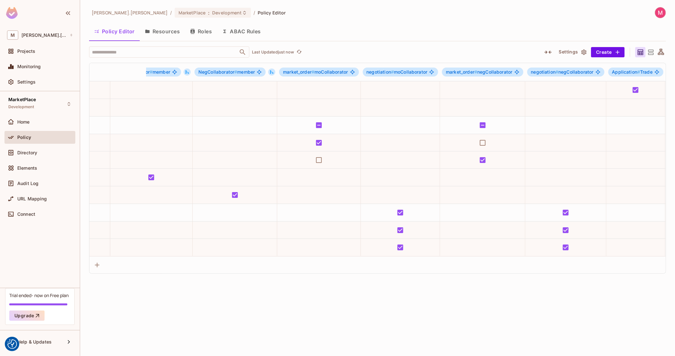
scroll to position [0, 424]
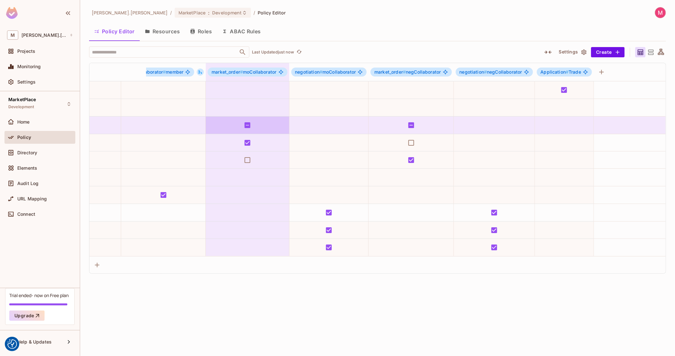
drag, startPoint x: 582, startPoint y: 140, endPoint x: 266, endPoint y: 122, distance: 316.3
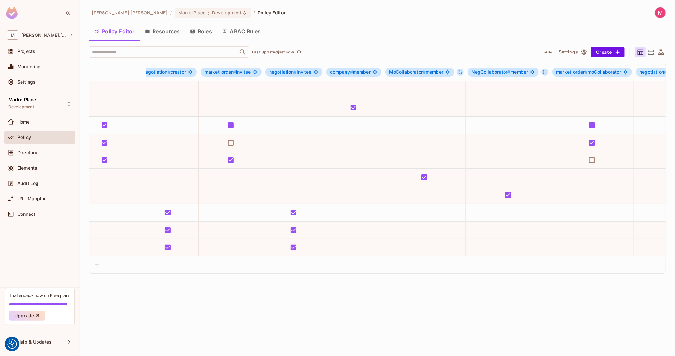
scroll to position [0, 0]
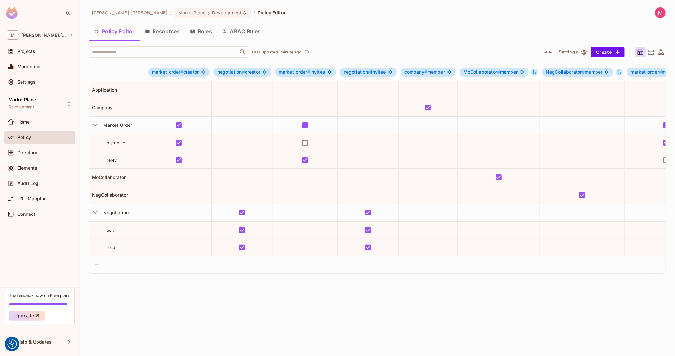
click at [659, 51] on icon at bounding box center [661, 52] width 8 height 8
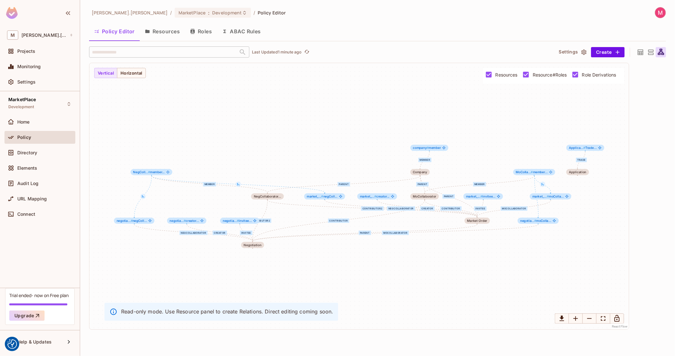
click at [639, 52] on icon at bounding box center [640, 51] width 5 height 5
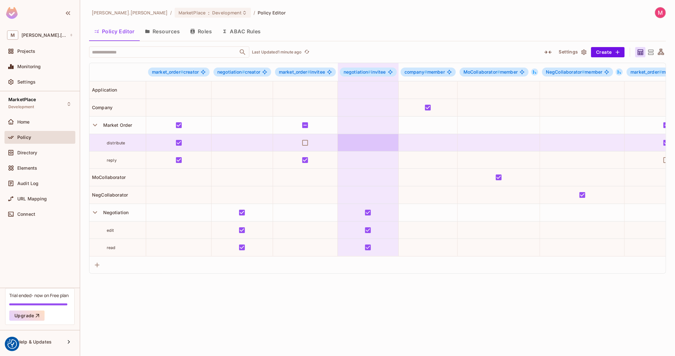
scroll to position [0, 424]
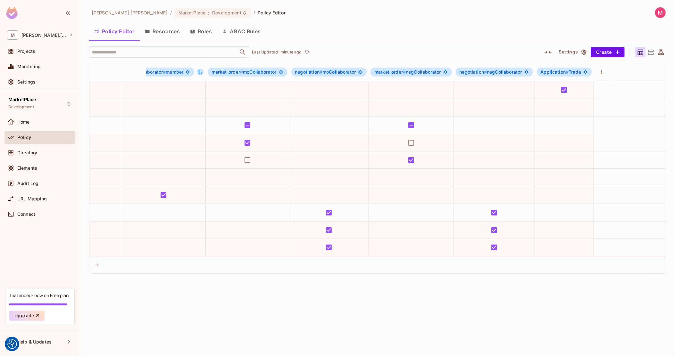
drag, startPoint x: 372, startPoint y: 136, endPoint x: 622, endPoint y: 123, distance: 250.0
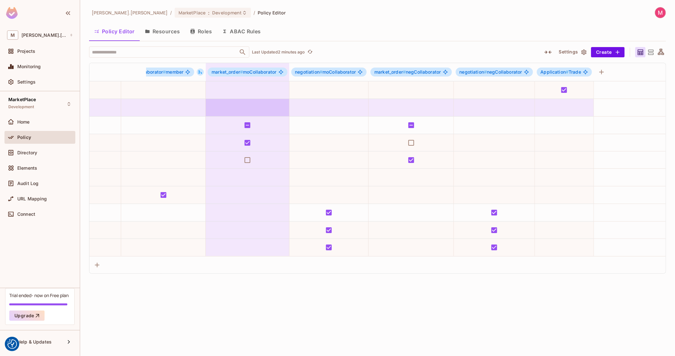
drag, startPoint x: 132, startPoint y: 91, endPoint x: 234, endPoint y: 100, distance: 102.0
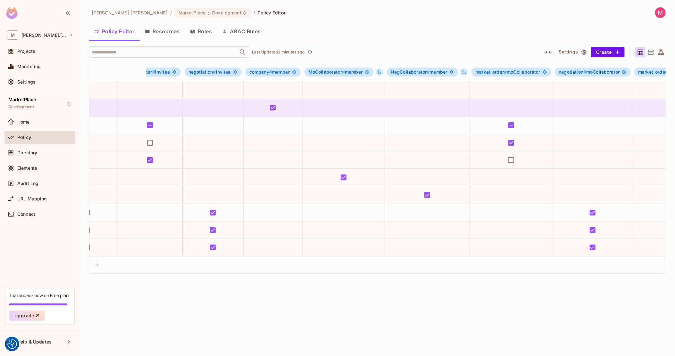
scroll to position [0, 0]
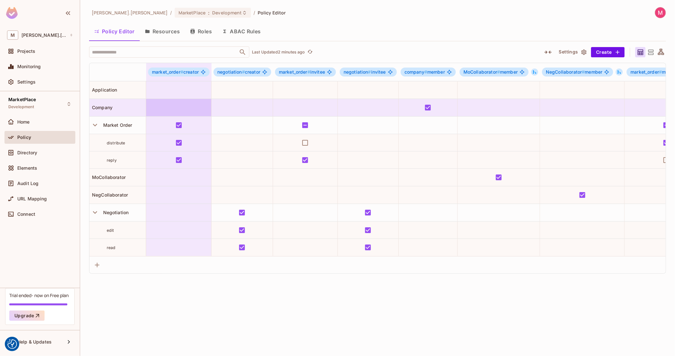
drag, startPoint x: 345, startPoint y: 104, endPoint x: 146, endPoint y: 106, distance: 198.4
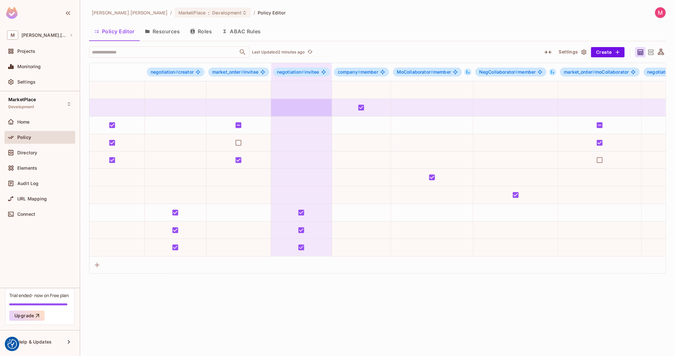
scroll to position [0, 424]
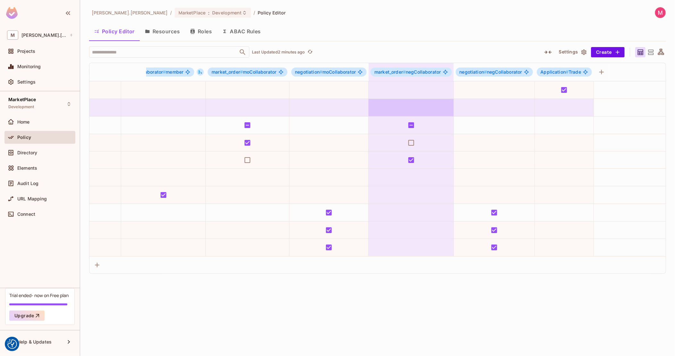
drag, startPoint x: 205, startPoint y: 111, endPoint x: 420, endPoint y: 109, distance: 214.8
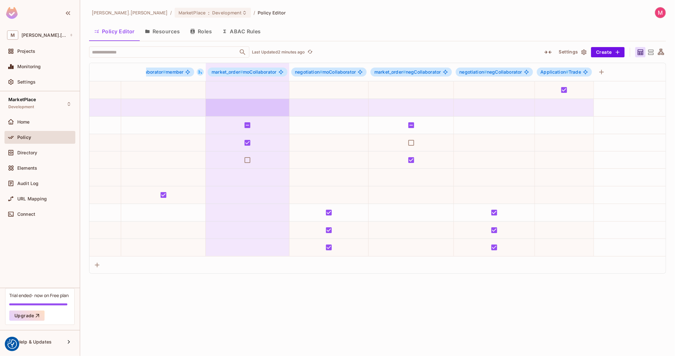
drag, startPoint x: 537, startPoint y: 112, endPoint x: 208, endPoint y: 111, distance: 328.6
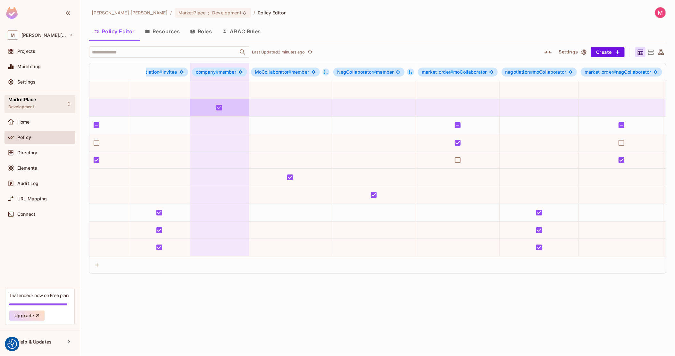
scroll to position [0, 0]
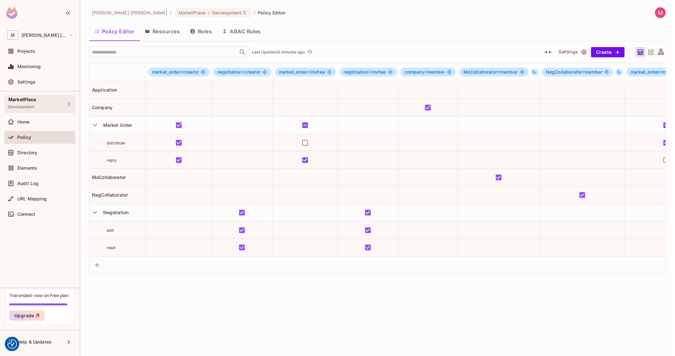
drag, startPoint x: 207, startPoint y: 111, endPoint x: 47, endPoint y: 100, distance: 160.0
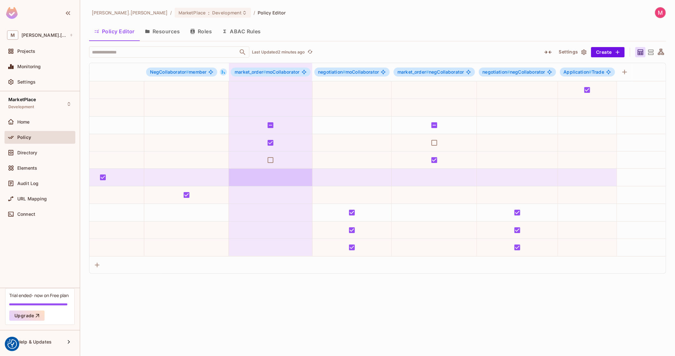
scroll to position [0, 397]
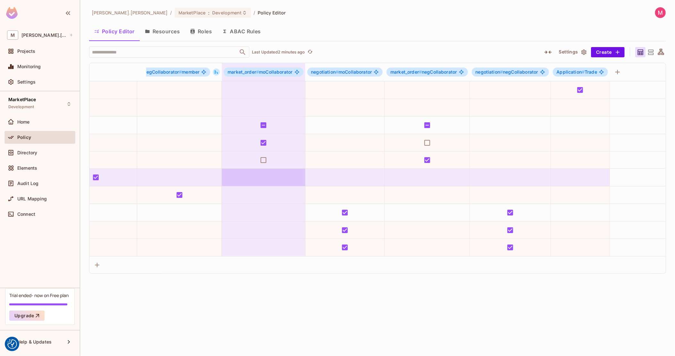
drag, startPoint x: 273, startPoint y: 180, endPoint x: 279, endPoint y: 178, distance: 5.5
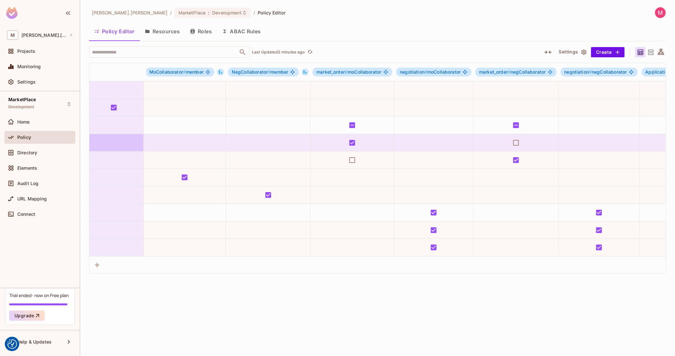
scroll to position [0, 0]
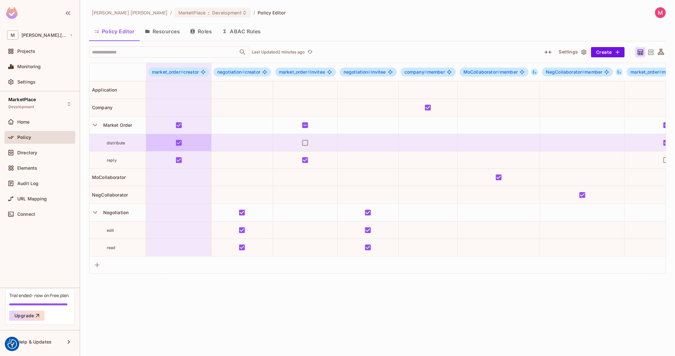
drag, startPoint x: 276, startPoint y: 147, endPoint x: 169, endPoint y: 146, distance: 107.1
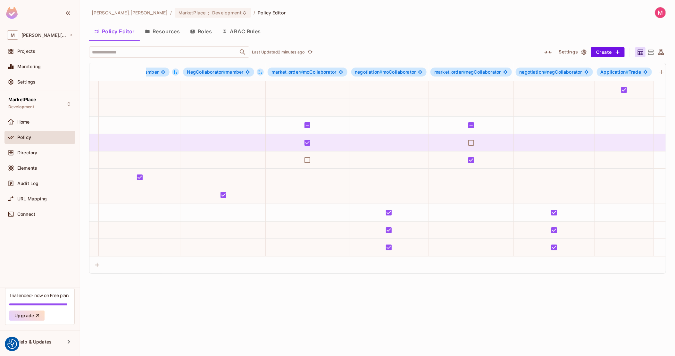
scroll to position [0, 424]
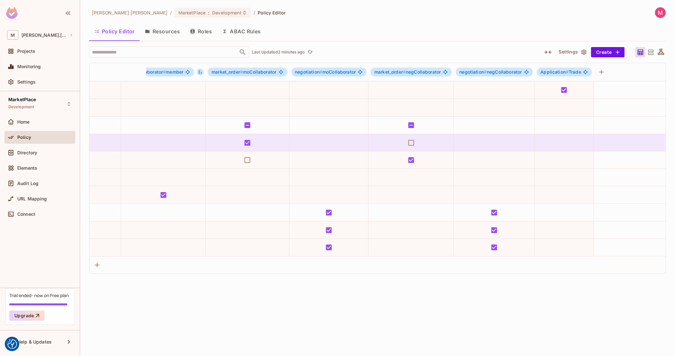
drag, startPoint x: 187, startPoint y: 140, endPoint x: 254, endPoint y: 140, distance: 67.0
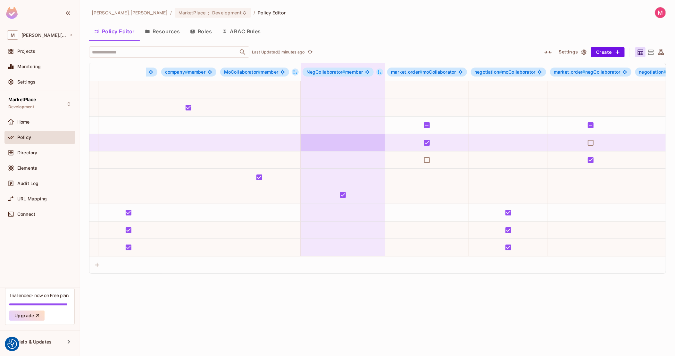
scroll to position [0, 0]
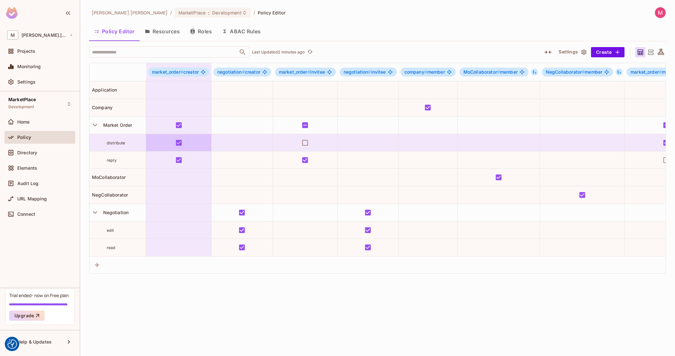
drag, startPoint x: 314, startPoint y: 141, endPoint x: 171, endPoint y: 136, distance: 143.7
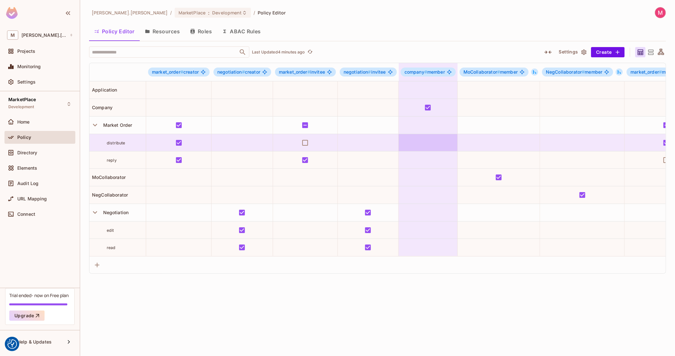
scroll to position [0, 424]
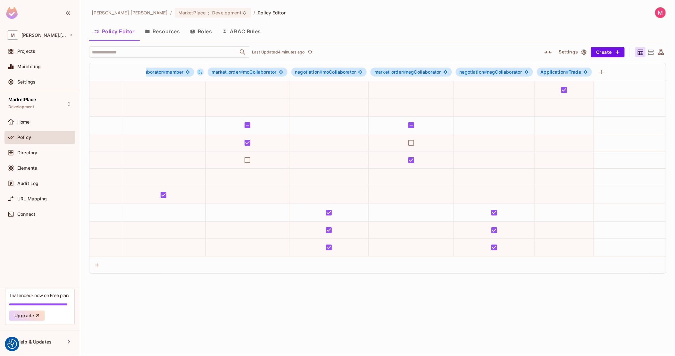
drag, startPoint x: 404, startPoint y: 144, endPoint x: 647, endPoint y: 108, distance: 245.7
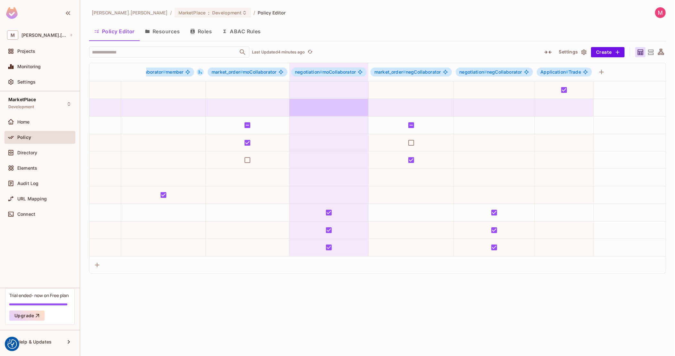
drag, startPoint x: 578, startPoint y: 104, endPoint x: 328, endPoint y: 108, distance: 249.7
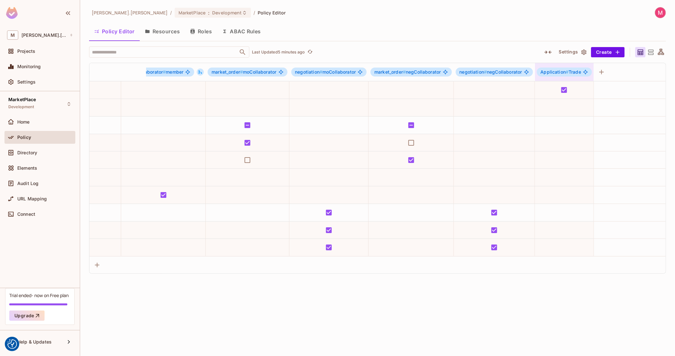
click at [554, 73] on span "Application #" at bounding box center [555, 71] width 28 height 5
click at [563, 132] on div "Edit Role" at bounding box center [562, 129] width 19 height 6
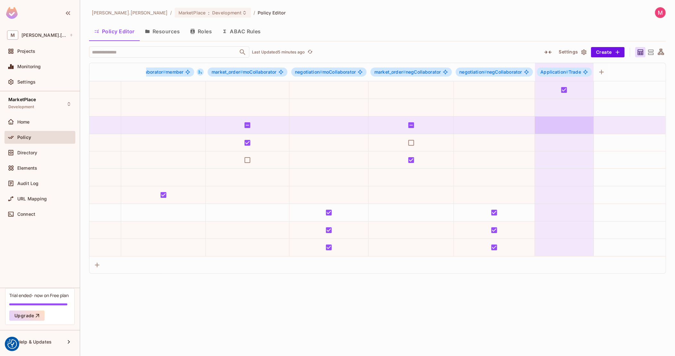
click at [574, 68] on div "Application # Trade" at bounding box center [564, 72] width 55 height 9
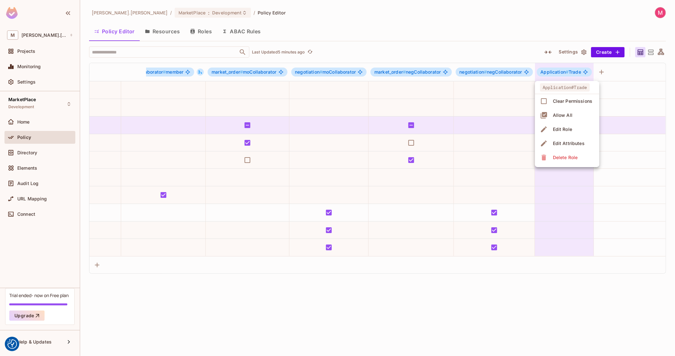
click at [571, 128] on div "Edit Role" at bounding box center [562, 129] width 19 height 6
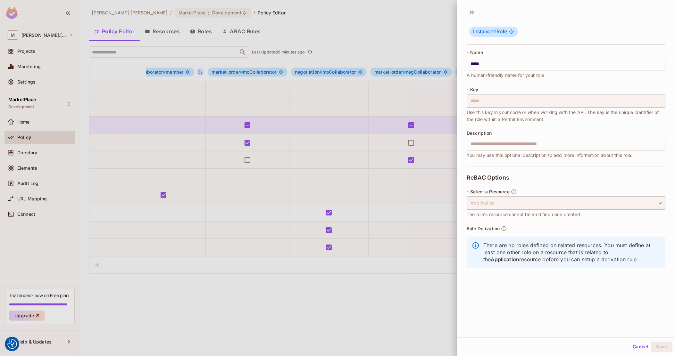
click at [631, 344] on button "Cancel" at bounding box center [640, 347] width 21 height 10
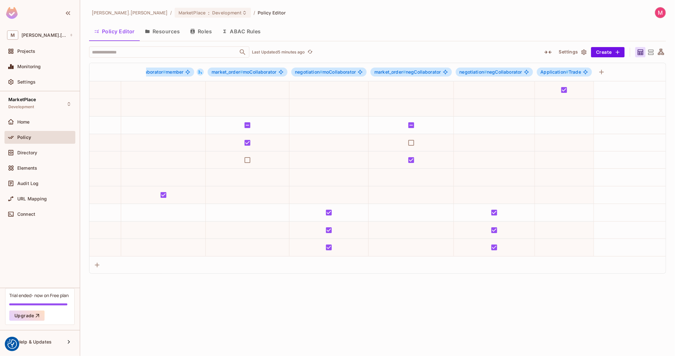
click at [165, 29] on button "Resources" at bounding box center [162, 31] width 45 height 16
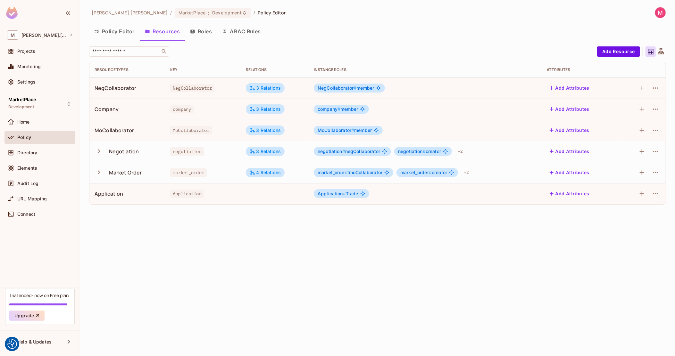
click at [277, 198] on td at bounding box center [275, 193] width 68 height 21
click at [356, 195] on span "Application # Trade" at bounding box center [338, 193] width 41 height 5
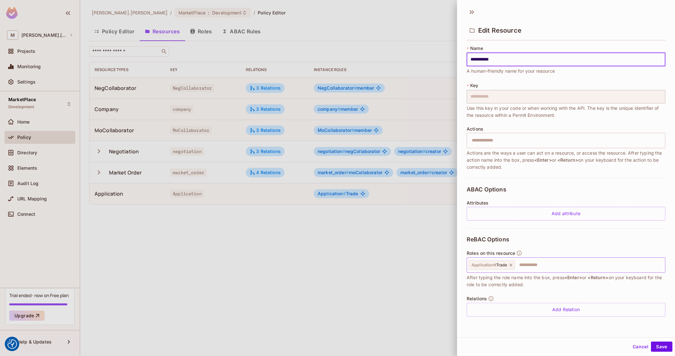
click at [549, 268] on input "text" at bounding box center [588, 265] width 147 height 13
type input "**********"
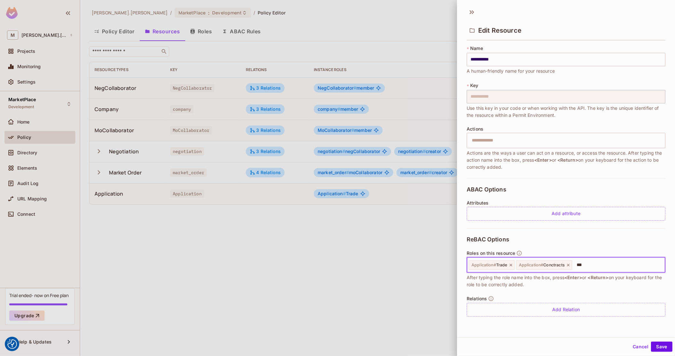
type input "****"
click at [656, 347] on button "Save" at bounding box center [661, 347] width 21 height 10
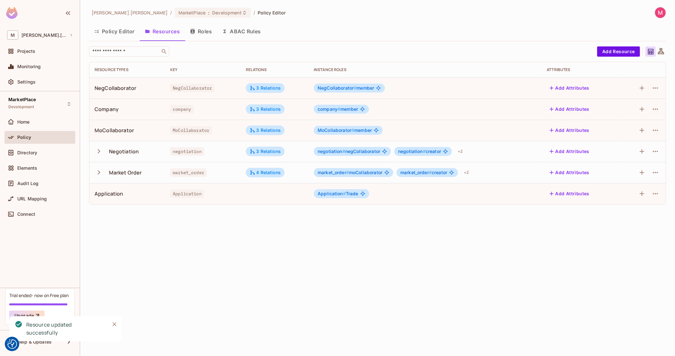
click at [113, 33] on button "Policy Editor" at bounding box center [114, 31] width 51 height 16
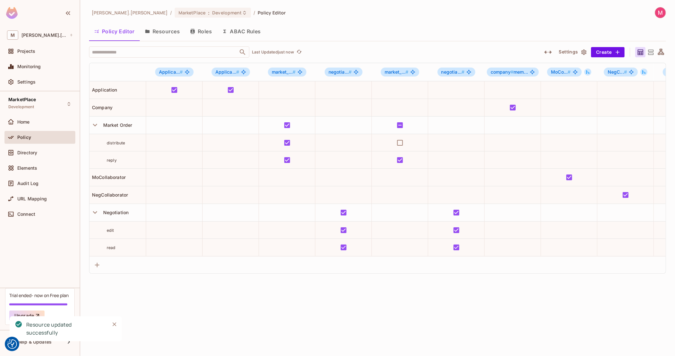
click at [651, 50] on icon at bounding box center [651, 52] width 8 height 8
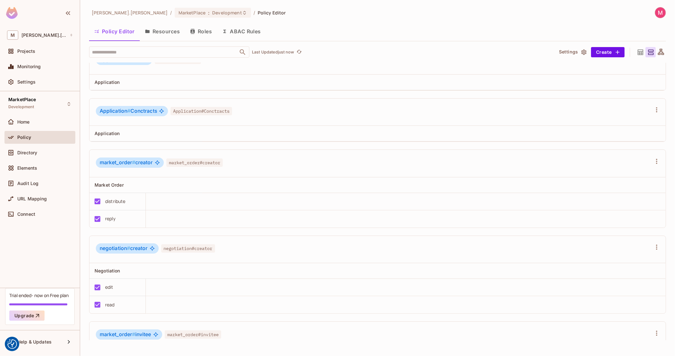
click at [129, 108] on span "#" at bounding box center [128, 111] width 3 height 6
click at [134, 126] on div "Application" at bounding box center [117, 133] width 56 height 15
click at [169, 127] on div at bounding box center [337, 178] width 675 height 356
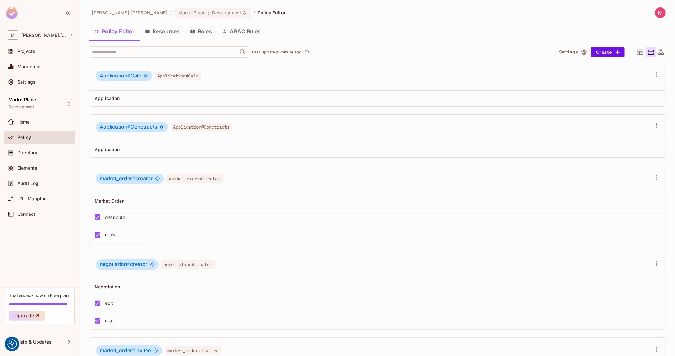
click at [194, 30] on icon "button" at bounding box center [192, 31] width 4 height 5
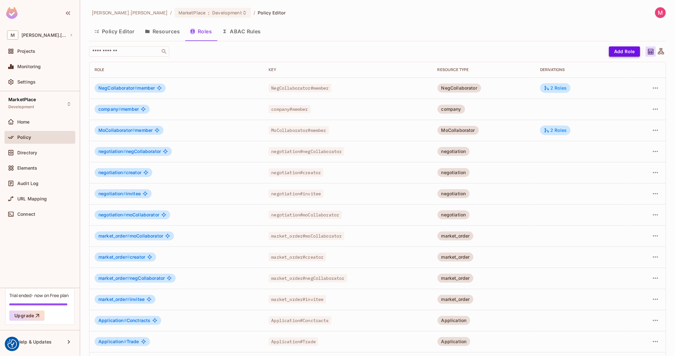
click at [613, 52] on button "Add Role" at bounding box center [624, 51] width 31 height 10
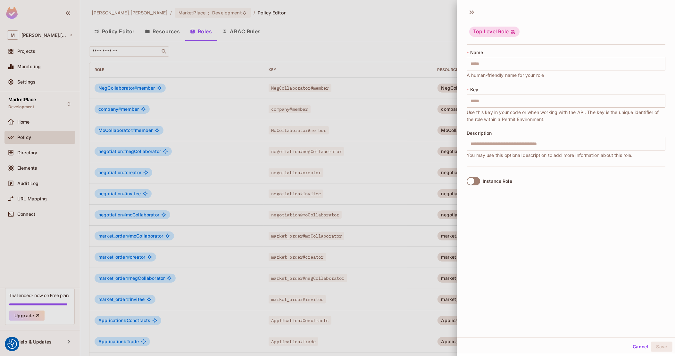
click at [380, 103] on div at bounding box center [337, 178] width 675 height 356
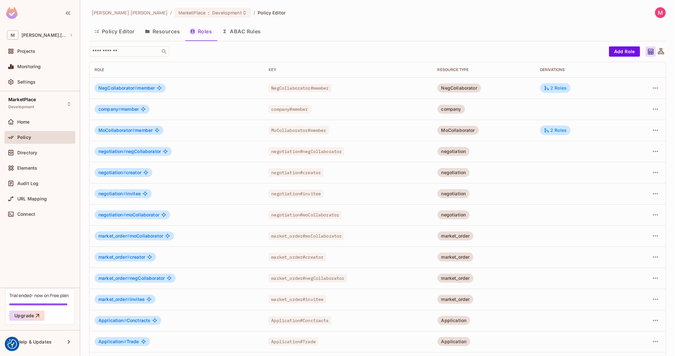
scroll to position [22, 0]
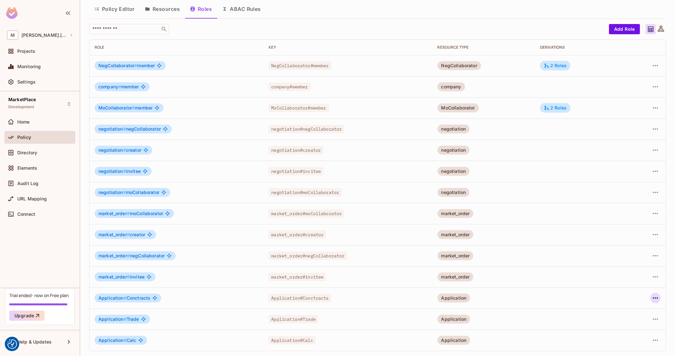
click at [652, 299] on icon "button" at bounding box center [656, 299] width 8 height 8
click at [629, 345] on span "Delete Role" at bounding box center [624, 341] width 29 height 10
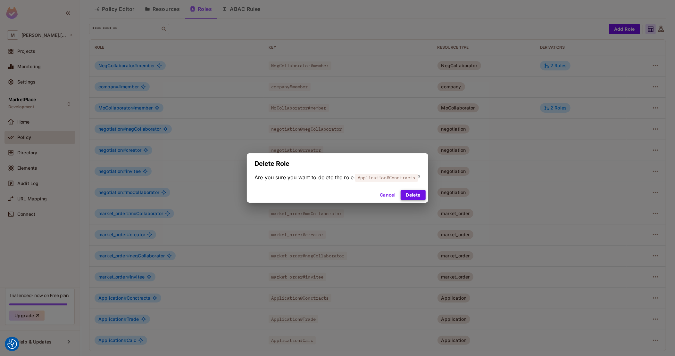
click at [420, 192] on button "Delete" at bounding box center [413, 195] width 25 height 10
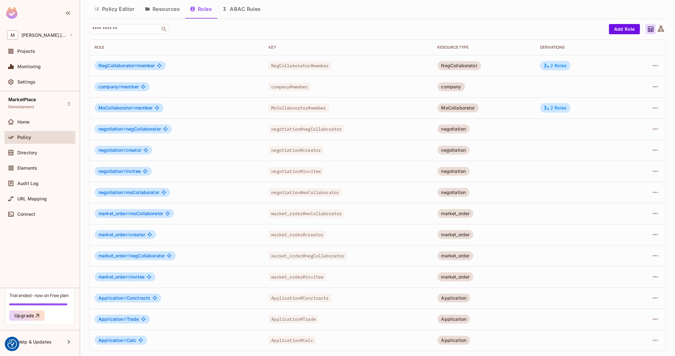
scroll to position [1, 0]
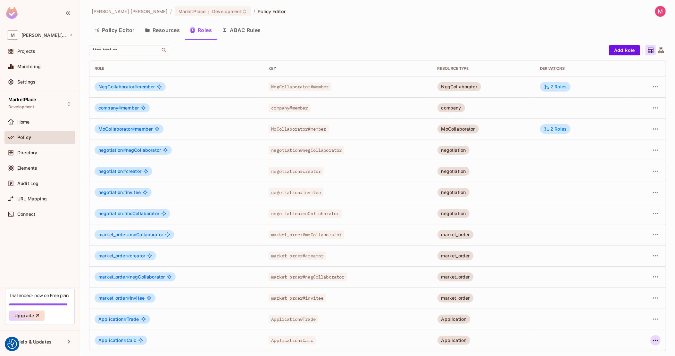
click at [652, 336] on button "button" at bounding box center [655, 341] width 10 height 10
click at [628, 341] on div "Delete Role" at bounding box center [624, 341] width 25 height 6
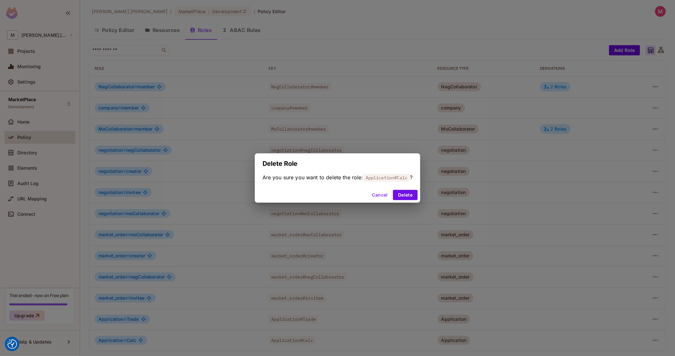
click at [408, 200] on div "Cancel Delete" at bounding box center [338, 195] width 166 height 15
click at [409, 195] on button "Delete" at bounding box center [405, 195] width 25 height 10
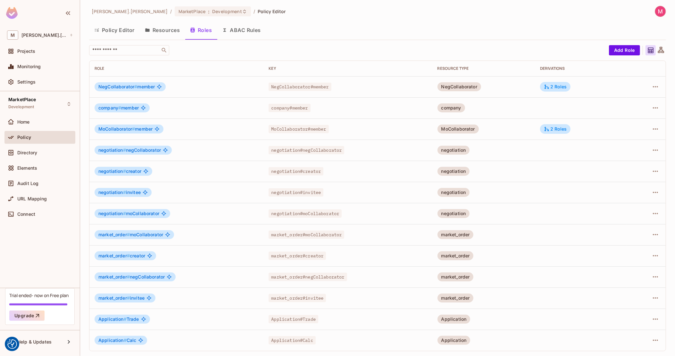
scroll to position [0, 0]
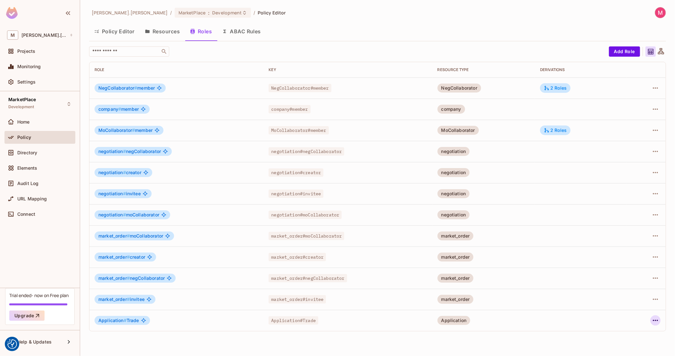
click at [660, 321] on button "button" at bounding box center [655, 321] width 10 height 10
click at [617, 343] on div "Delete Role" at bounding box center [629, 341] width 25 height 6
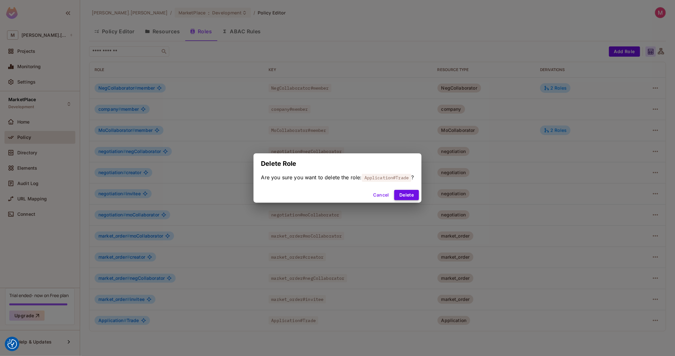
click at [417, 190] on button "Delete" at bounding box center [406, 195] width 25 height 10
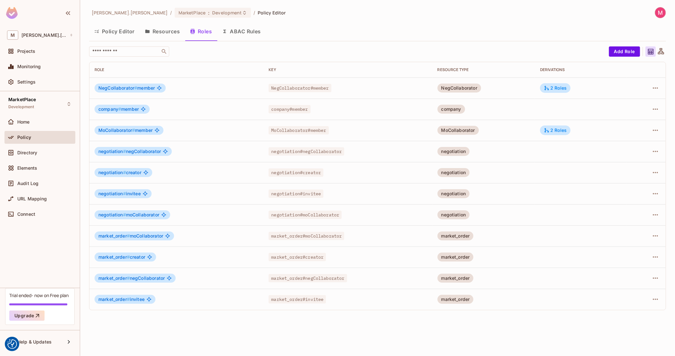
click at [120, 35] on button "Policy Editor" at bounding box center [114, 31] width 51 height 16
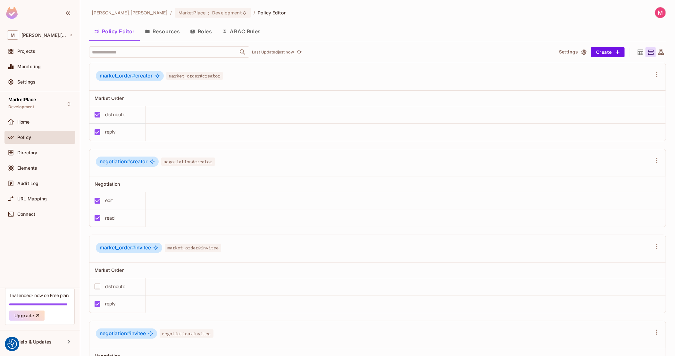
click at [197, 33] on button "Roles" at bounding box center [201, 31] width 32 height 16
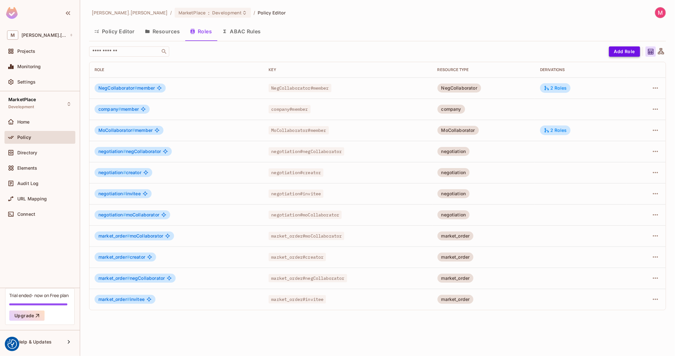
click at [623, 52] on button "Add Role" at bounding box center [624, 51] width 31 height 10
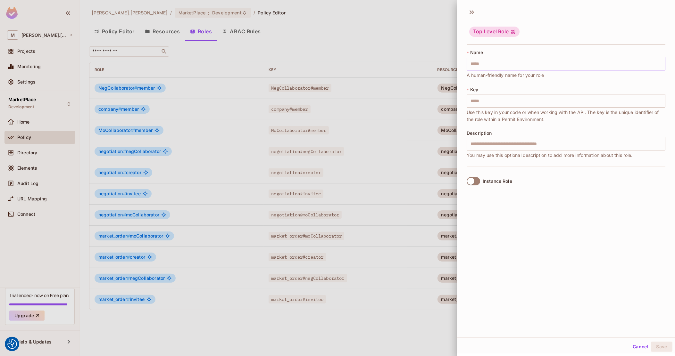
click at [576, 61] on input "text" at bounding box center [566, 63] width 199 height 13
click at [334, 71] on div at bounding box center [337, 178] width 675 height 356
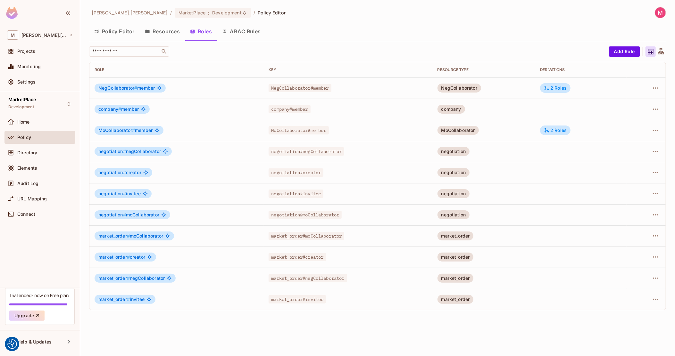
click at [103, 34] on button "Policy Editor" at bounding box center [114, 31] width 51 height 16
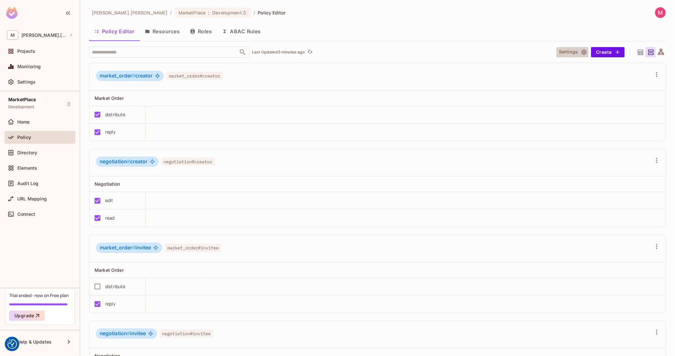
click at [556, 53] on button "Settings" at bounding box center [572, 52] width 32 height 10
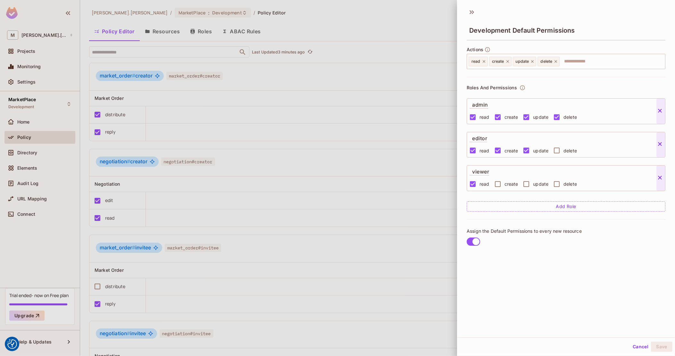
click at [659, 117] on span at bounding box center [660, 111] width 9 height 25
click at [659, 113] on icon at bounding box center [660, 111] width 6 height 6
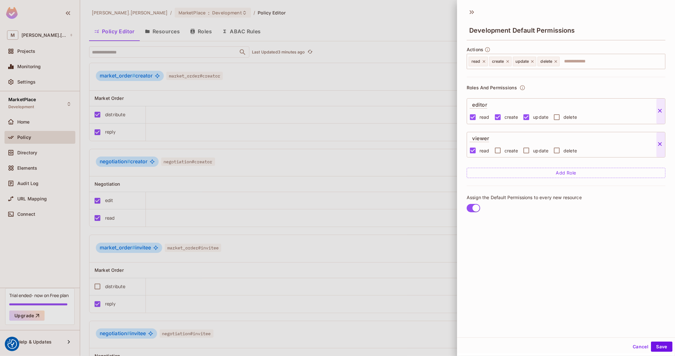
click at [659, 112] on icon at bounding box center [660, 111] width 6 height 6
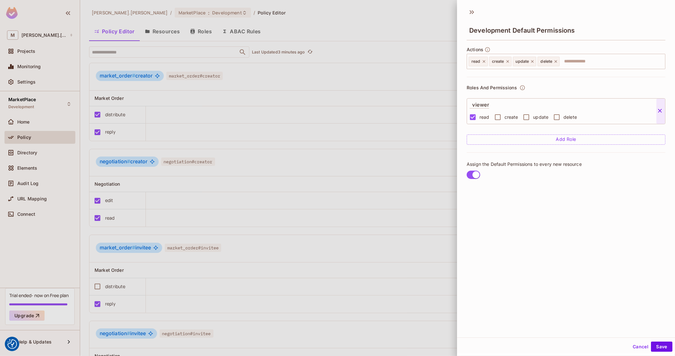
drag, startPoint x: 510, startPoint y: 181, endPoint x: 567, endPoint y: 171, distance: 57.7
drag, startPoint x: 566, startPoint y: 168, endPoint x: 647, endPoint y: 296, distance: 151.0
click at [658, 348] on button "Save" at bounding box center [661, 347] width 21 height 10
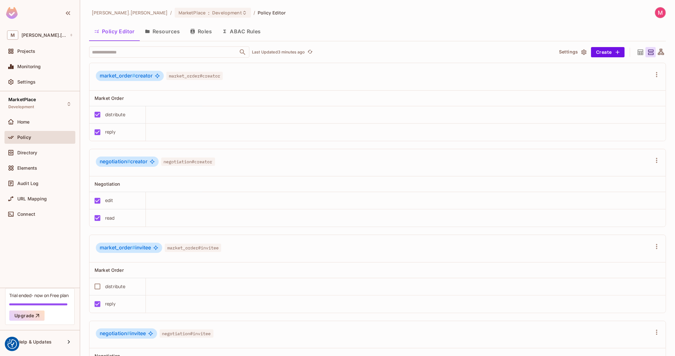
click at [573, 51] on button "Settings" at bounding box center [572, 52] width 32 height 10
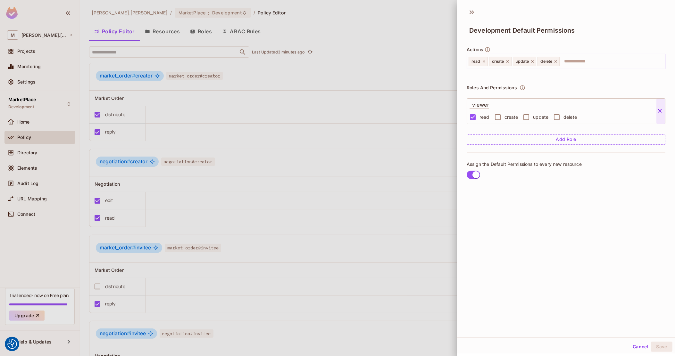
click at [535, 63] on div "update" at bounding box center [525, 62] width 24 height 10
click at [533, 61] on icon at bounding box center [532, 61] width 4 height 4
click at [533, 61] on icon at bounding box center [531, 61] width 4 height 4
click at [655, 344] on button "Save" at bounding box center [661, 347] width 21 height 10
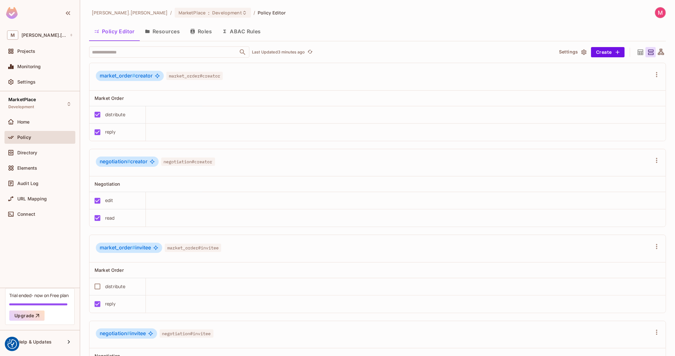
click at [581, 50] on icon "button" at bounding box center [584, 52] width 6 height 6
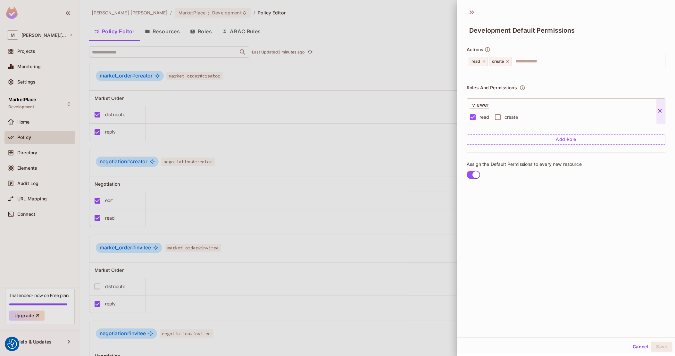
click at [535, 166] on span "Assign the Default Permissions to every new resource" at bounding box center [524, 165] width 115 height 6
click at [638, 345] on button "Cancel" at bounding box center [640, 347] width 21 height 10
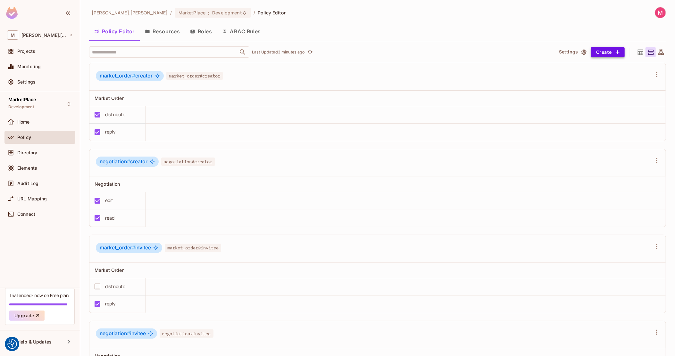
click at [592, 53] on button "Create" at bounding box center [608, 52] width 34 height 10
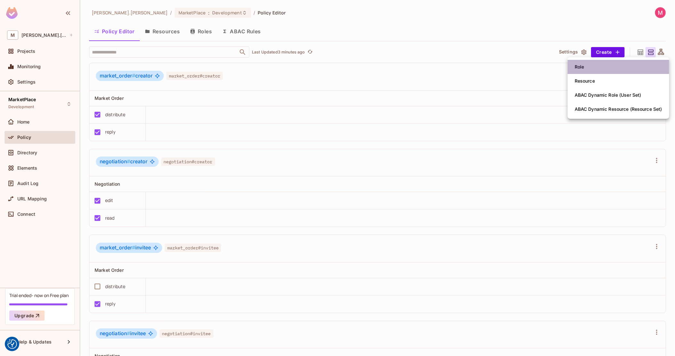
click at [596, 63] on li "Role" at bounding box center [619, 67] width 102 height 14
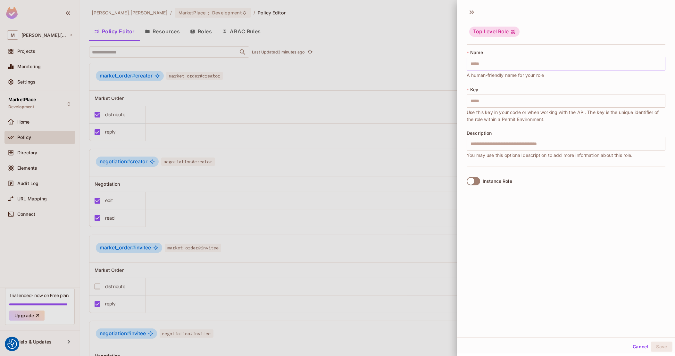
click at [492, 63] on input "text" at bounding box center [566, 63] width 199 height 13
type input "*"
type input "**"
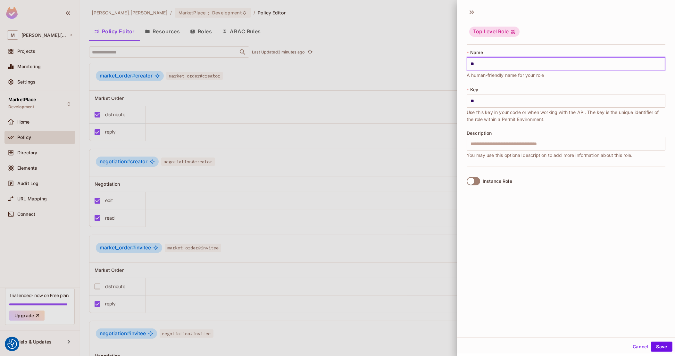
type input "***"
type input "****"
type input "*****"
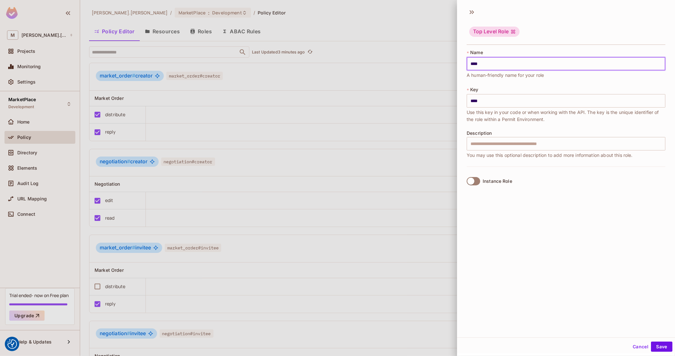
type input "*****"
click at [658, 348] on button "Save" at bounding box center [661, 347] width 21 height 10
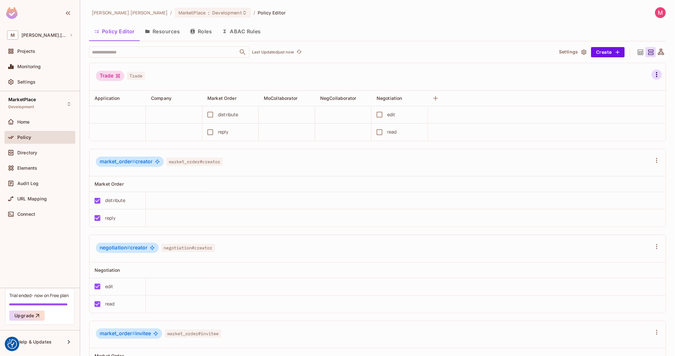
click at [652, 79] on button "button" at bounding box center [657, 75] width 10 height 10
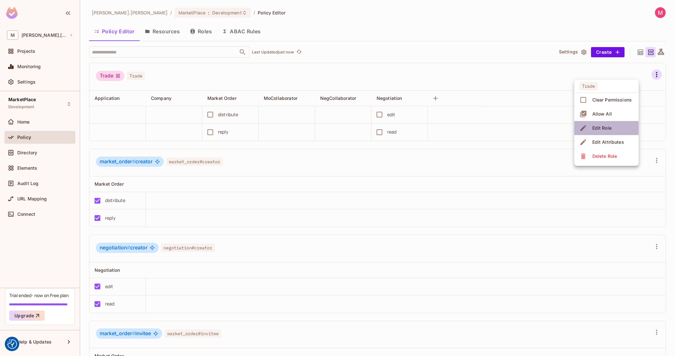
click at [605, 131] on span "Edit Role" at bounding box center [601, 128] width 23 height 10
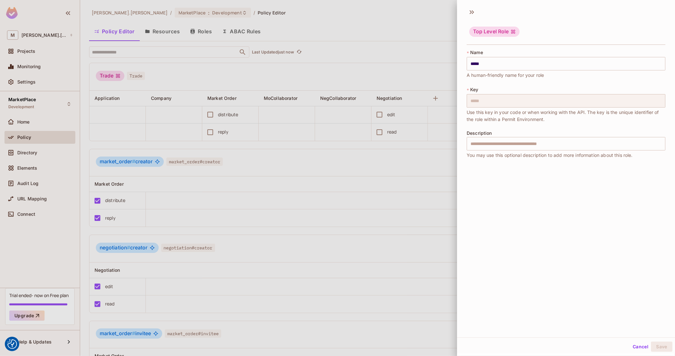
scroll to position [1, 0]
click at [518, 135] on div "Description ​ You may use this optional description to add more information abo…" at bounding box center [566, 144] width 199 height 28
click at [412, 125] on div at bounding box center [337, 178] width 675 height 356
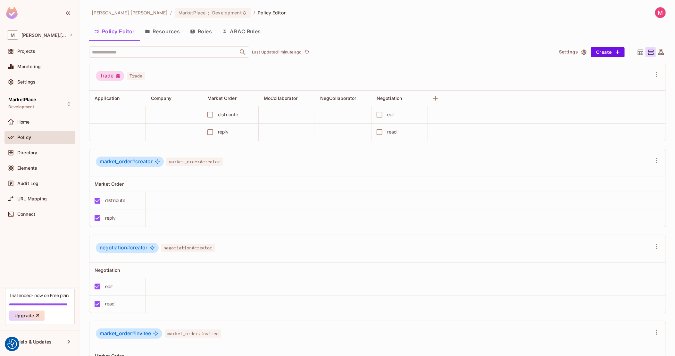
click at [132, 75] on span "Trade" at bounding box center [136, 76] width 18 height 8
click at [118, 75] on icon at bounding box center [117, 75] width 5 height 5
click at [109, 76] on div "Trade" at bounding box center [110, 76] width 29 height 10
click at [303, 78] on div "Trade Trade" at bounding box center [374, 77] width 556 height 12
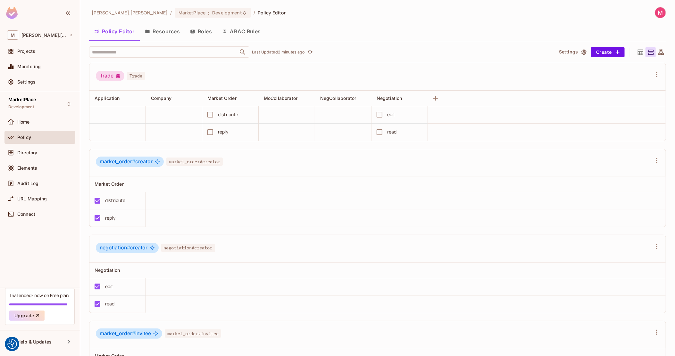
click at [657, 51] on icon at bounding box center [661, 52] width 8 height 8
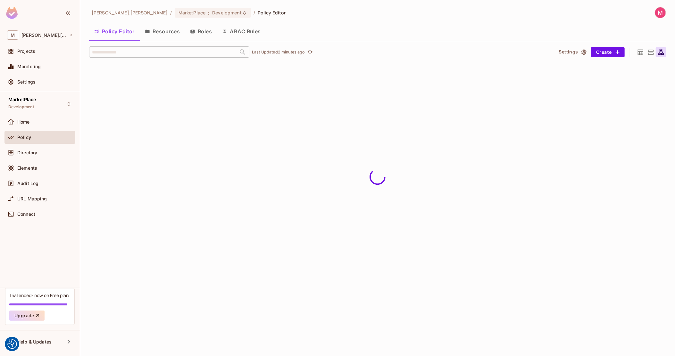
click at [645, 50] on div at bounding box center [640, 52] width 10 height 10
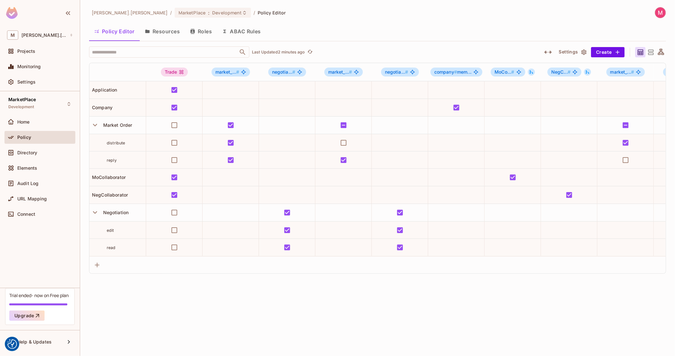
click at [650, 48] on icon at bounding box center [651, 52] width 8 height 8
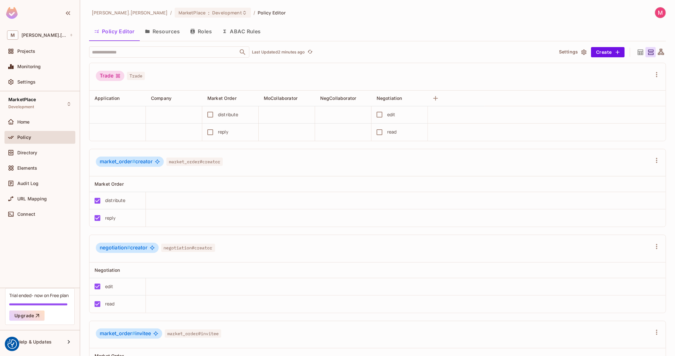
click at [183, 115] on td at bounding box center [174, 114] width 56 height 17
click at [281, 83] on div "Trade Trade" at bounding box center [377, 77] width 576 height 28
drag, startPoint x: 100, startPoint y: 164, endPoint x: 131, endPoint y: 163, distance: 31.1
click at [131, 163] on span "market_order #" at bounding box center [118, 162] width 36 height 6
drag, startPoint x: 137, startPoint y: 163, endPoint x: 152, endPoint y: 164, distance: 15.4
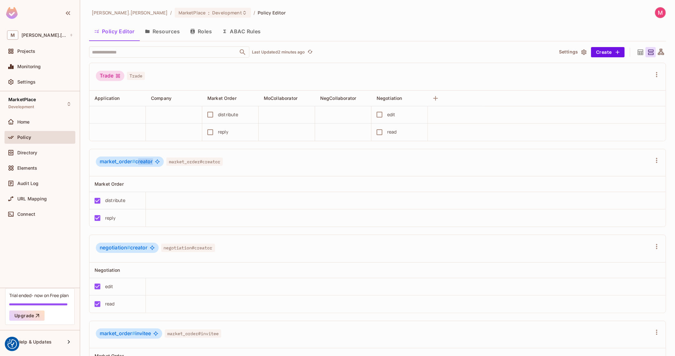
click at [152, 164] on span "market_order # creator" at bounding box center [126, 162] width 53 height 6
click at [122, 162] on span "market_order #" at bounding box center [118, 162] width 36 height 6
drag, startPoint x: 105, startPoint y: 162, endPoint x: 151, endPoint y: 158, distance: 46.7
click at [151, 158] on div "market_order # creator" at bounding box center [130, 162] width 68 height 10
click at [151, 159] on span "market_order # creator" at bounding box center [126, 162] width 53 height 6
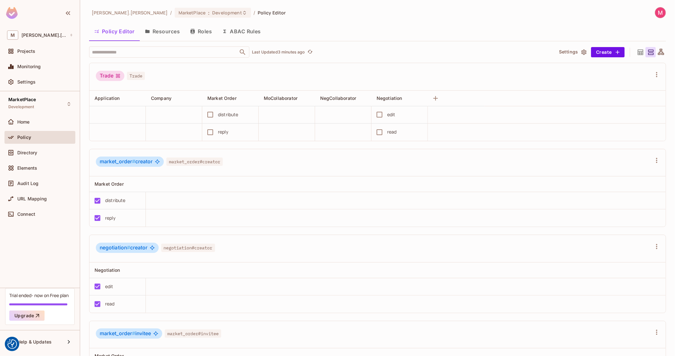
click at [134, 73] on span "Trade" at bounding box center [136, 76] width 18 height 8
click at [33, 122] on div "Home" at bounding box center [44, 122] width 55 height 5
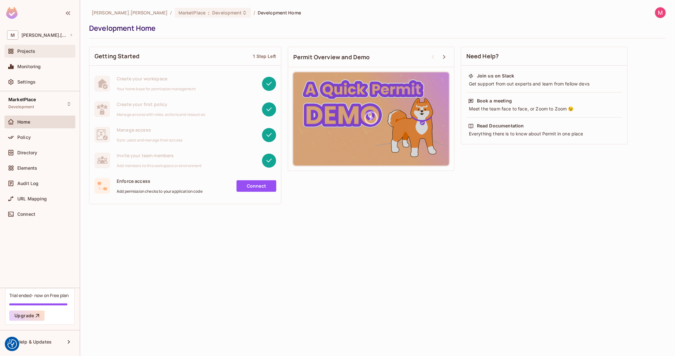
click at [30, 50] on span "Projects" at bounding box center [26, 51] width 18 height 5
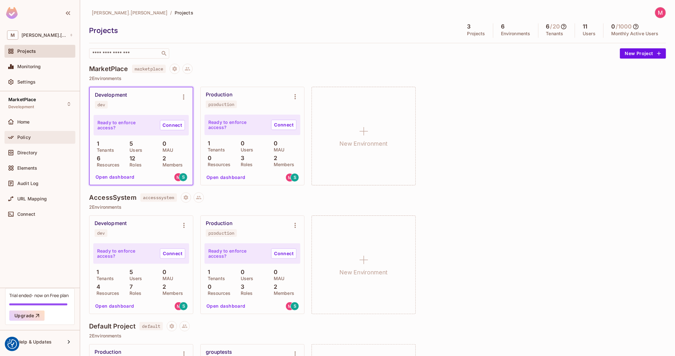
click at [17, 139] on span "Policy" at bounding box center [23, 137] width 13 height 5
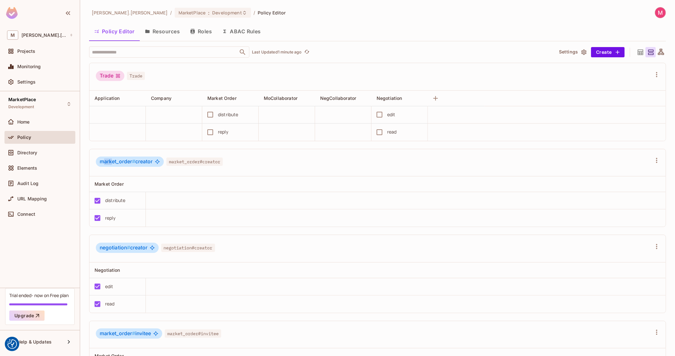
drag, startPoint x: 104, startPoint y: 164, endPoint x: 112, endPoint y: 164, distance: 7.4
click at [112, 164] on span "market_order #" at bounding box center [118, 162] width 36 height 6
drag, startPoint x: 138, startPoint y: 161, endPoint x: 150, endPoint y: 161, distance: 12.2
click at [150, 161] on span "market_order # creator" at bounding box center [126, 162] width 53 height 6
click at [138, 164] on span "market_order # creator" at bounding box center [126, 162] width 53 height 6
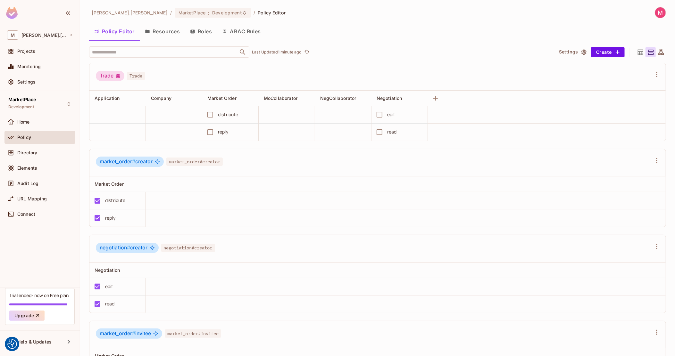
click at [637, 50] on icon at bounding box center [641, 52] width 8 height 8
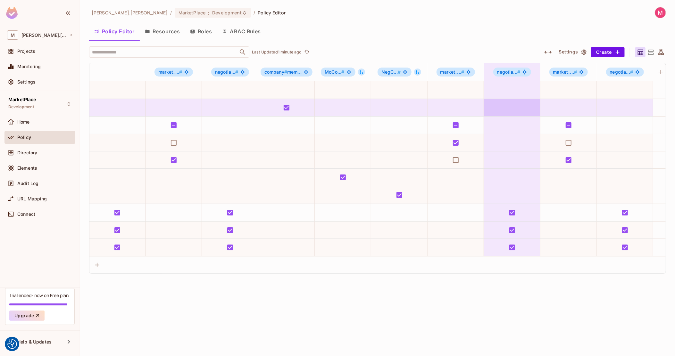
scroll to position [0, 229]
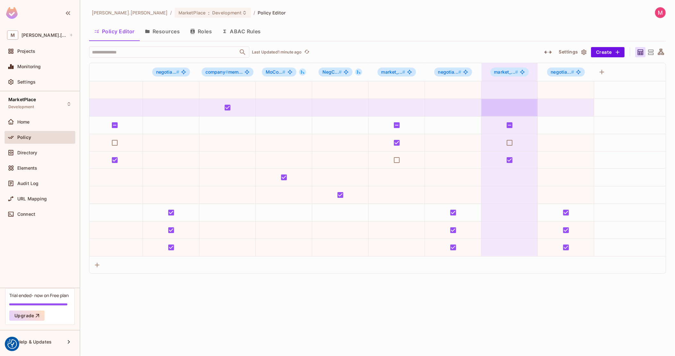
drag, startPoint x: 264, startPoint y: 111, endPoint x: 535, endPoint y: 114, distance: 270.2
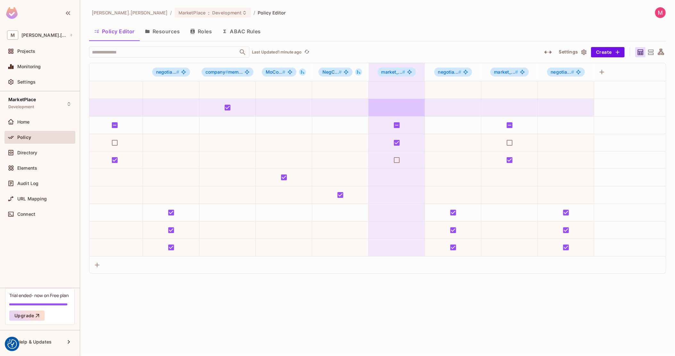
drag, startPoint x: 544, startPoint y: 115, endPoint x: 263, endPoint y: 96, distance: 281.8
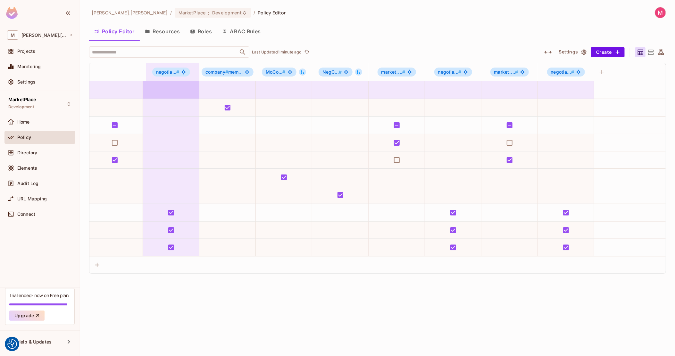
scroll to position [0, 0]
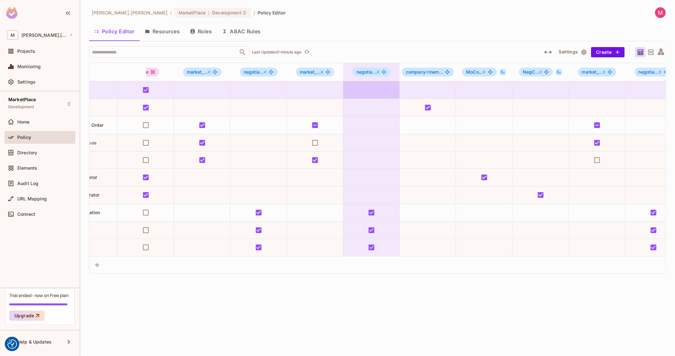
drag, startPoint x: 234, startPoint y: 93, endPoint x: 143, endPoint y: 94, distance: 91.4
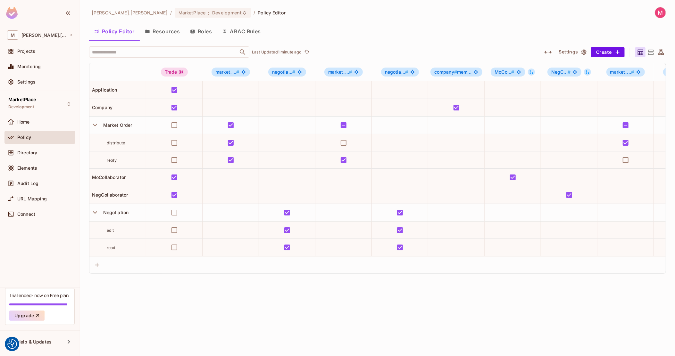
click at [547, 49] on icon "button" at bounding box center [548, 52] width 8 height 8
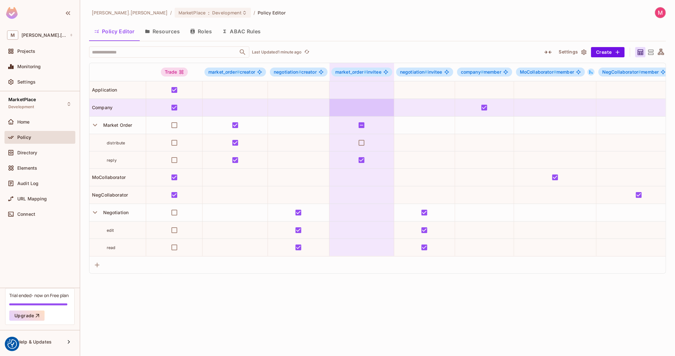
drag, startPoint x: 516, startPoint y: 115, endPoint x: 291, endPoint y: 112, distance: 225.1
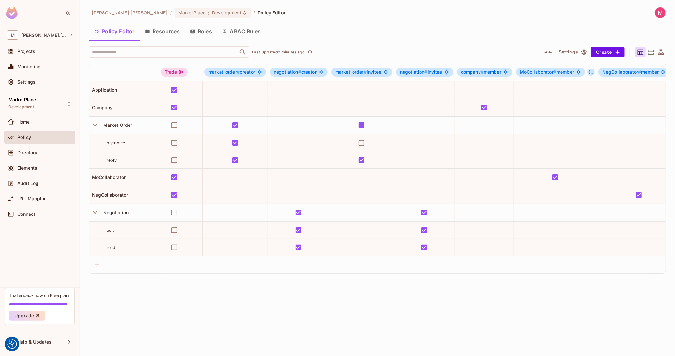
drag, startPoint x: 206, startPoint y: 28, endPoint x: 210, endPoint y: 29, distance: 3.9
click at [206, 28] on button "Roles" at bounding box center [201, 31] width 32 height 16
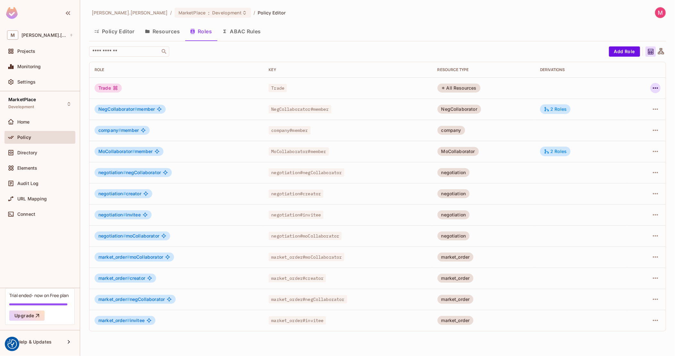
click at [655, 88] on icon "button" at bounding box center [655, 88] width 5 height 1
click at [637, 130] on div "Delete Role" at bounding box center [629, 131] width 25 height 6
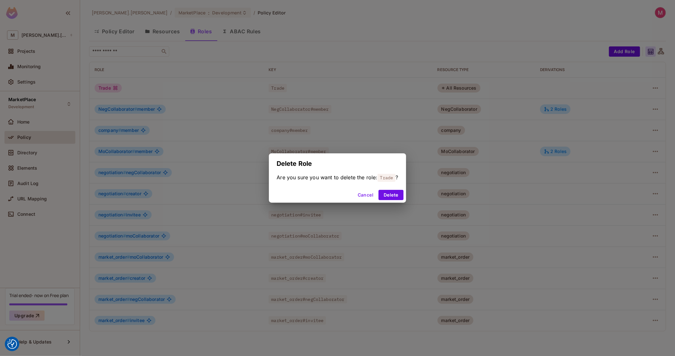
click at [399, 200] on div "Cancel Delete" at bounding box center [337, 195] width 137 height 15
click at [397, 196] on button "Delete" at bounding box center [391, 195] width 25 height 10
